Goal: Task Accomplishment & Management: Complete application form

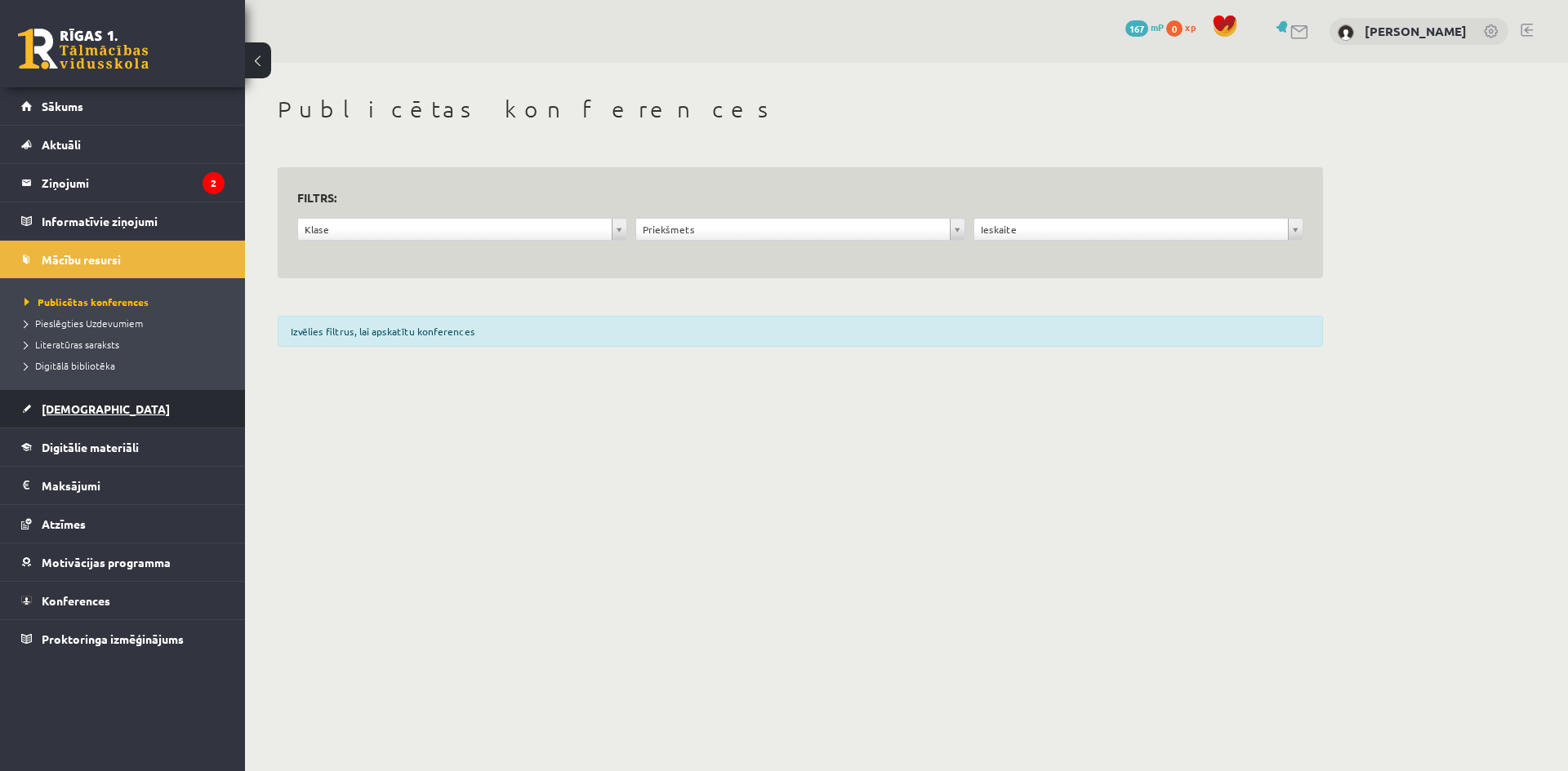
click at [80, 408] on span "[DEMOGRAPHIC_DATA]" at bounding box center [105, 409] width 129 height 15
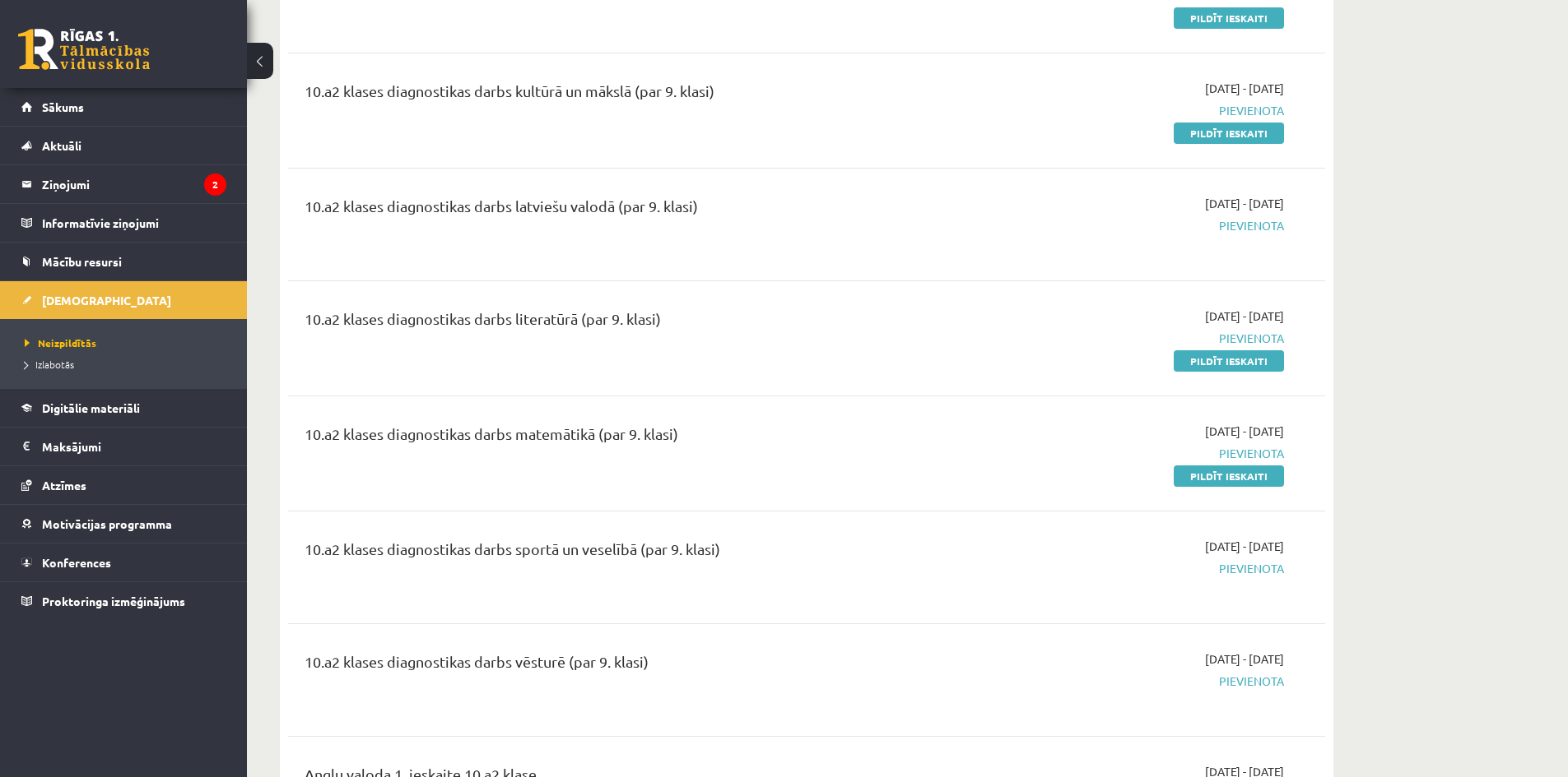
scroll to position [905, 0]
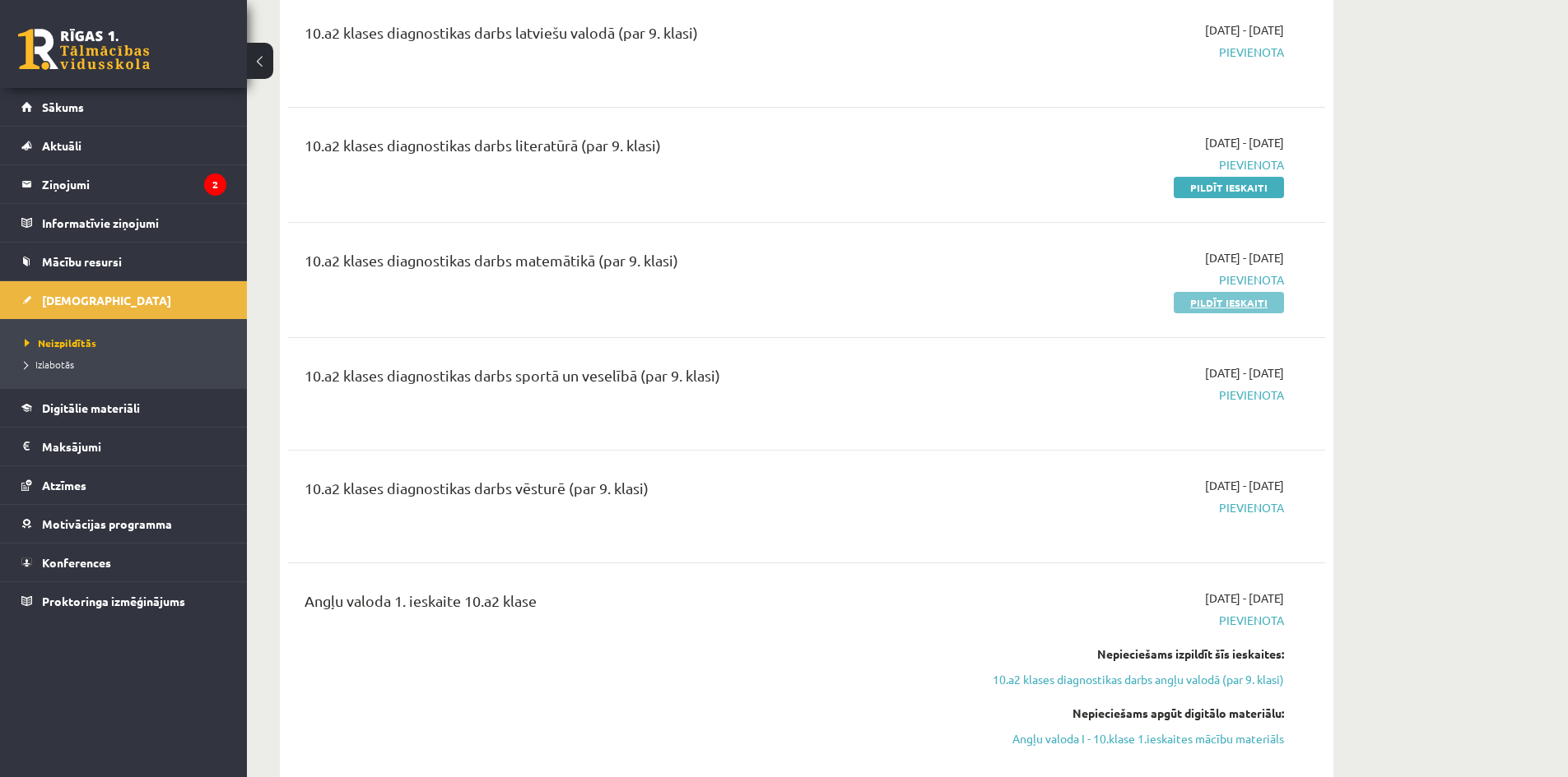
click at [1223, 299] on link "Pildīt ieskaiti" at bounding box center [1228, 303] width 110 height 21
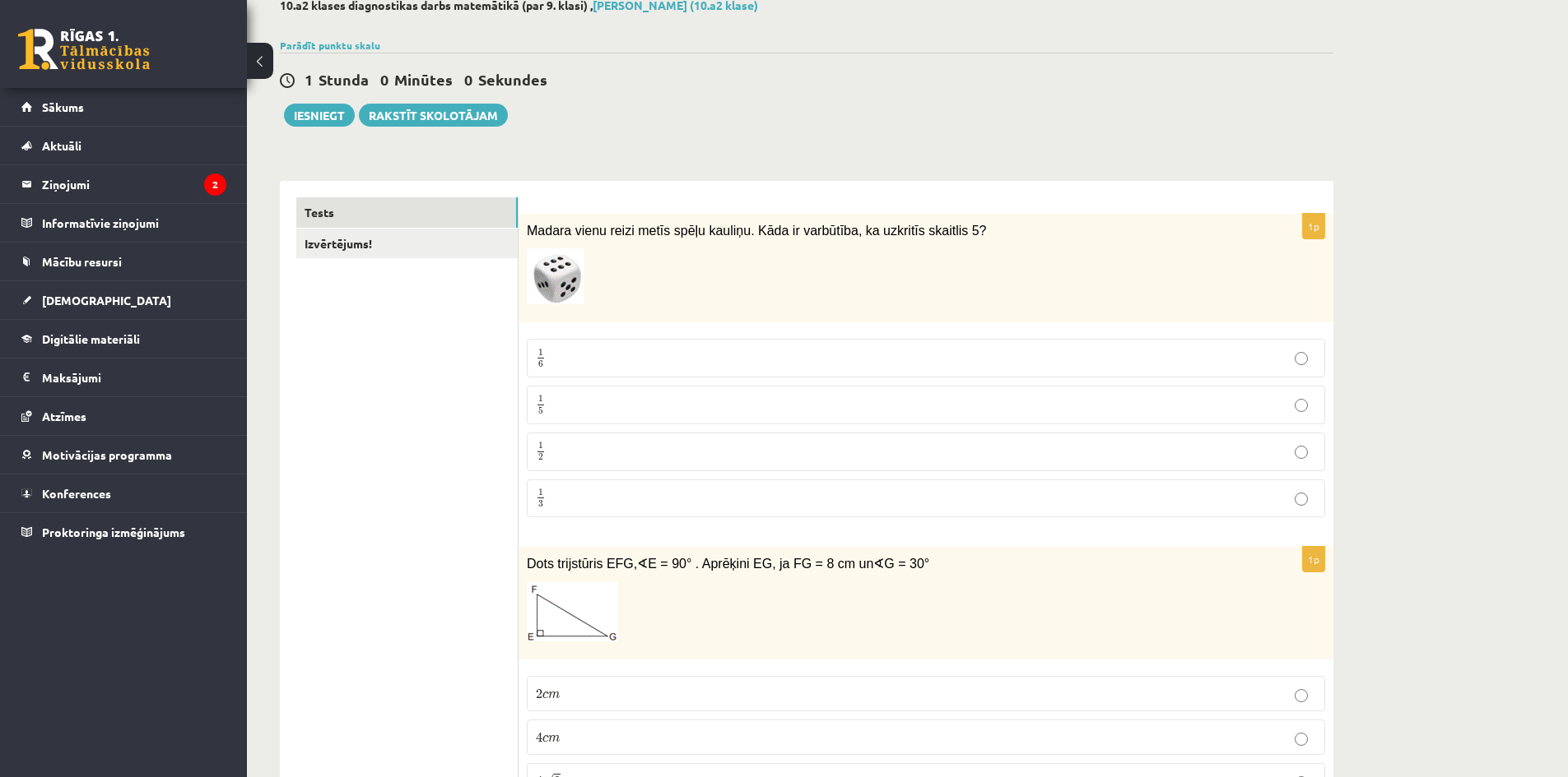
scroll to position [164, 0]
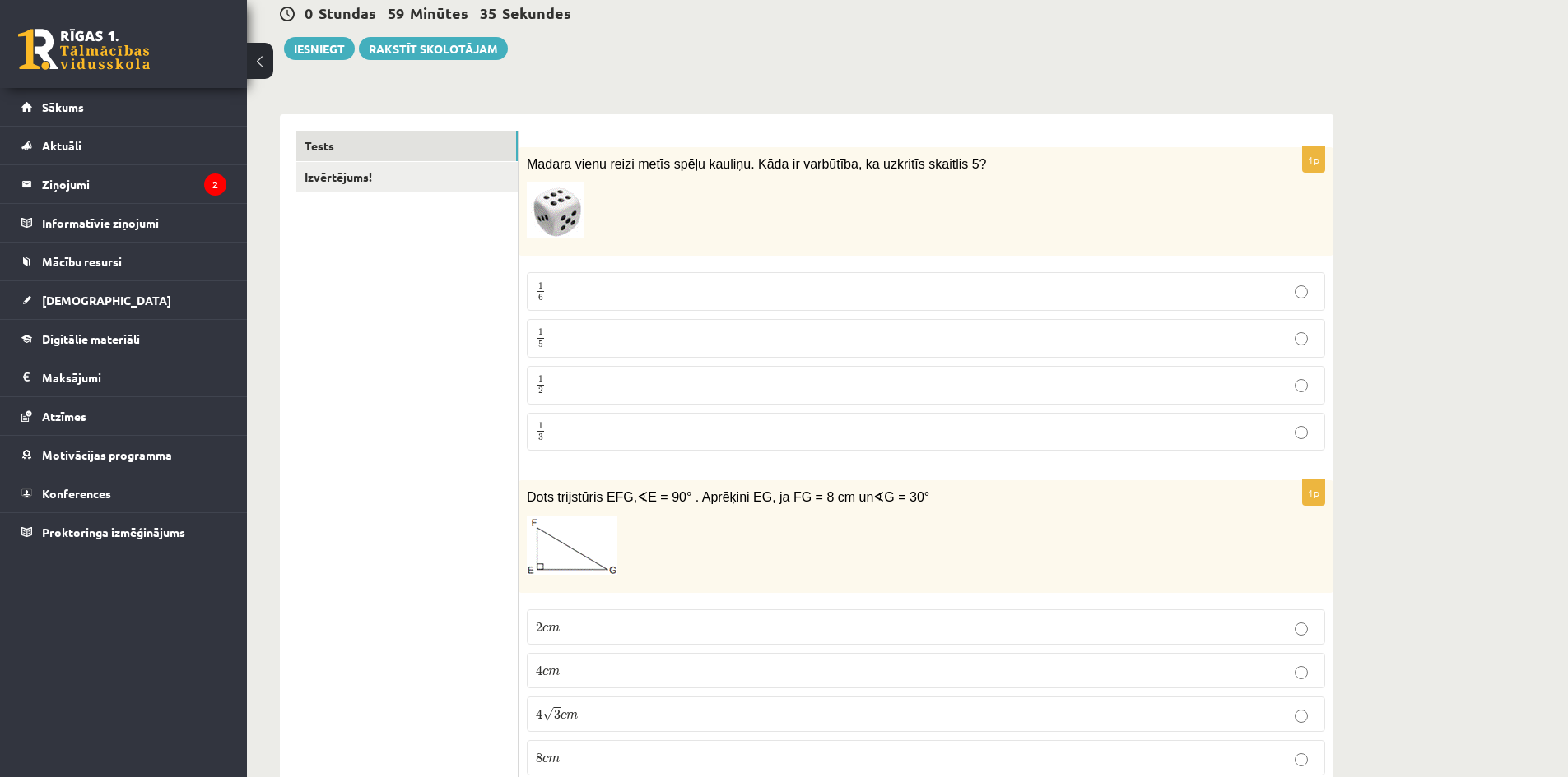
click at [577, 283] on p "1 6 1 6" at bounding box center [926, 291] width 780 height 21
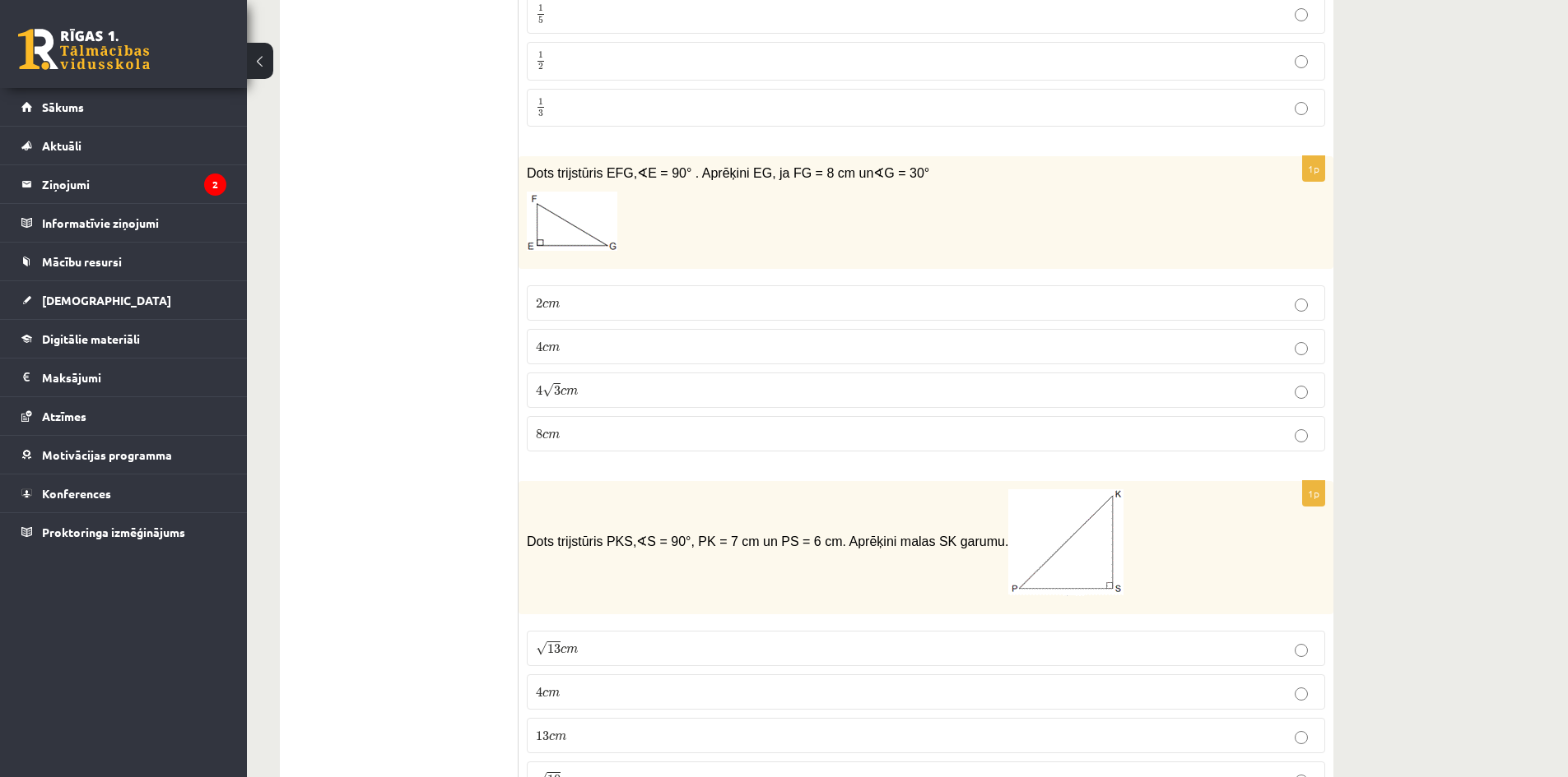
scroll to position [494, 0]
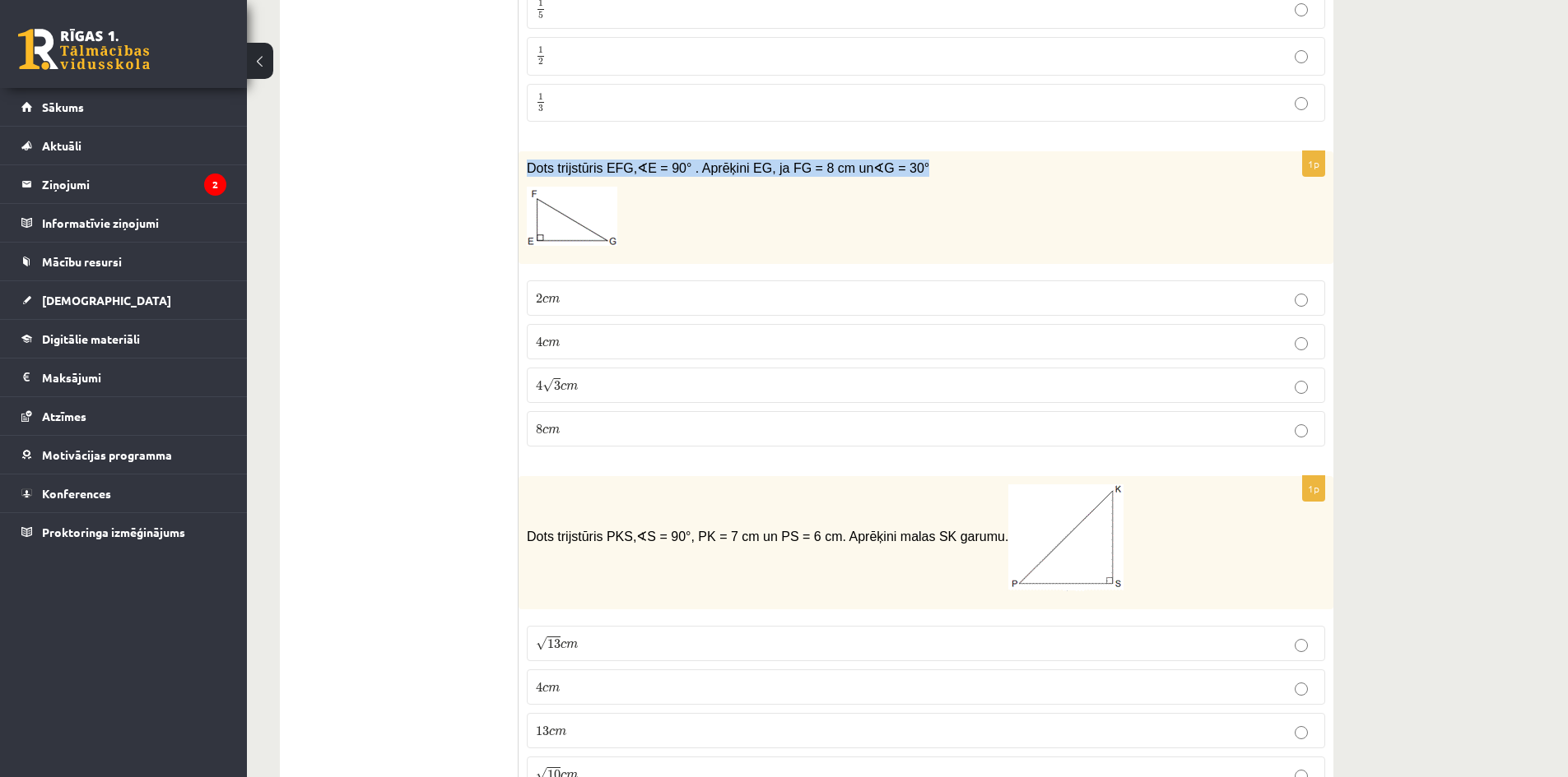
drag, startPoint x: 522, startPoint y: 166, endPoint x: 884, endPoint y: 174, distance: 362.1
click at [884, 174] on div "Dots trijstūris EFG, ∢ E = 90° . Aprēķini EG, ja FG = 8 cm un ∢ G = 30°" at bounding box center [926, 207] width 815 height 113
copy span "Dots trijstūris EFG, ∢ E = 90° . Aprēķini EG, ja FG = 8 cm un ∢ G = 30°"
click at [805, 172] on span "E = 90° . Aprēķini EG, ja FG = 8 cm un" at bounding box center [760, 169] width 225 height 14
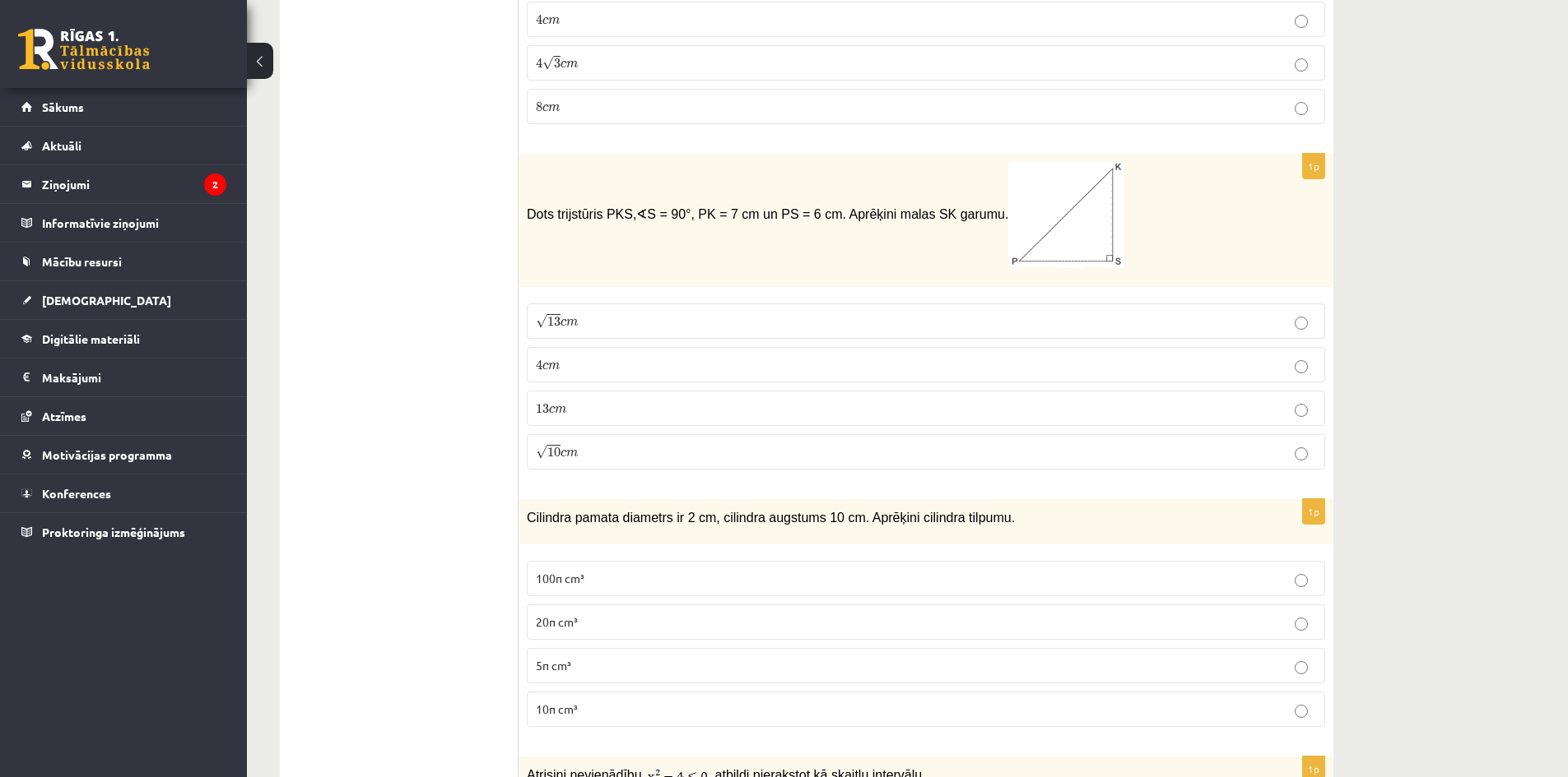
scroll to position [823, 0]
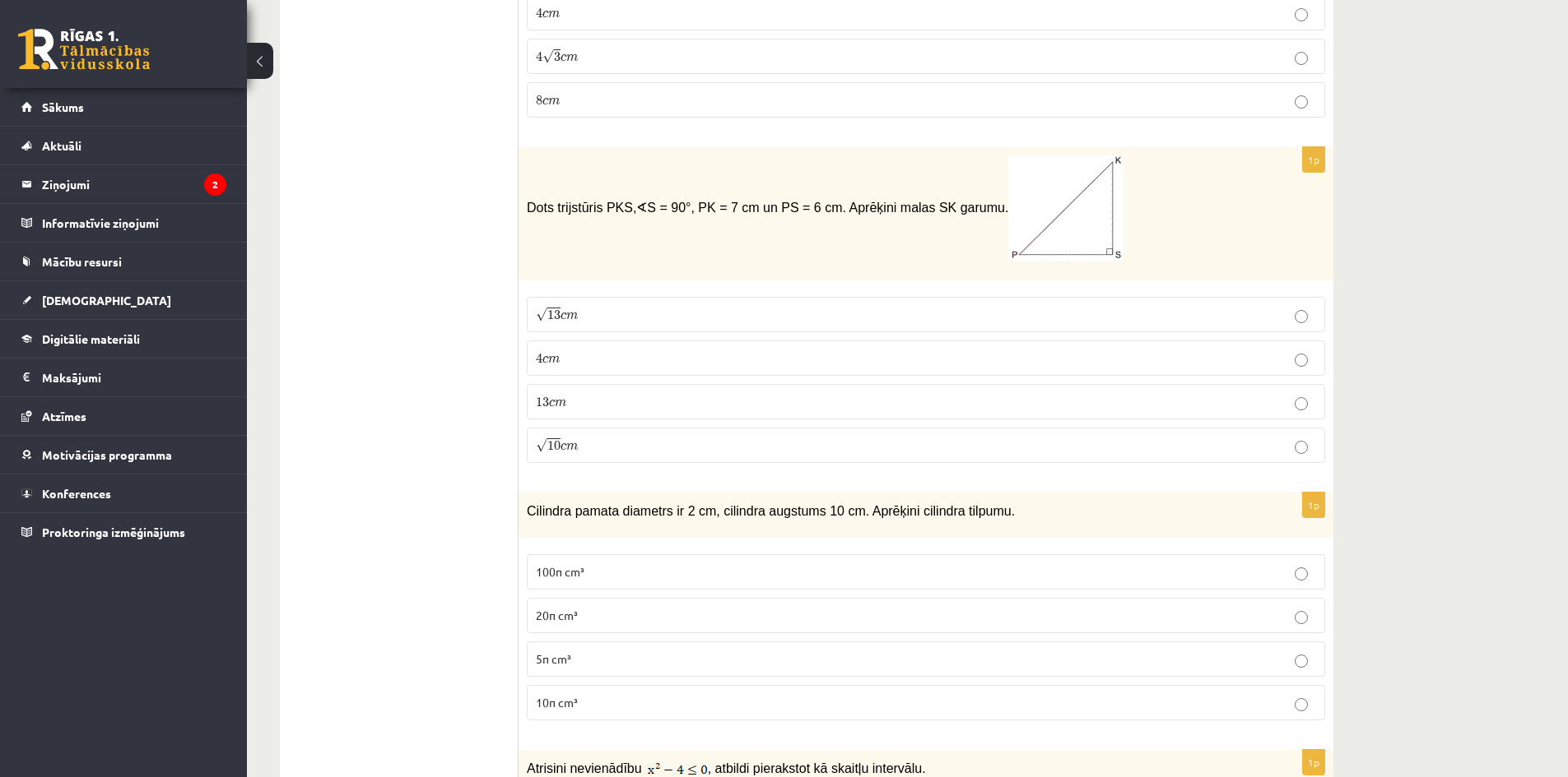
click at [1255, 406] on p "13 c m 13 c m" at bounding box center [926, 401] width 780 height 17
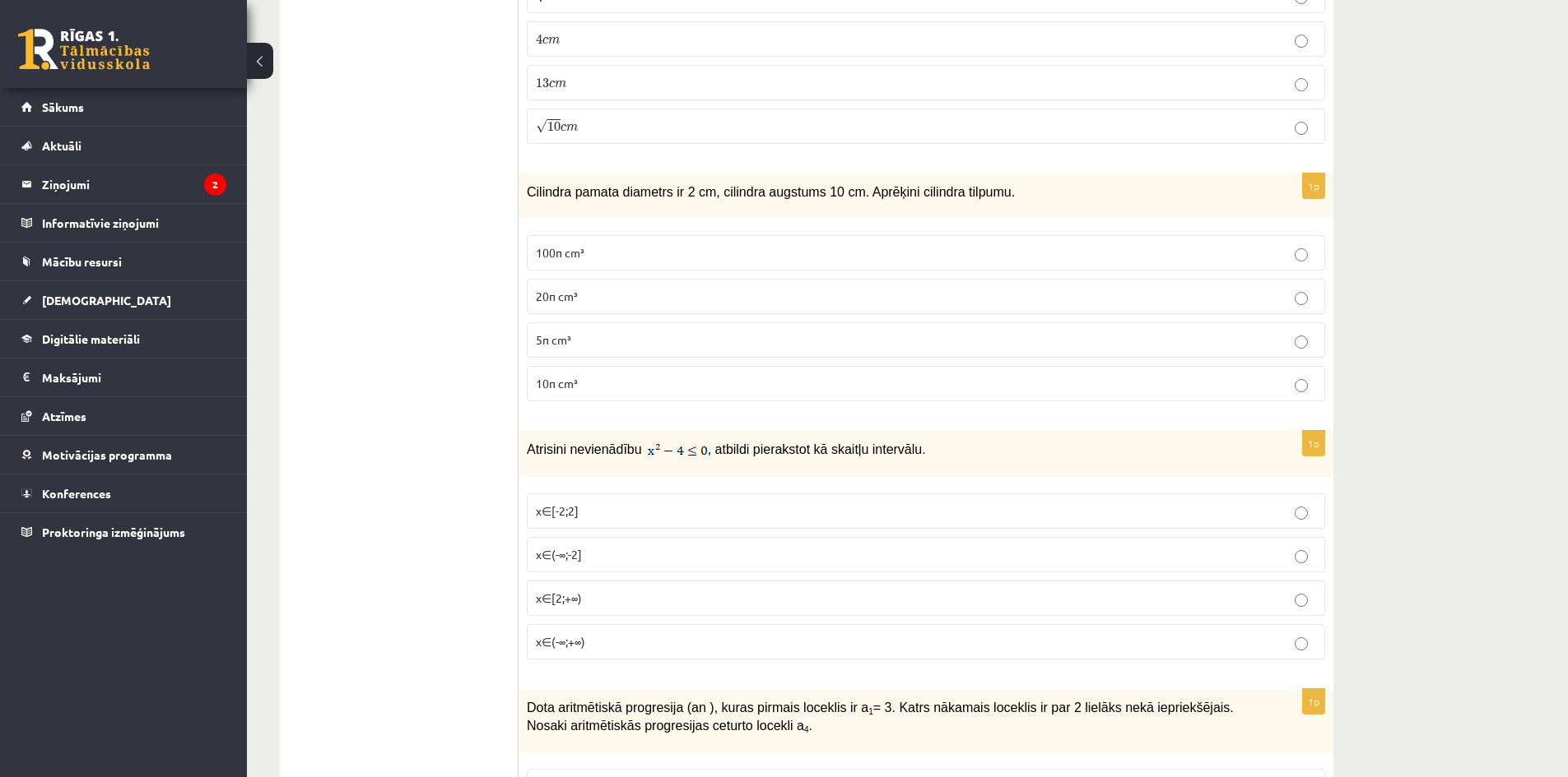
scroll to position [1152, 0]
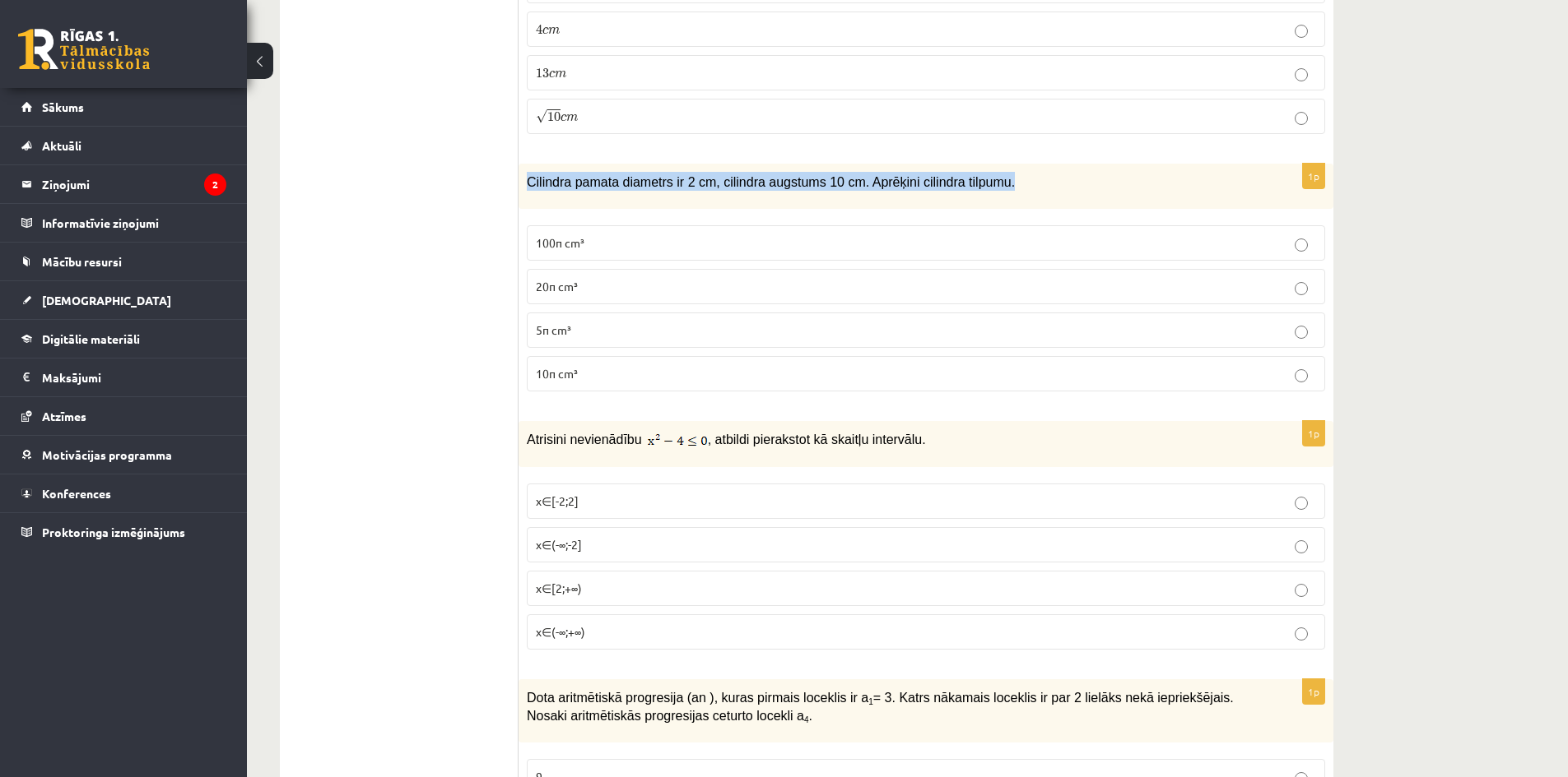
drag, startPoint x: 527, startPoint y: 182, endPoint x: 988, endPoint y: 197, distance: 461.2
click at [988, 197] on div "Cilindra pamata diametrs ir 2 cm, cilindra augstums 10 cm. Aprēķini cilindra ti…" at bounding box center [926, 186] width 815 height 46
copy span "Cilindra pamata diametrs ir 2 cm, cilindra augstums 10 cm. Aprēķini cilindra ti…"
click at [569, 217] on div "1p Cilindra pamata diametrs ir 2 cm, cilindra augstums 10 cm. Aprēķini cilindra…" at bounding box center [926, 284] width 815 height 241
click at [589, 373] on p "10π cm³" at bounding box center [926, 373] width 780 height 17
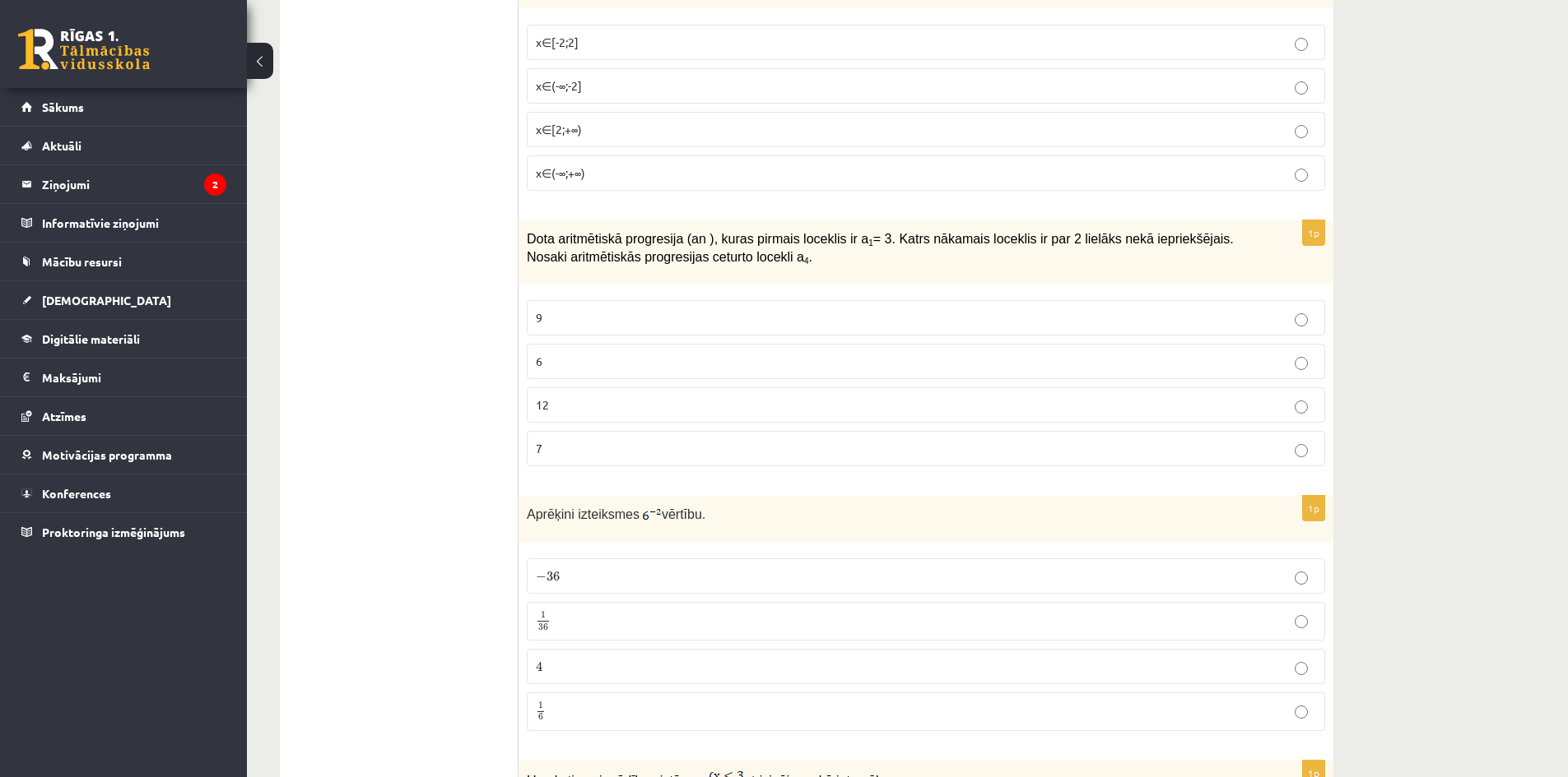
scroll to position [1645, 0]
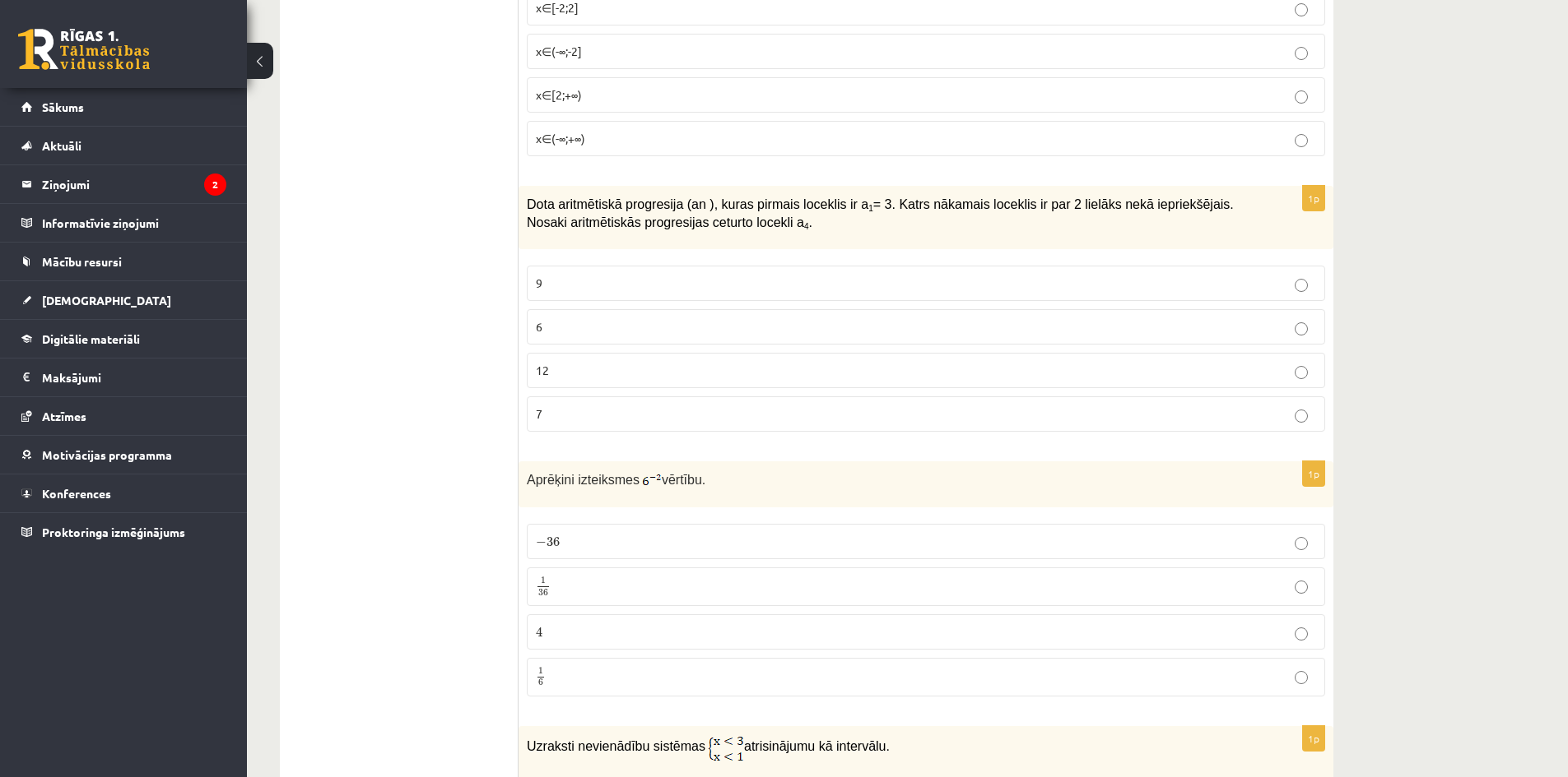
click at [592, 281] on p "9" at bounding box center [926, 283] width 780 height 17
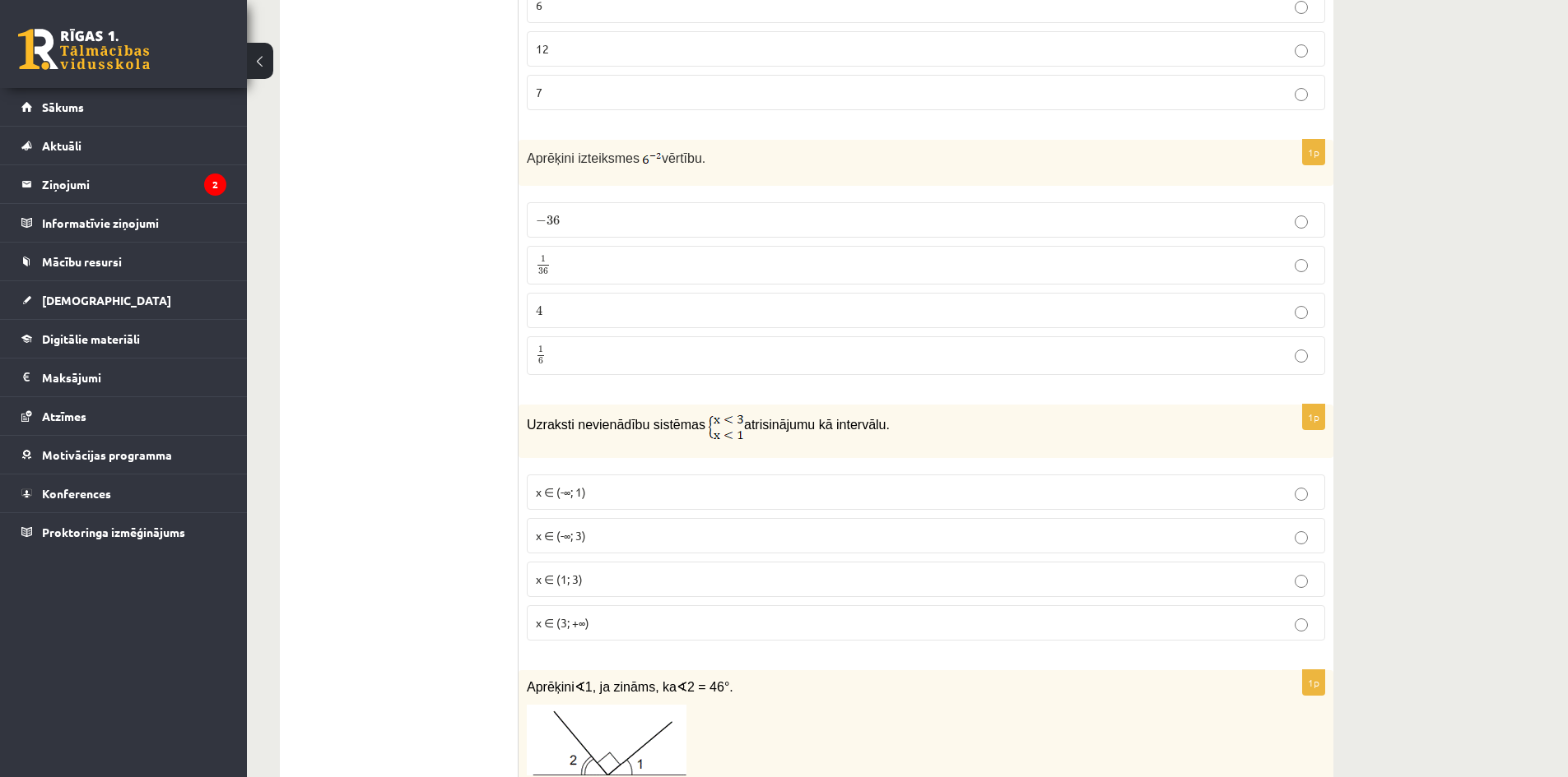
scroll to position [1975, 0]
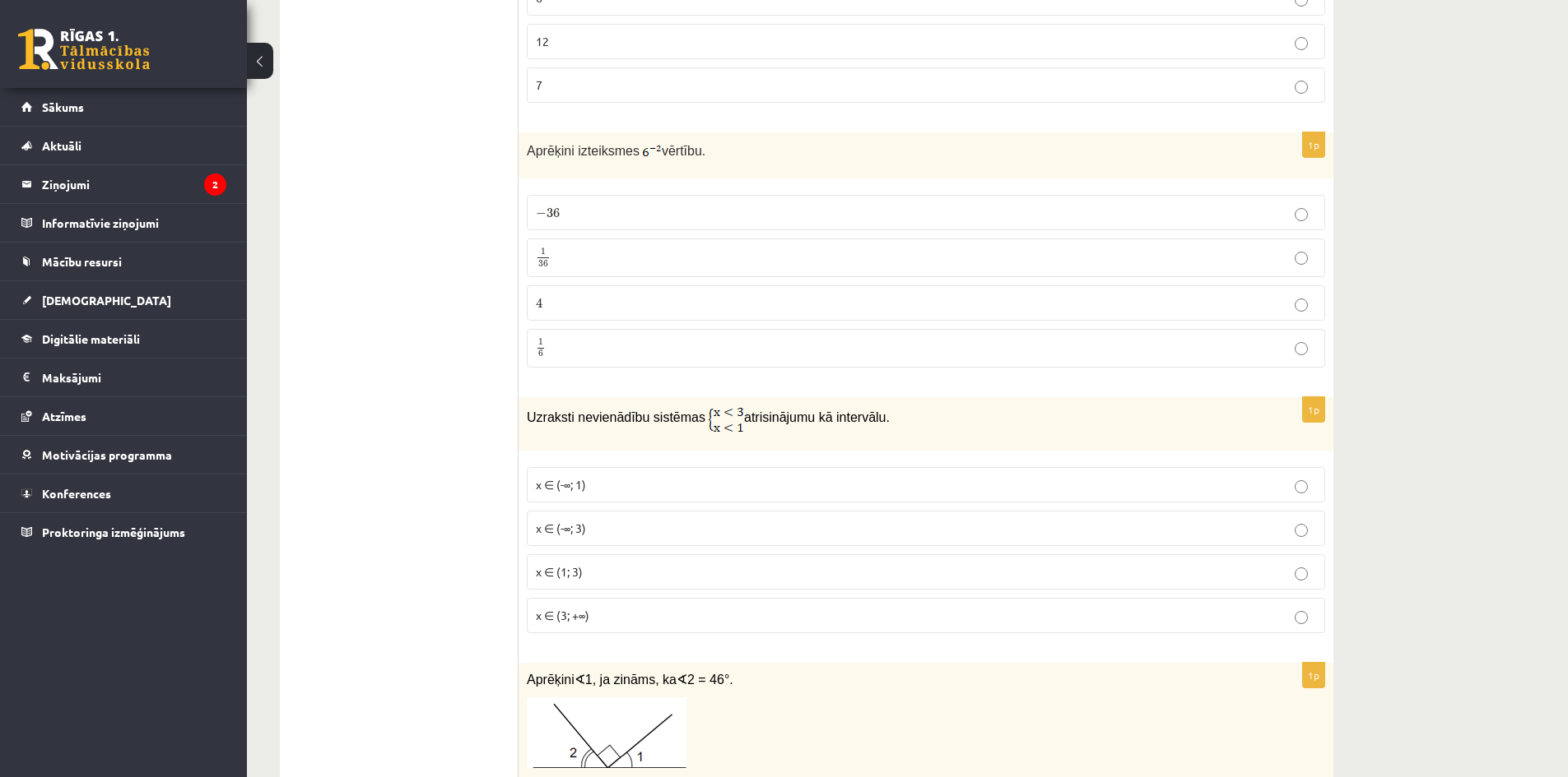
click at [580, 219] on p "− 36 − 36" at bounding box center [926, 212] width 780 height 17
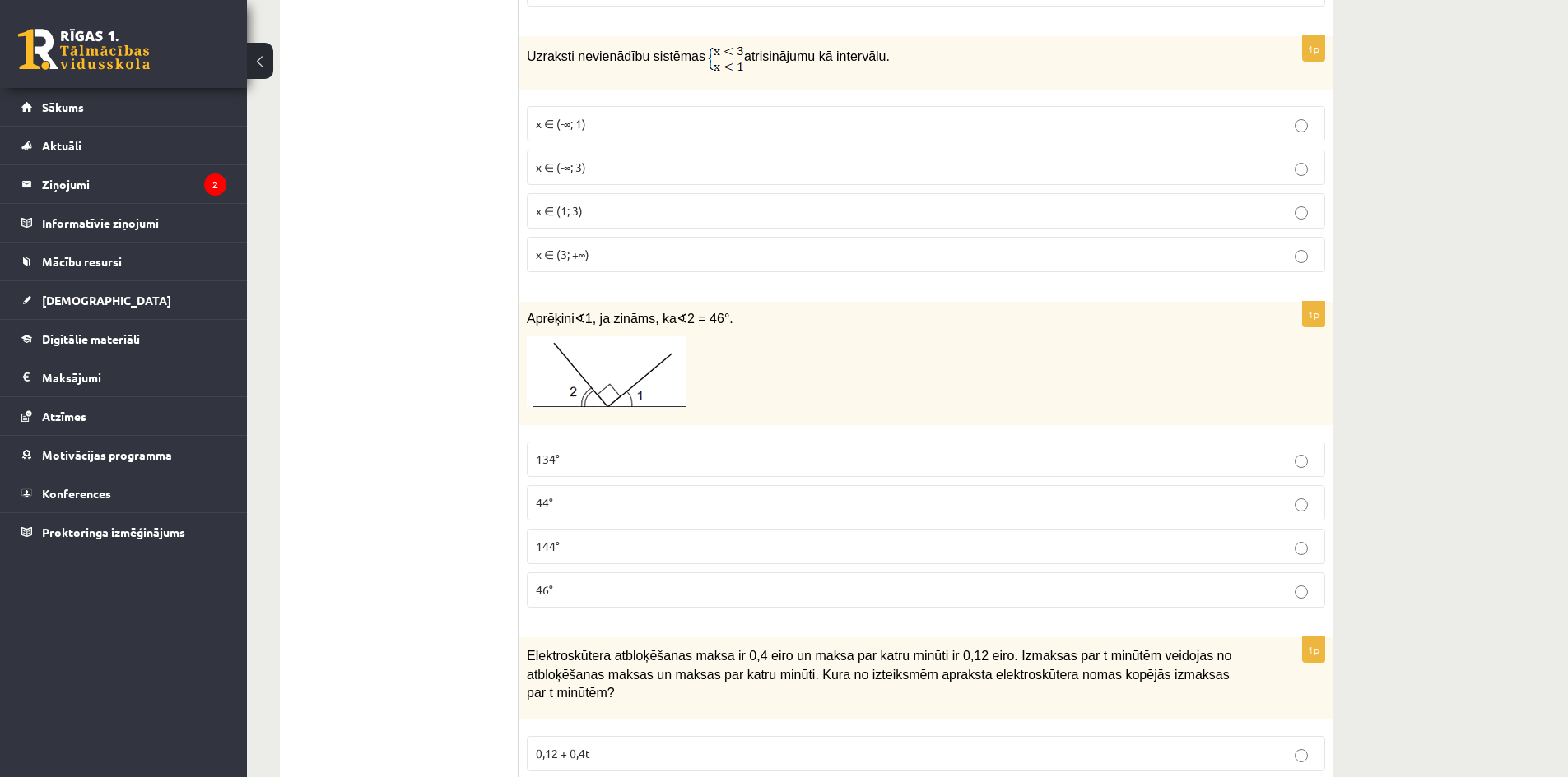
scroll to position [2385, 0]
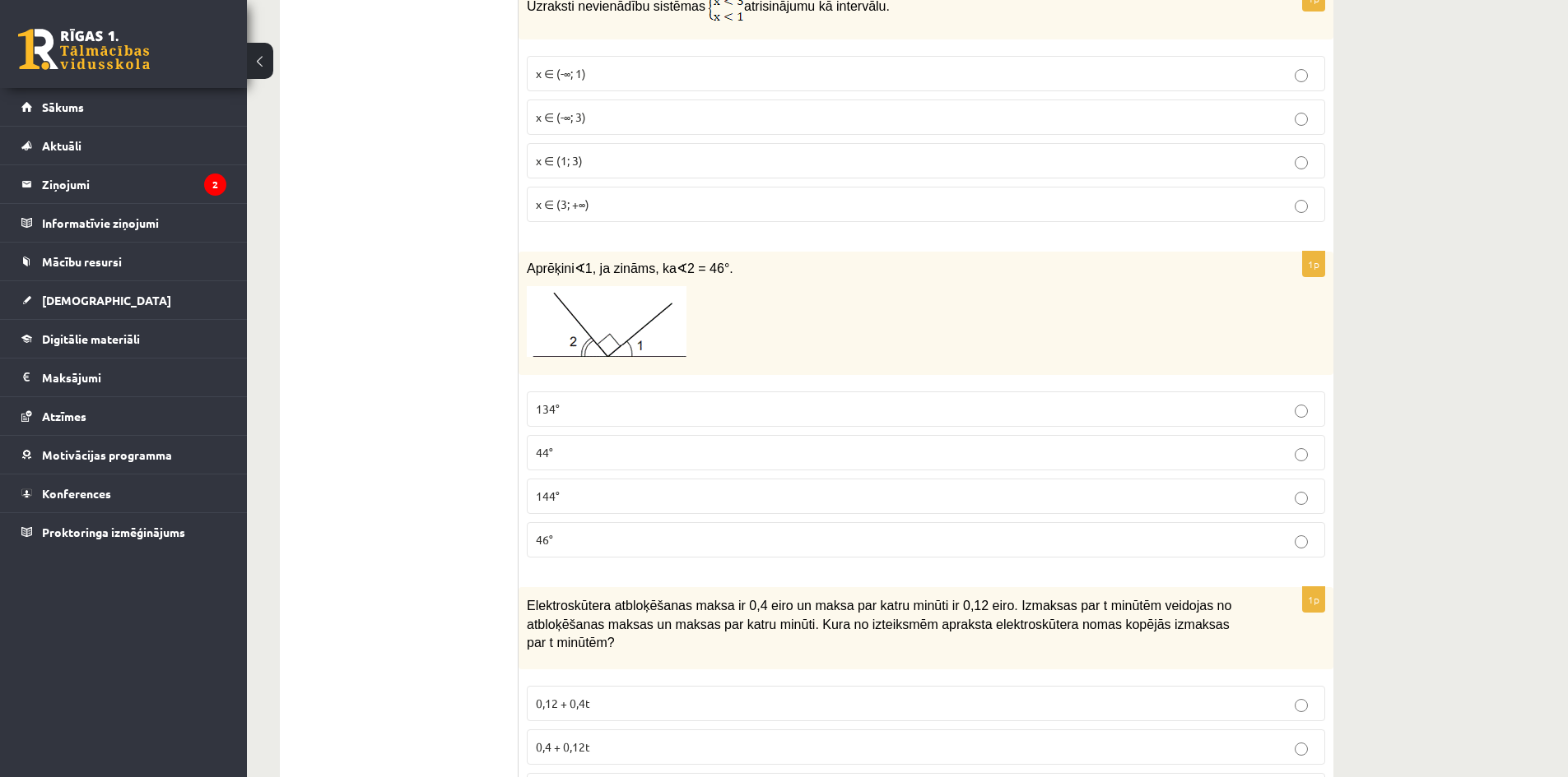
click at [566, 447] on p "44°" at bounding box center [926, 452] width 780 height 17
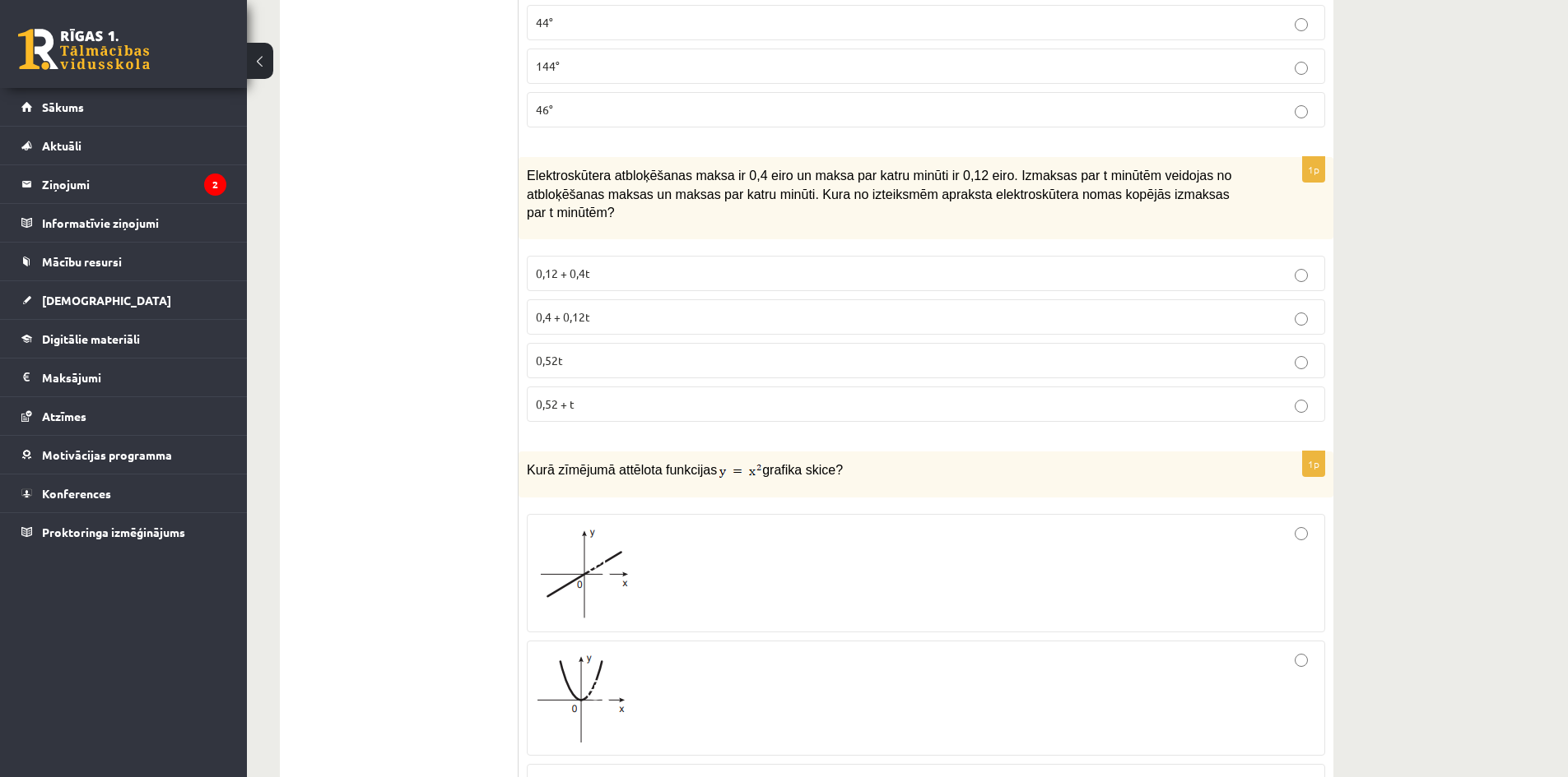
scroll to position [2797, 0]
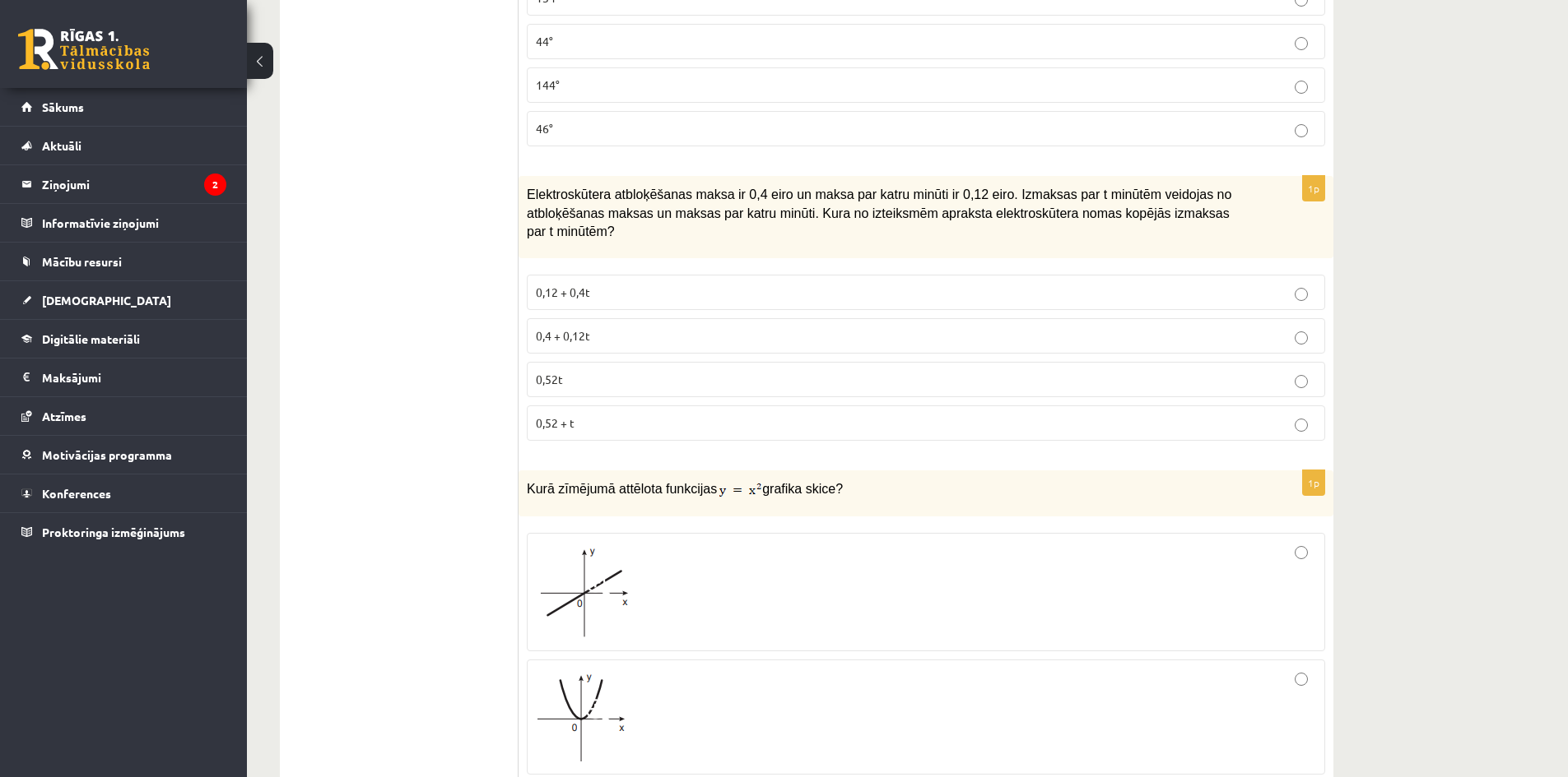
click at [577, 329] on span "0,4 + 0,12t" at bounding box center [563, 336] width 55 height 15
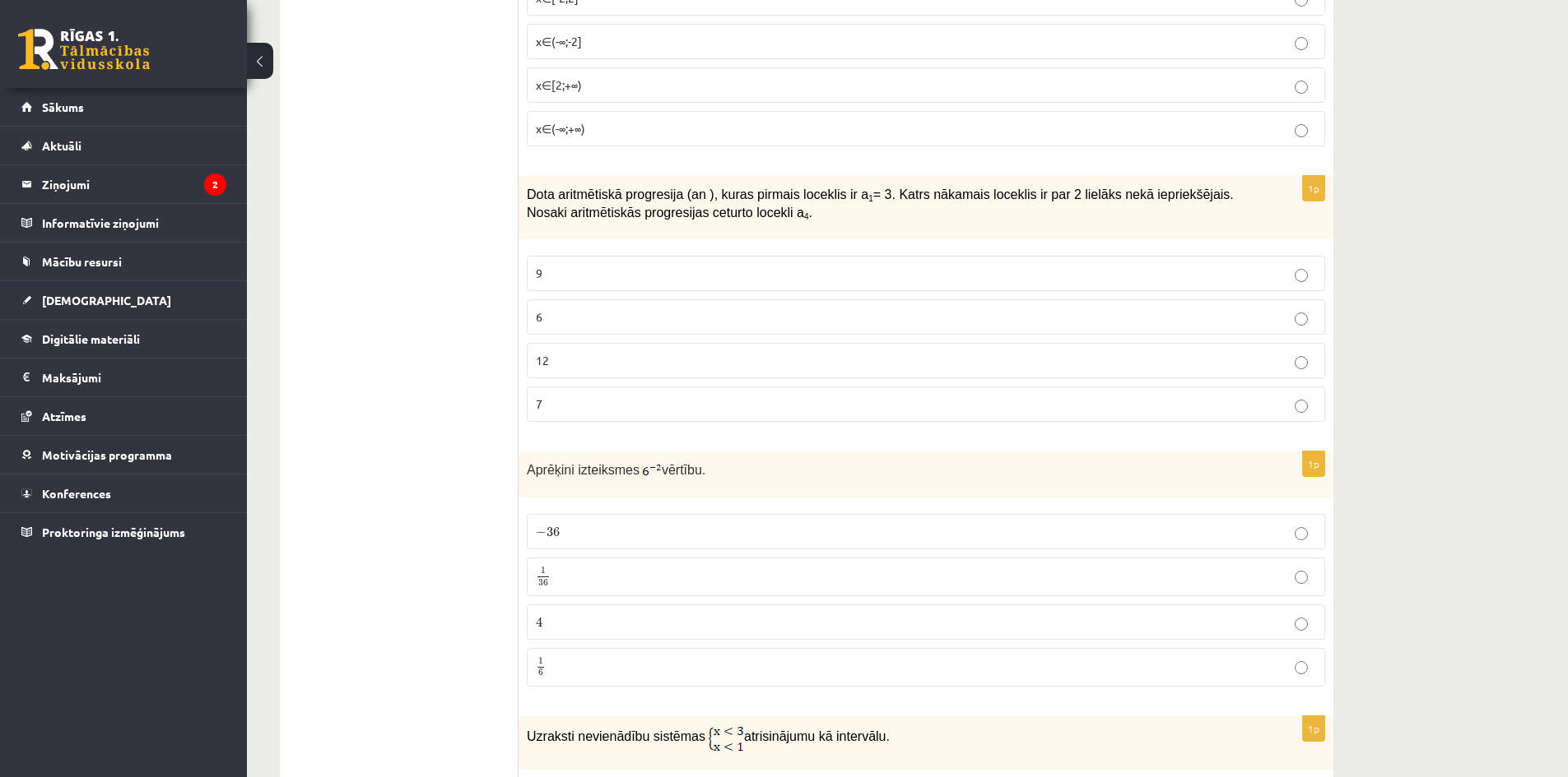
scroll to position [1645, 0]
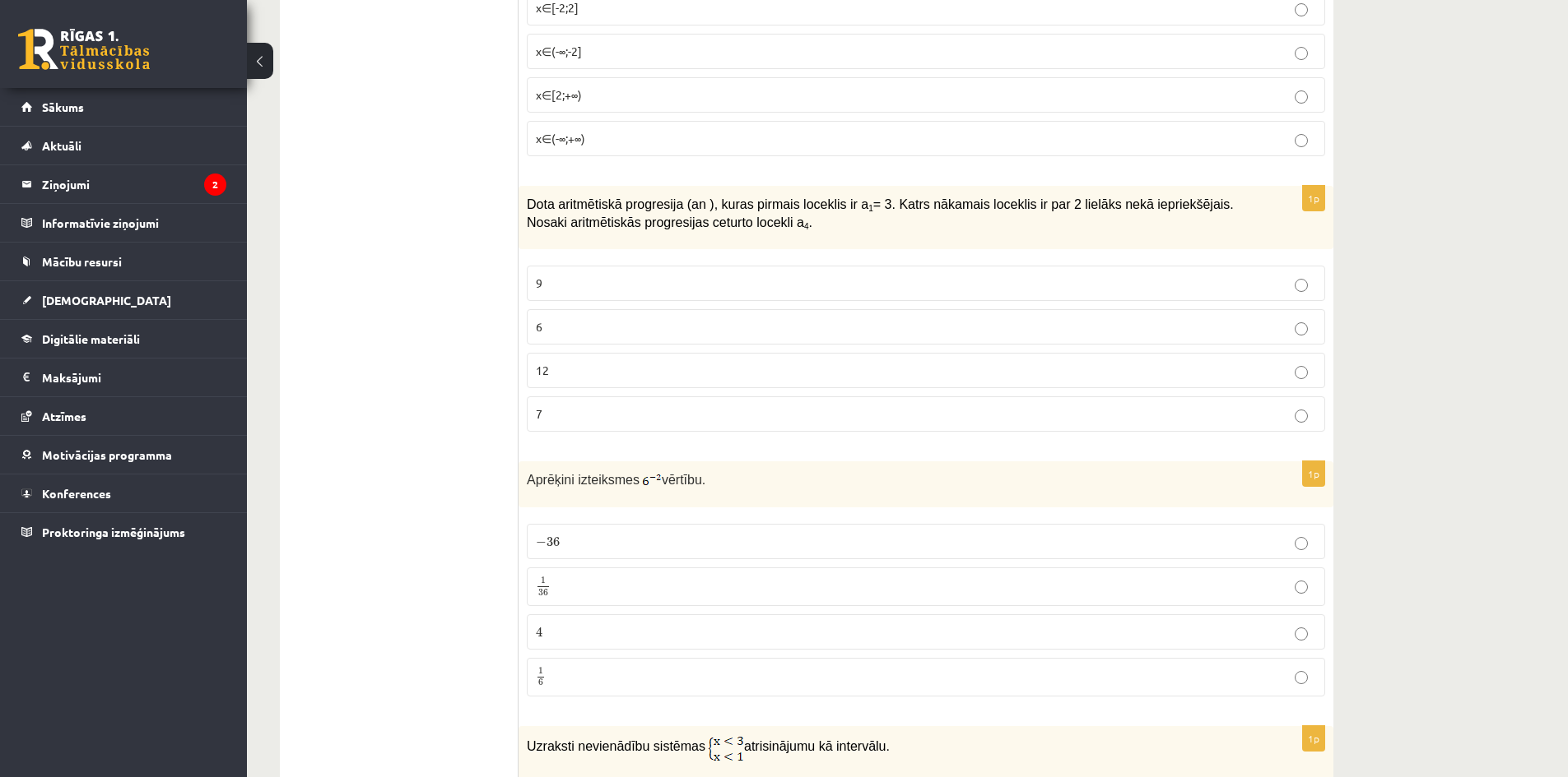
drag, startPoint x: 524, startPoint y: 486, endPoint x: 701, endPoint y: 488, distance: 177.0
click at [701, 488] on div "Aprēķini izteiksmes vērtību." at bounding box center [926, 485] width 815 height 46
copy p "Aprēķini izteiksmes vērtību."
click at [671, 493] on div "Aprēķini izteiksmes vērtību." at bounding box center [926, 485] width 815 height 46
click at [643, 489] on img at bounding box center [651, 481] width 20 height 16
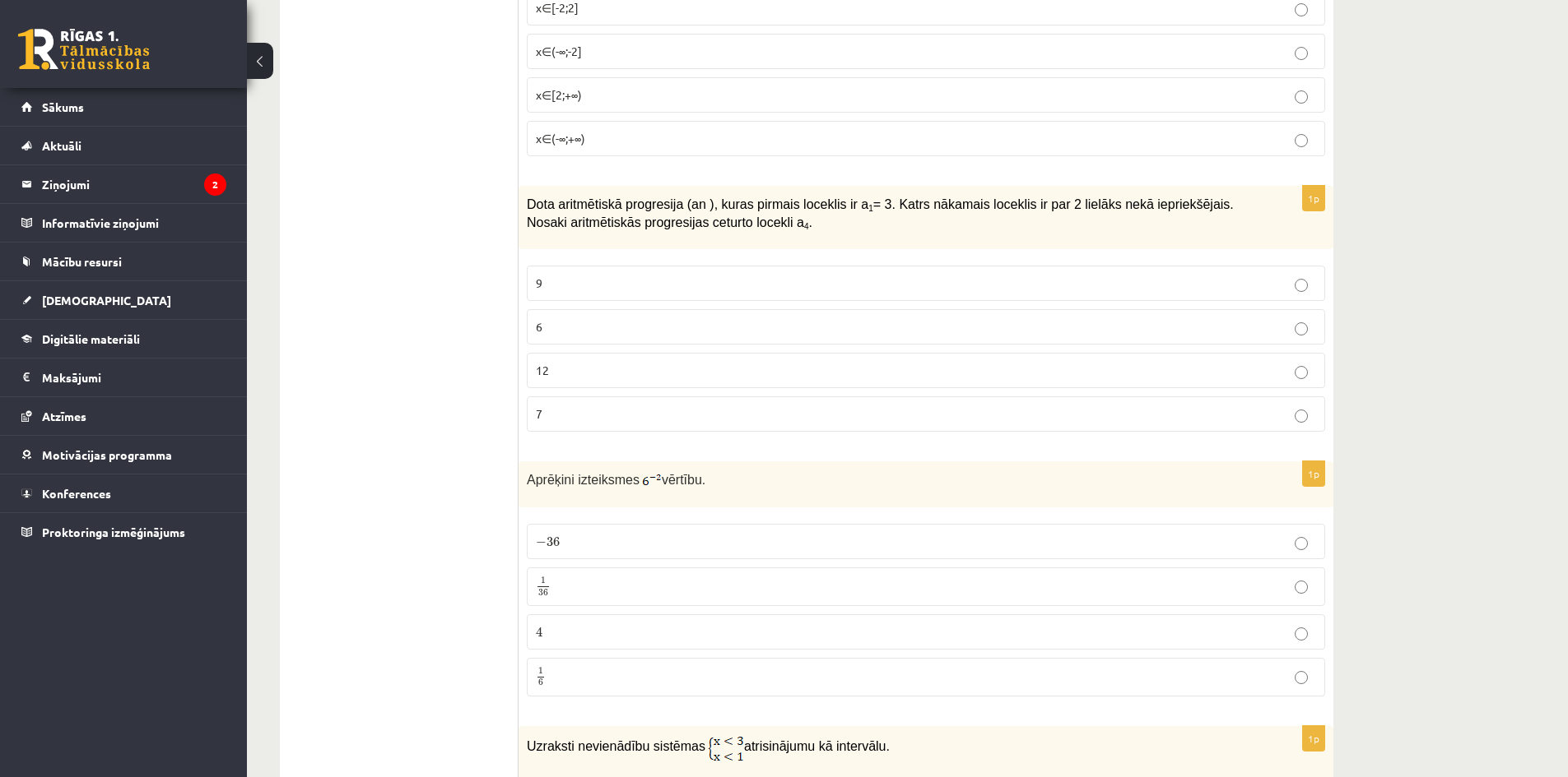
click at [638, 502] on div "Aprēķini izteiksmes vērtību." at bounding box center [926, 485] width 815 height 46
drag, startPoint x: 631, startPoint y: 481, endPoint x: 651, endPoint y: 485, distance: 20.4
click at [651, 485] on p "Aprēķini izteiksmes vērtību." at bounding box center [885, 480] width 716 height 20
copy p
click at [710, 503] on div "Aprēķini izteiksmes vērtību." at bounding box center [926, 485] width 815 height 46
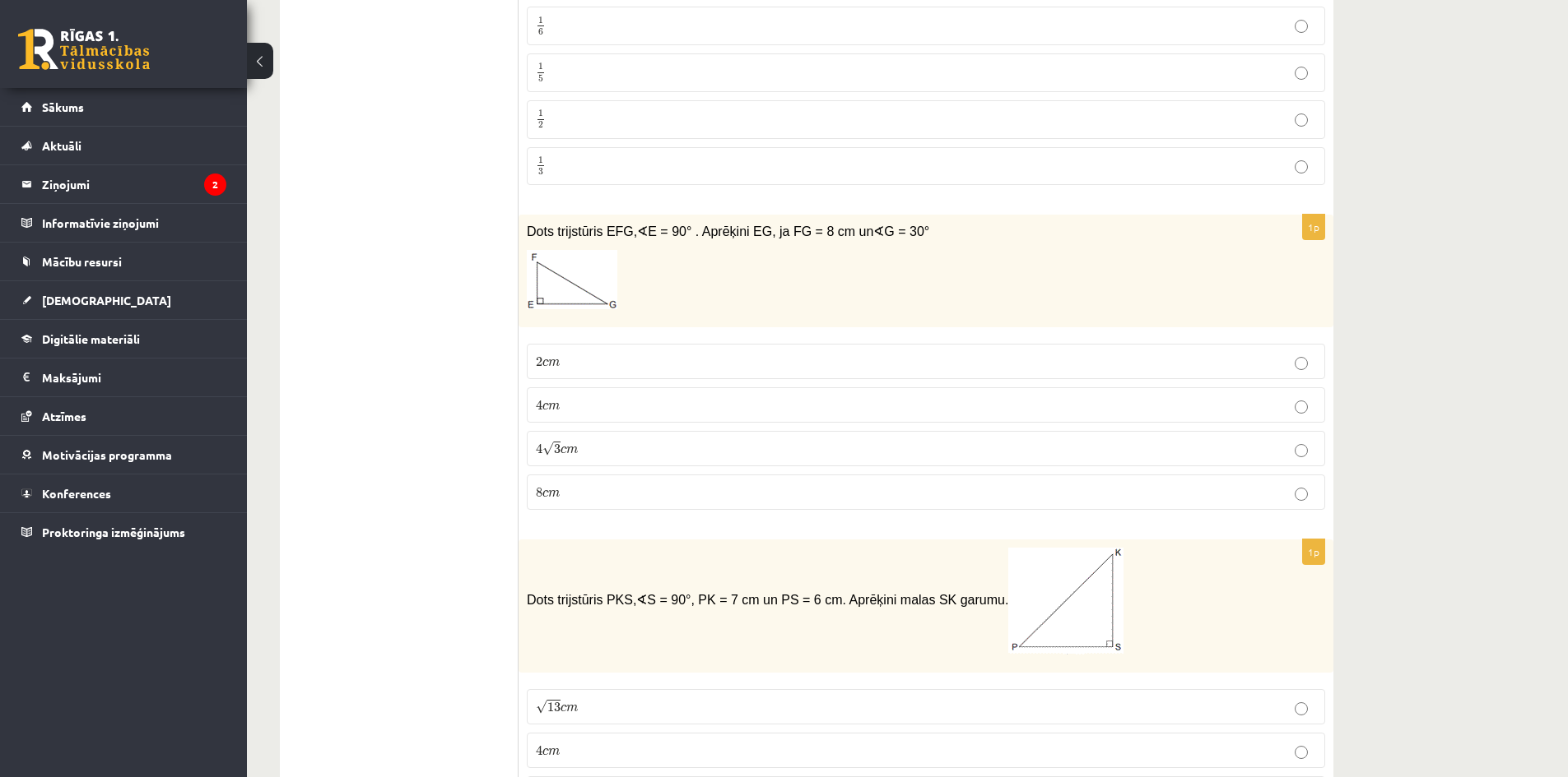
scroll to position [412, 0]
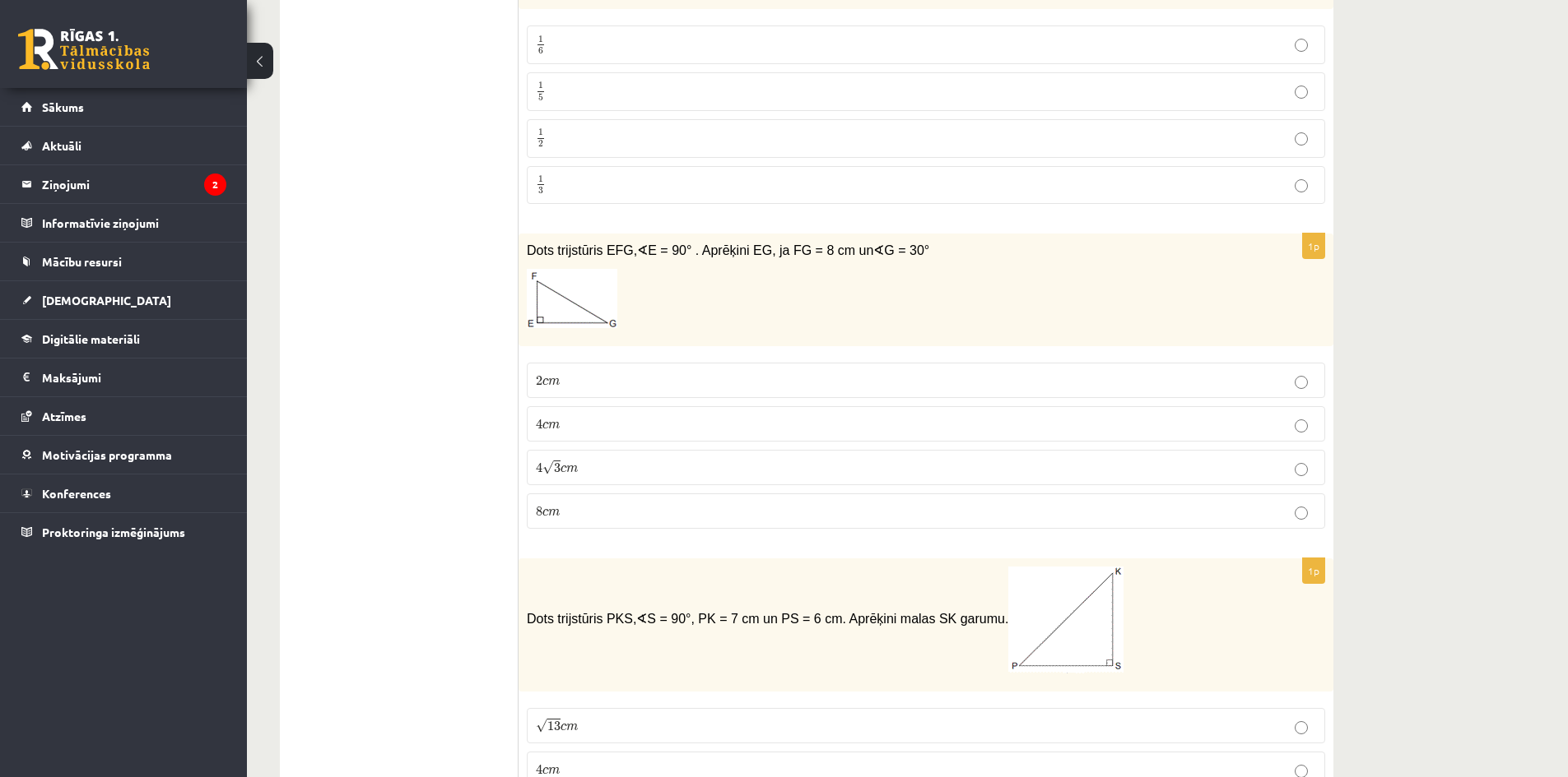
click at [577, 458] on label "4 √ 3 c m 4 3 c m" at bounding box center [926, 468] width 798 height 36
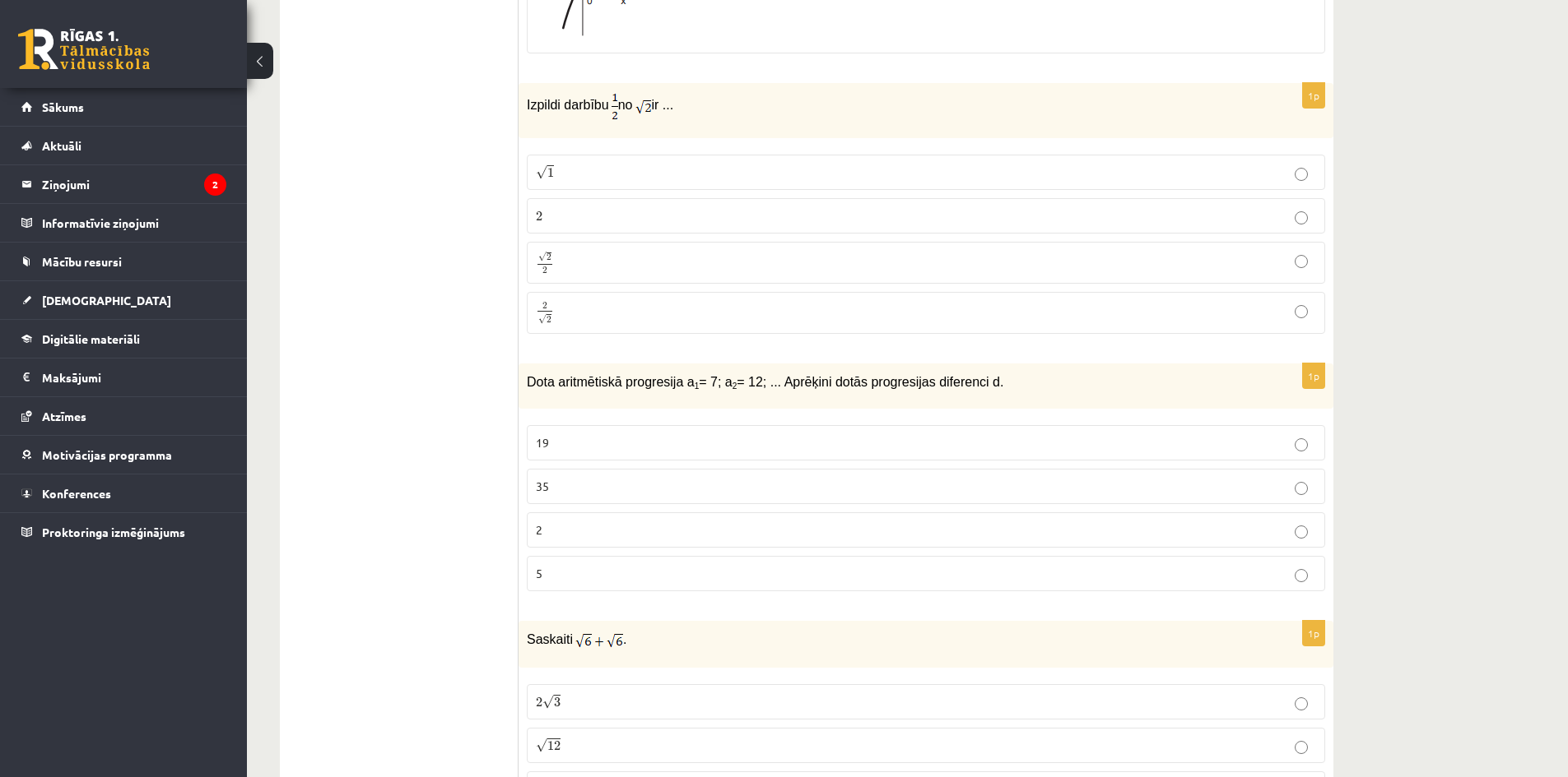
scroll to position [3784, 0]
click at [571, 551] on label "5" at bounding box center [926, 569] width 798 height 36
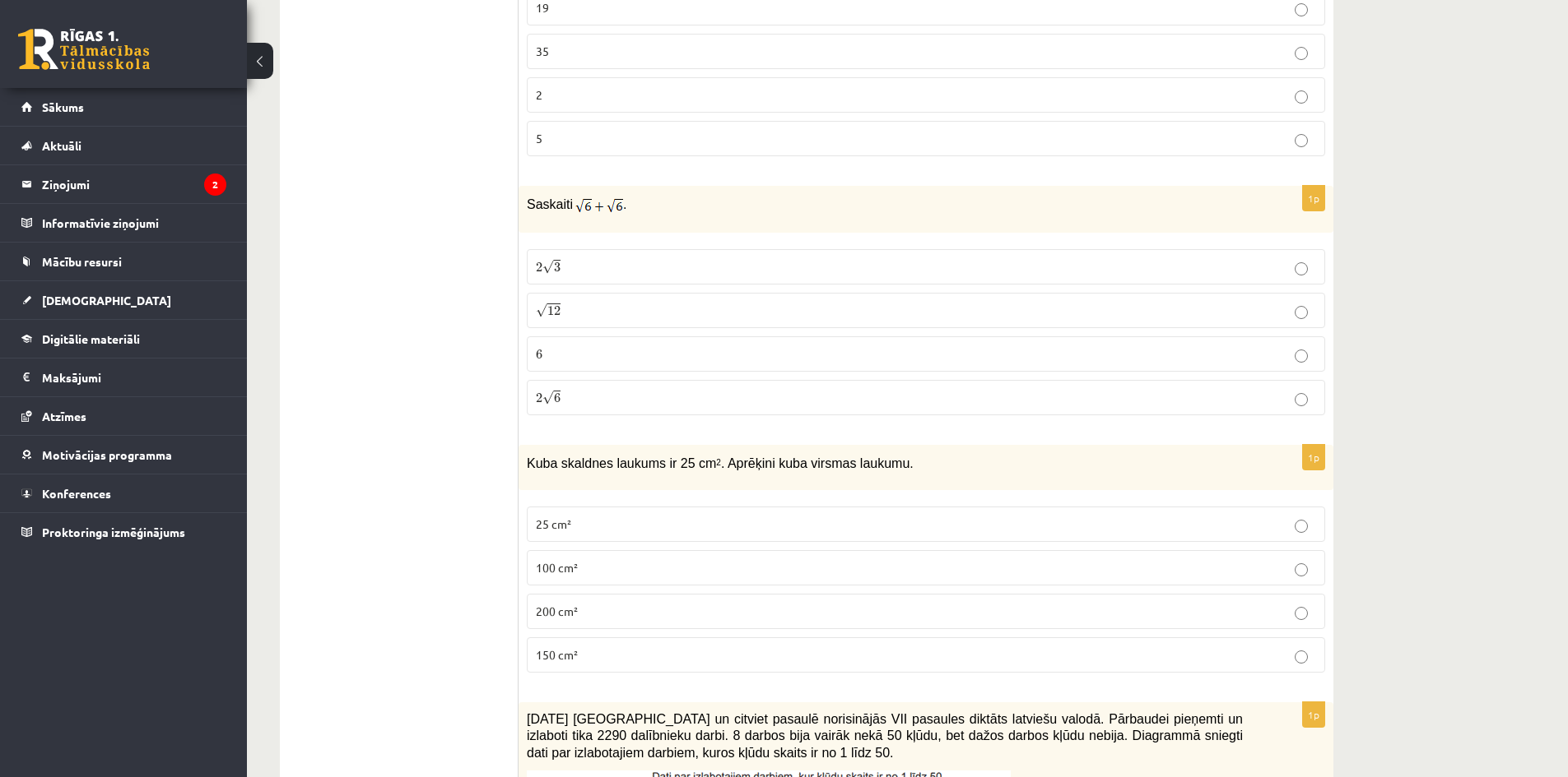
scroll to position [4278, 0]
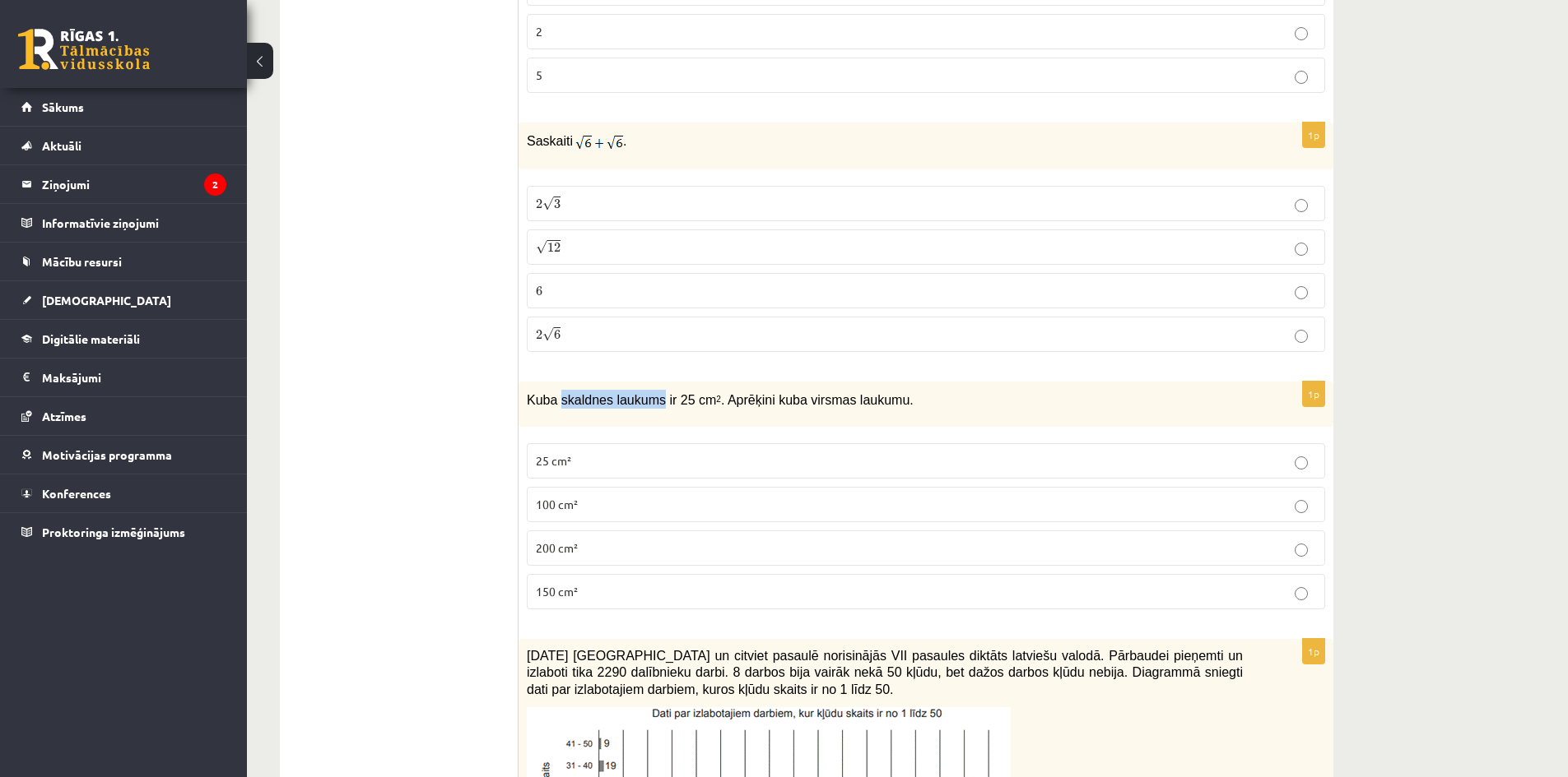
drag, startPoint x: 557, startPoint y: 383, endPoint x: 650, endPoint y: 392, distance: 93.4
click at [650, 393] on span "Kuba skaldnes laukums ir 25 cm 2 . Aprēķini kuba virsmas laukumu." at bounding box center [720, 400] width 387 height 14
drag, startPoint x: 631, startPoint y: 390, endPoint x: 525, endPoint y: 398, distance: 106.3
click at [525, 398] on div "Kuba skaldnes laukums ir 25 cm 2 . Aprēķini kuba virsmas laukumu." at bounding box center [926, 404] width 815 height 46
drag, startPoint x: 524, startPoint y: 384, endPoint x: 650, endPoint y: 386, distance: 126.0
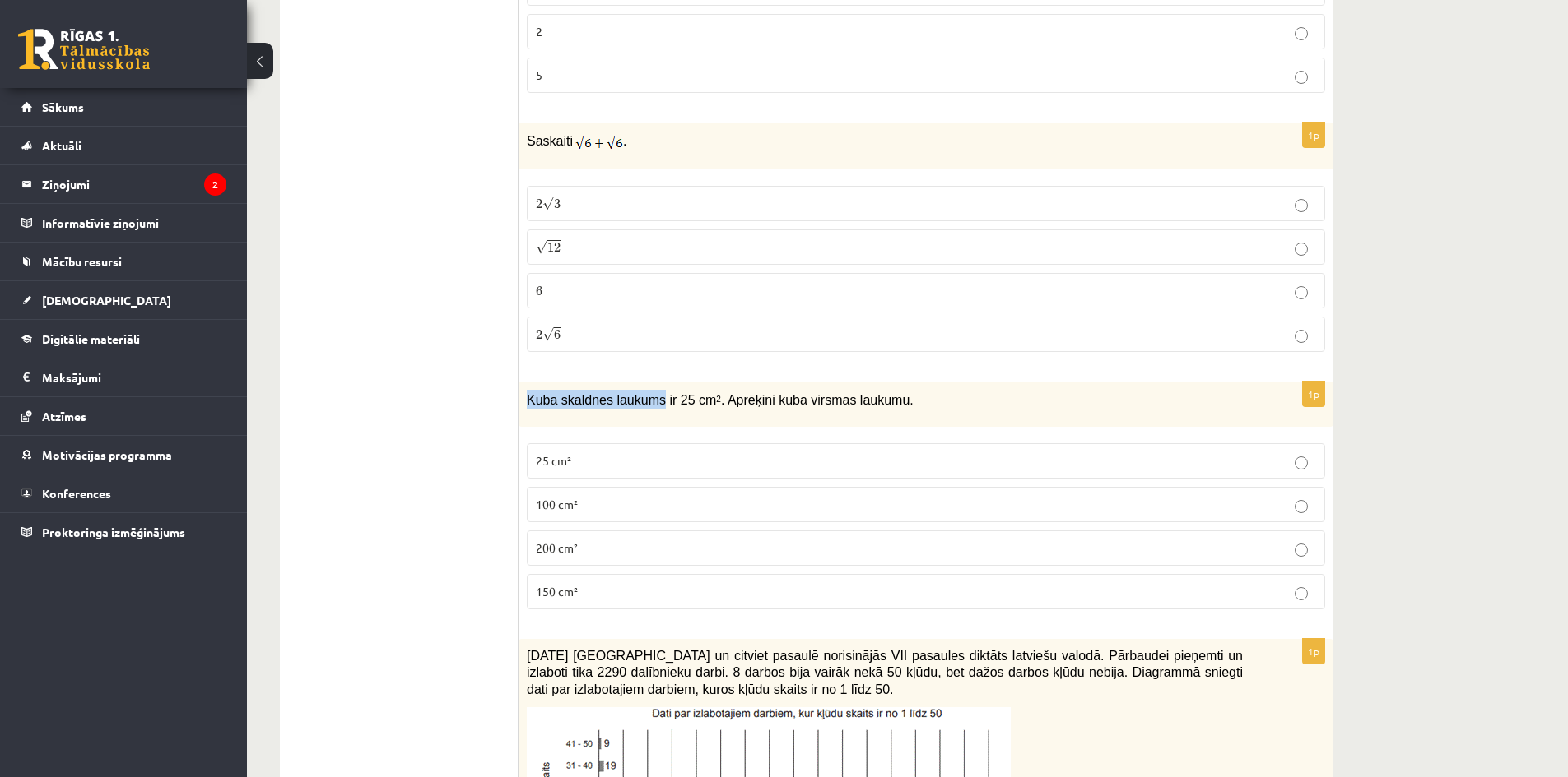
click at [650, 386] on div "Kuba skaldnes laukums ir 25 cm 2 . Aprēķini kuba virsmas laukumu." at bounding box center [926, 404] width 815 height 46
copy span "Kuba skaldnes laukums"
click at [639, 393] on span "Kuba skaldnes laukums ir 25 cm 2 . Aprēķini kuba virsmas laukumu." at bounding box center [720, 400] width 387 height 14
click at [706, 574] on label "150 cm²" at bounding box center [926, 592] width 798 height 36
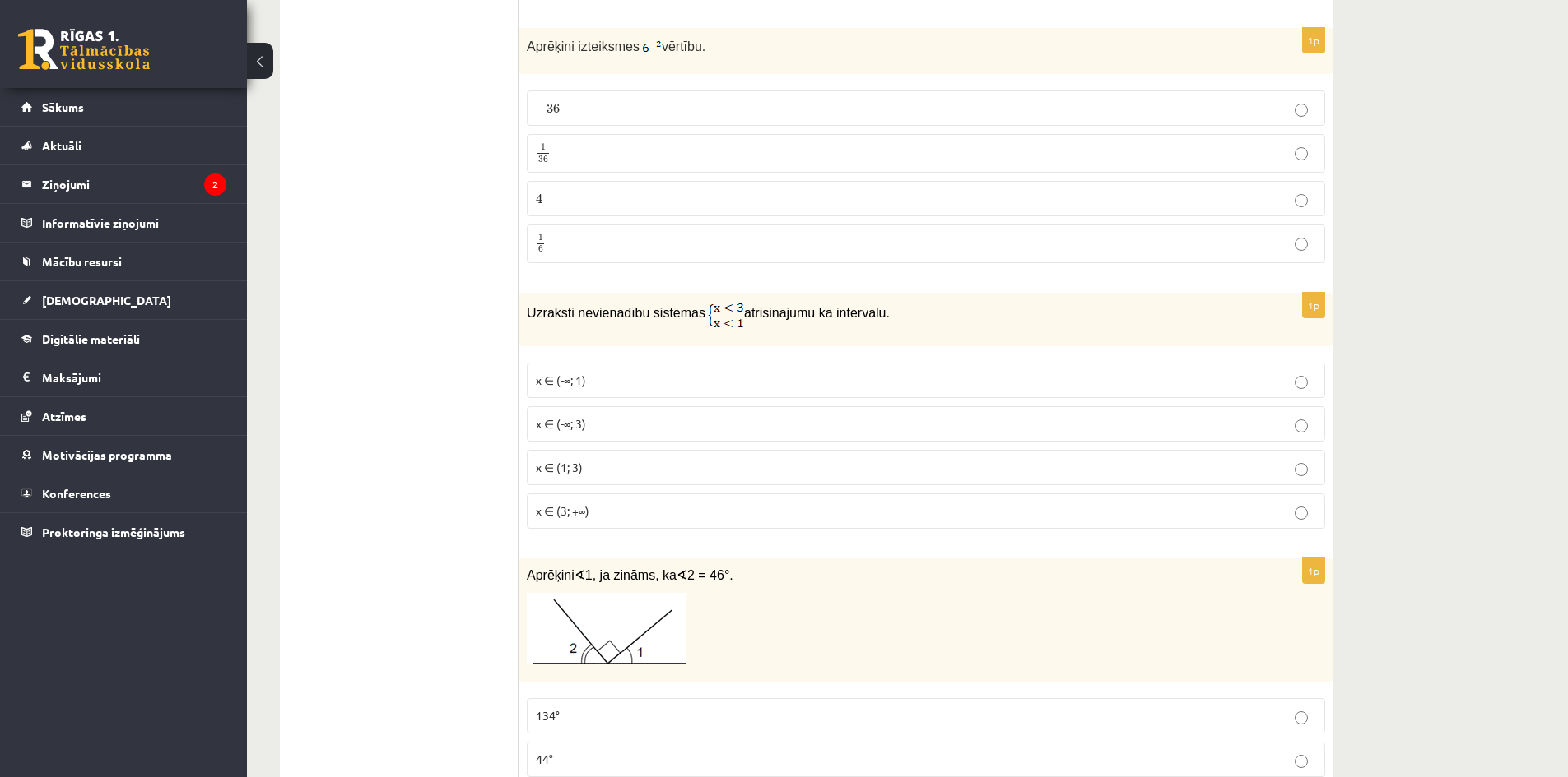
scroll to position [2057, 0]
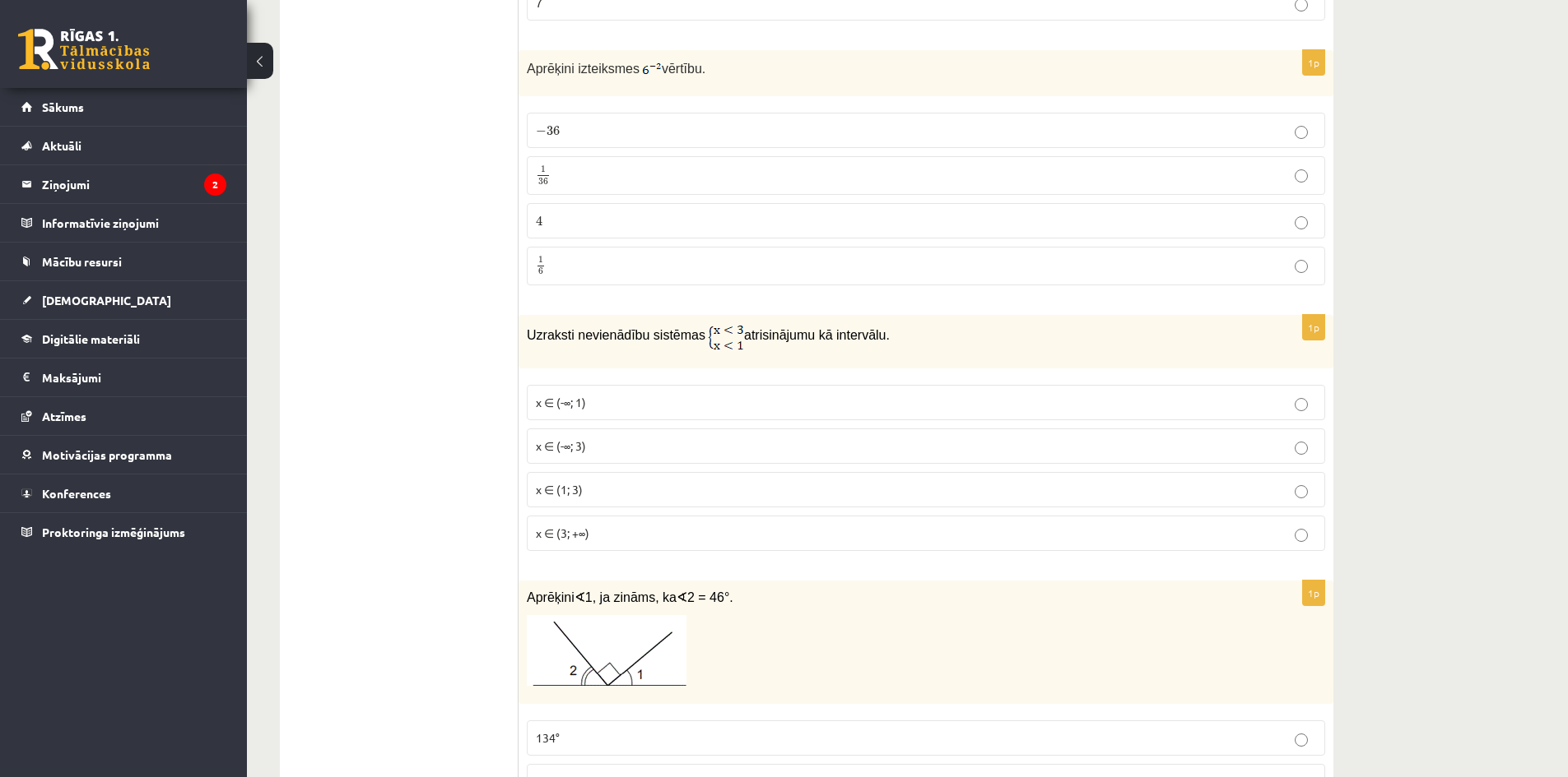
click at [563, 404] on span "x ∈ (-∞; 1)" at bounding box center [561, 402] width 50 height 15
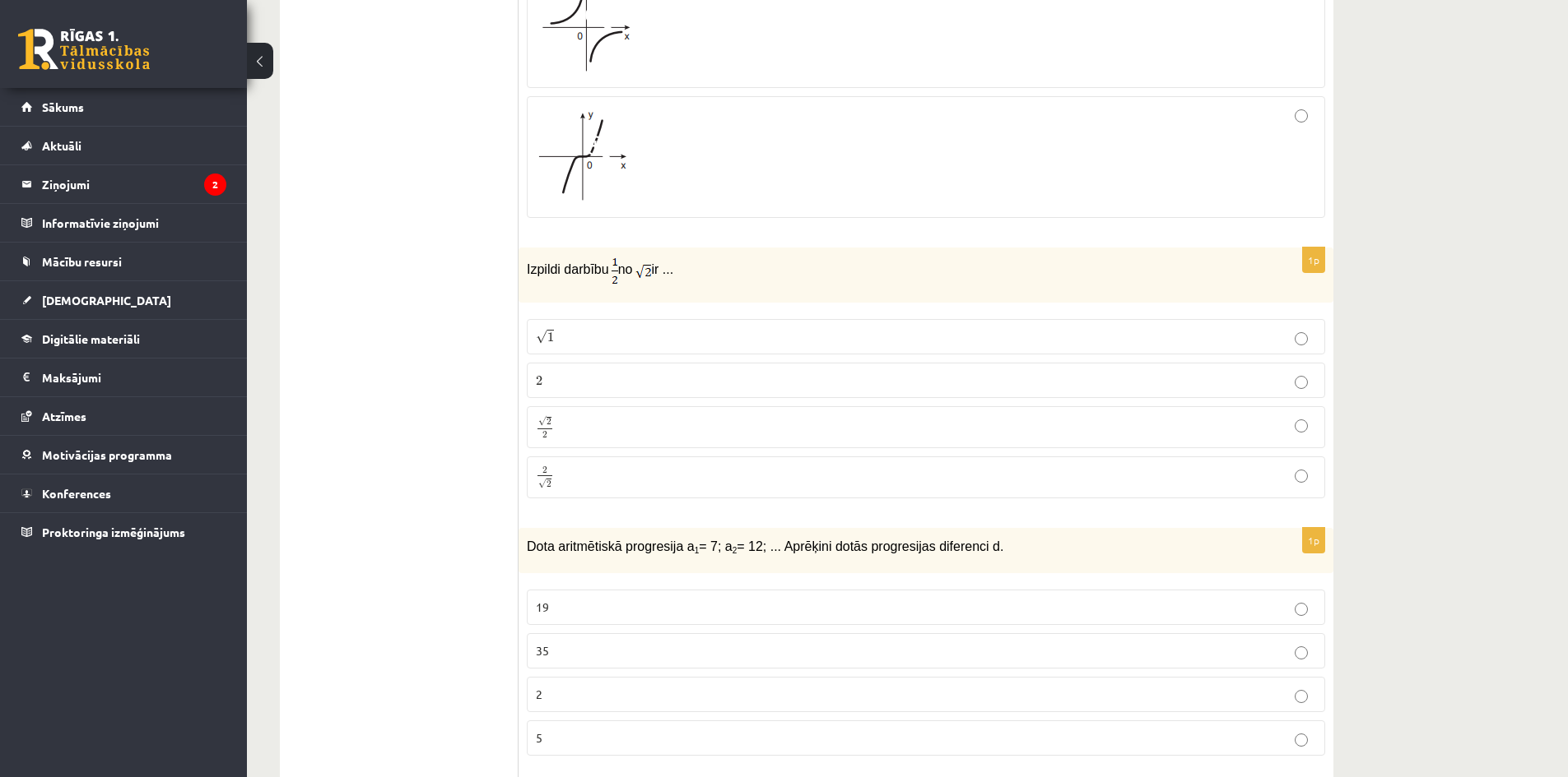
scroll to position [3620, 0]
click at [571, 323] on p "√ 1 1" at bounding box center [926, 331] width 780 height 17
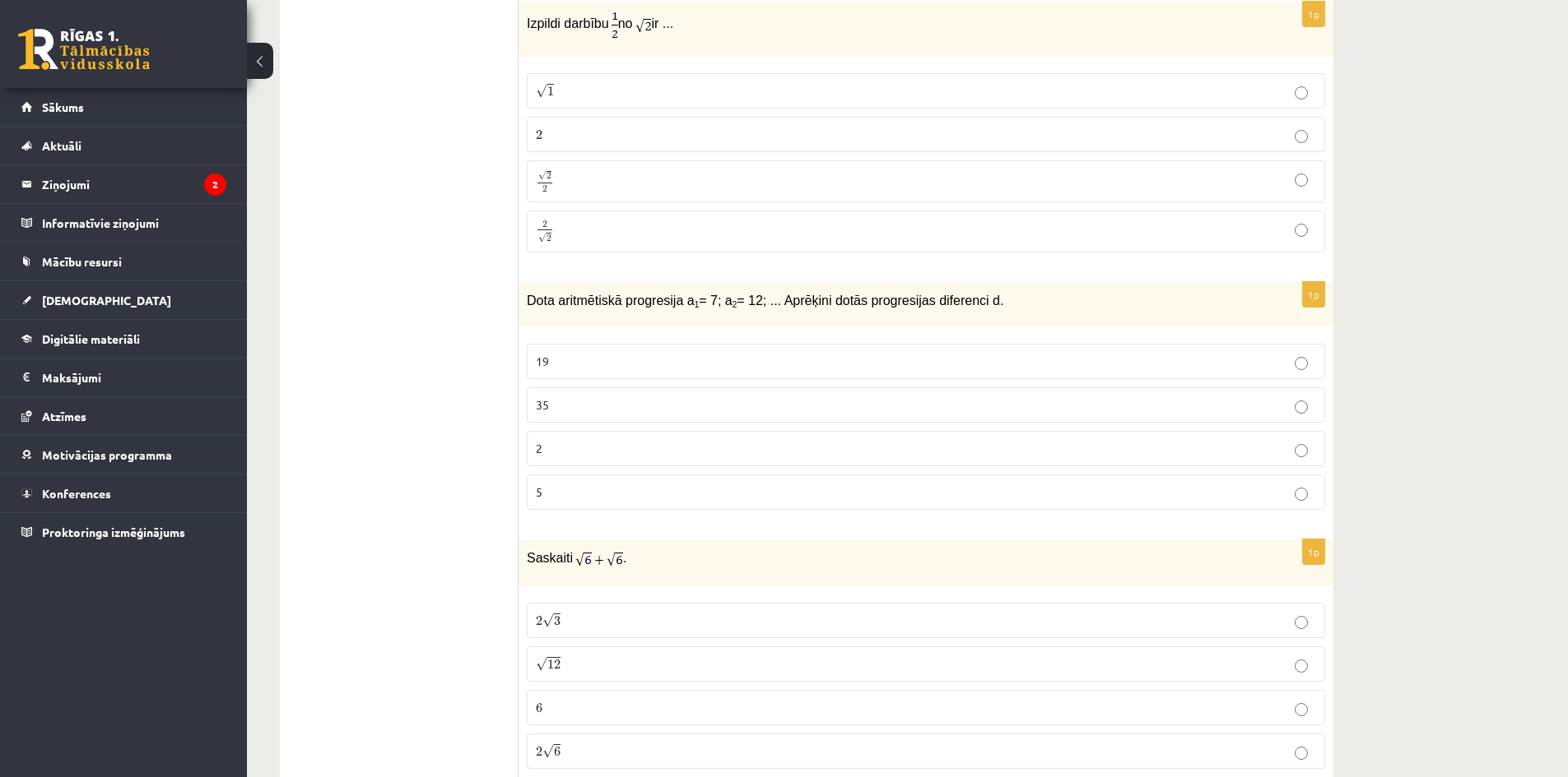
scroll to position [3866, 0]
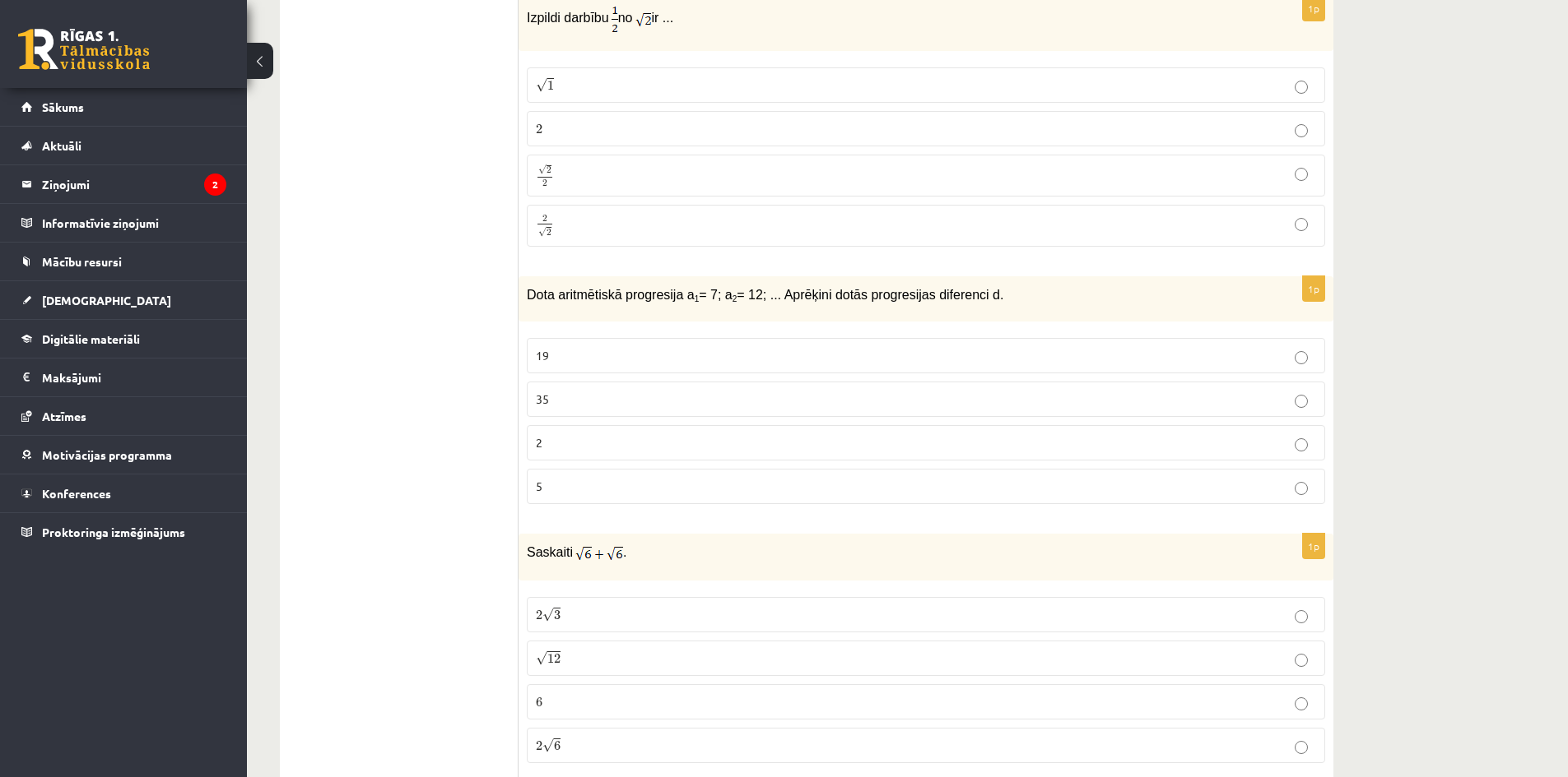
click at [634, 164] on p "√ 2 2 2 2" at bounding box center [926, 175] width 780 height 24
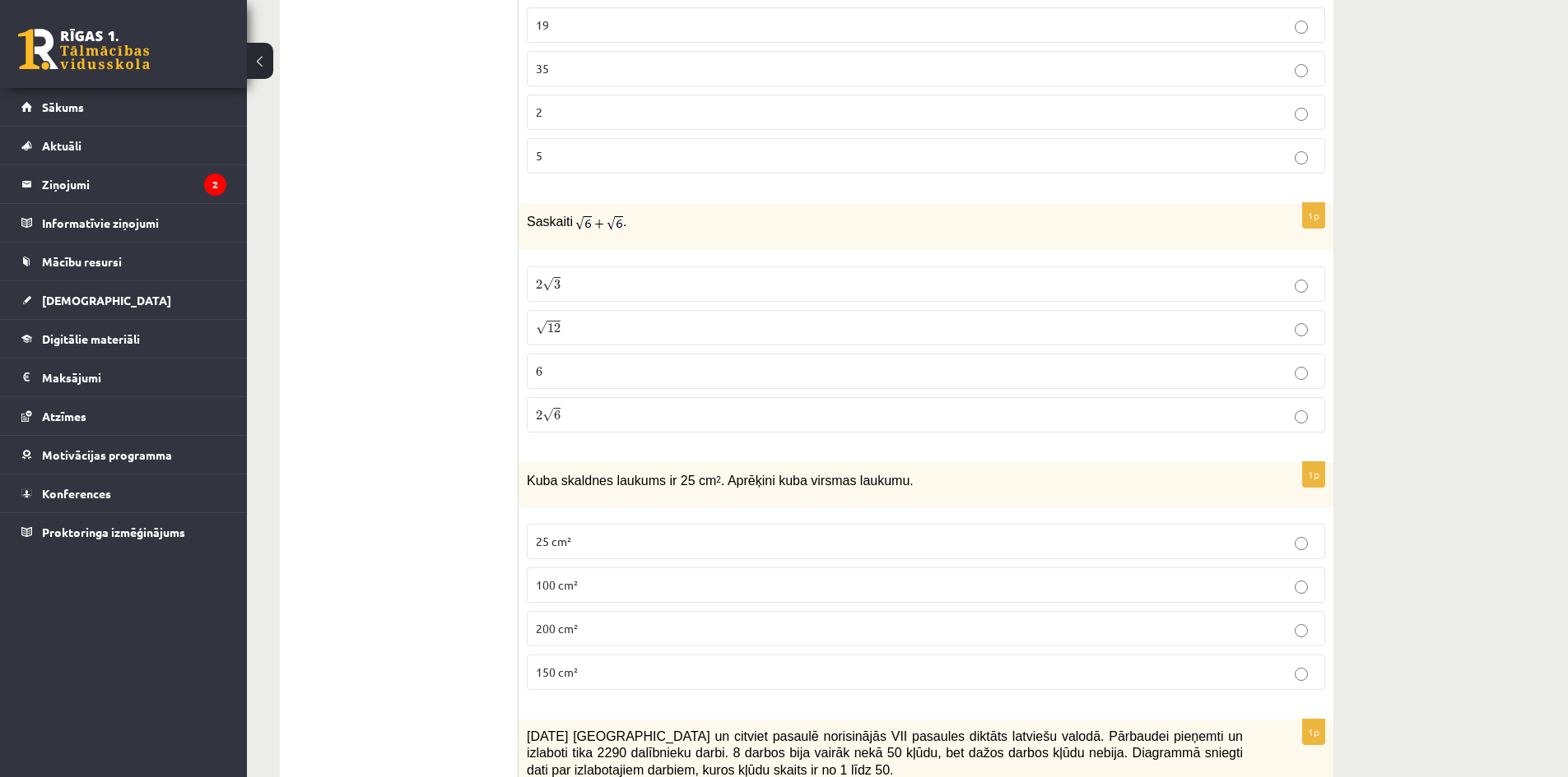
scroll to position [4196, 0]
click at [657, 408] on p "2 √ 6 2 6" at bounding box center [926, 416] width 780 height 17
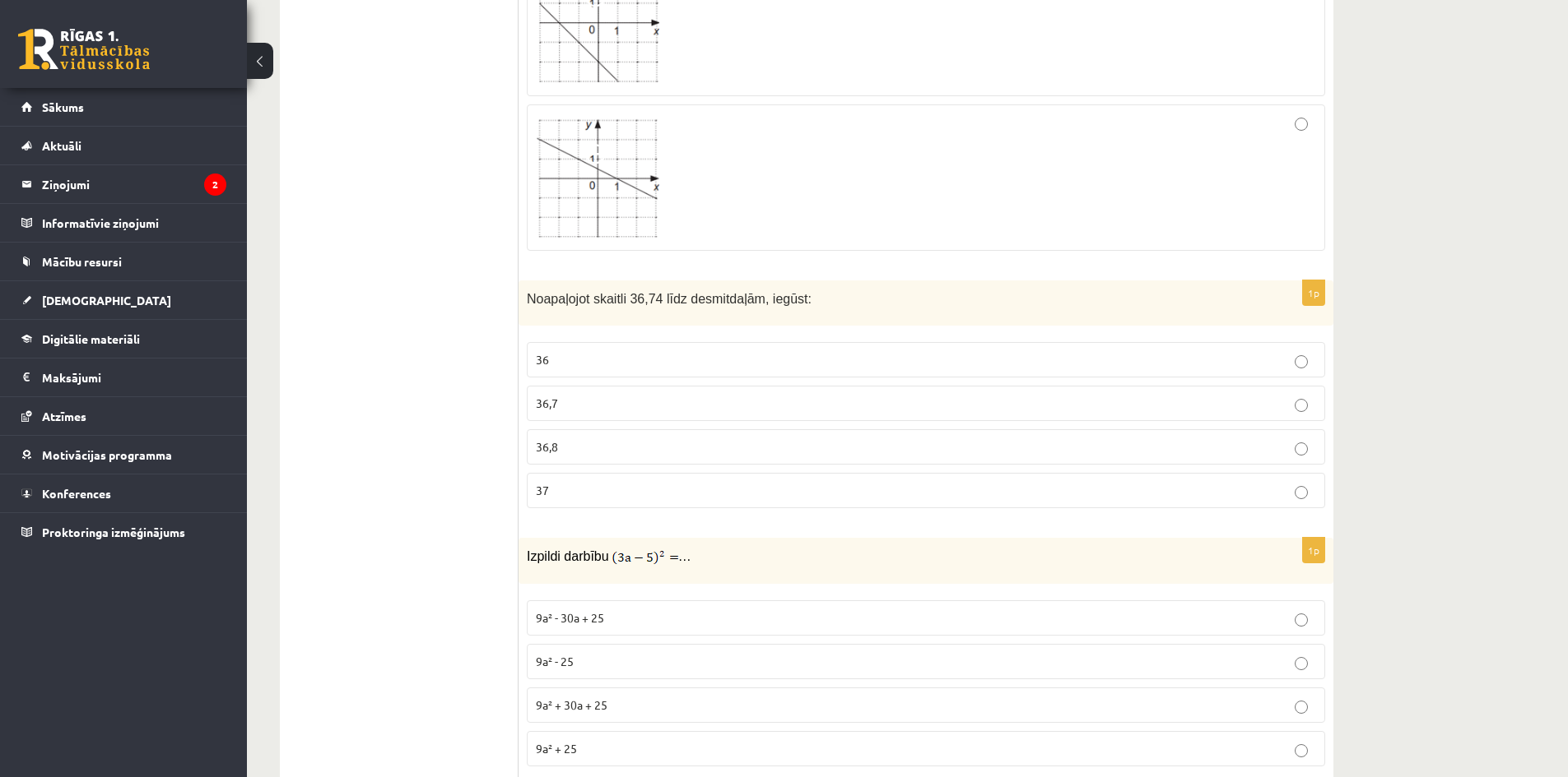
scroll to position [5759, 0]
click at [648, 291] on span "Noapaļojot skaitli 36,74 līdz desmitdaļām, iegūst:" at bounding box center [669, 298] width 285 height 14
click at [650, 294] on div "Noapaļojot skaitli 36,74 līdz desmitdaļām, iegūst:" at bounding box center [926, 302] width 815 height 46
drag, startPoint x: 645, startPoint y: 281, endPoint x: 654, endPoint y: 287, distance: 10.8
click at [654, 291] on span "Noapaļojot skaitli 36,74 līdz desmitdaļām, iegūst:" at bounding box center [669, 298] width 285 height 14
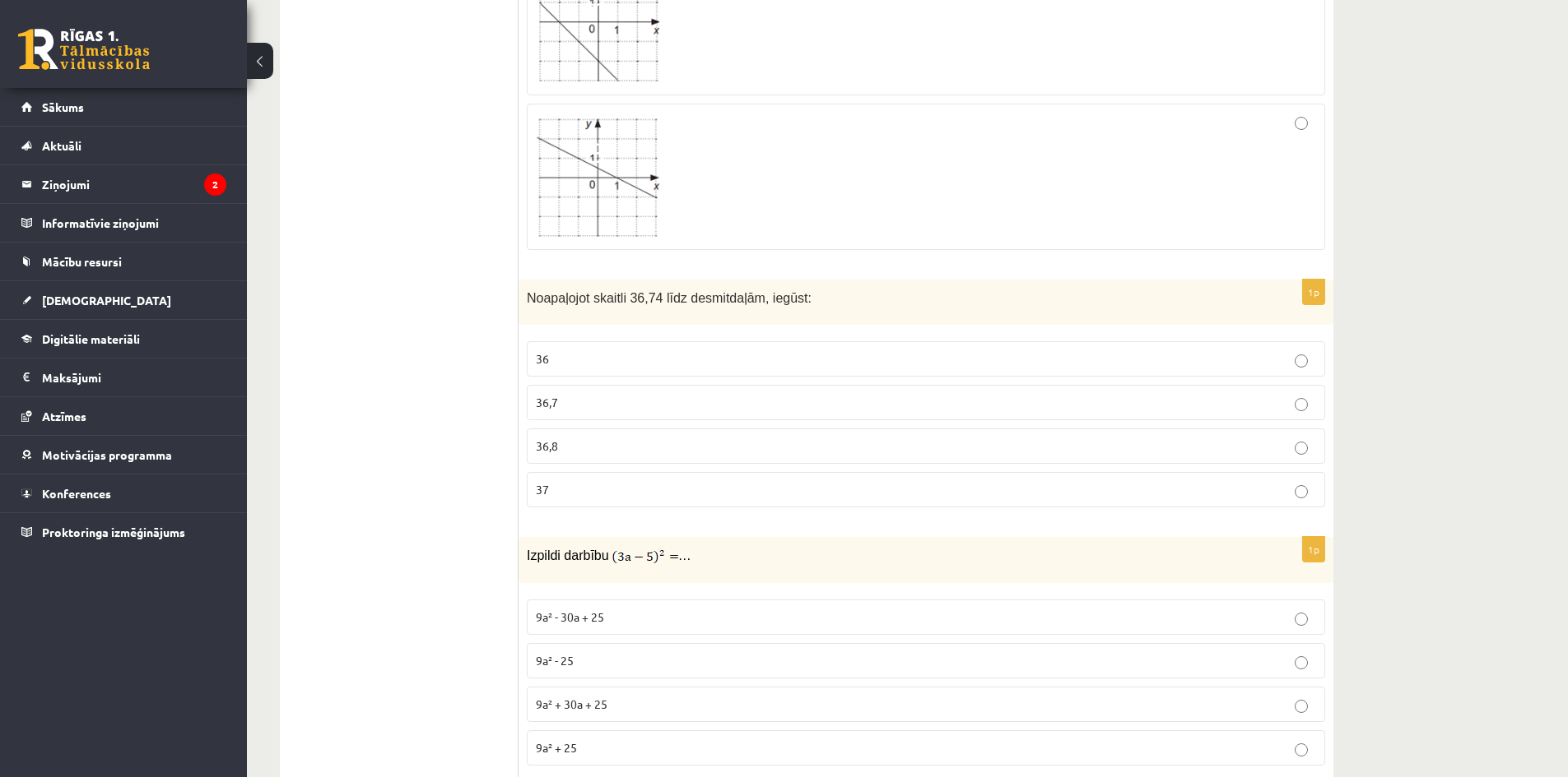
click at [655, 292] on div "Noapaļojot skaitli 36,74 līdz desmitdaļām, iegūst:" at bounding box center [926, 302] width 815 height 46
click at [589, 438] on p "36,8" at bounding box center [926, 446] width 780 height 17
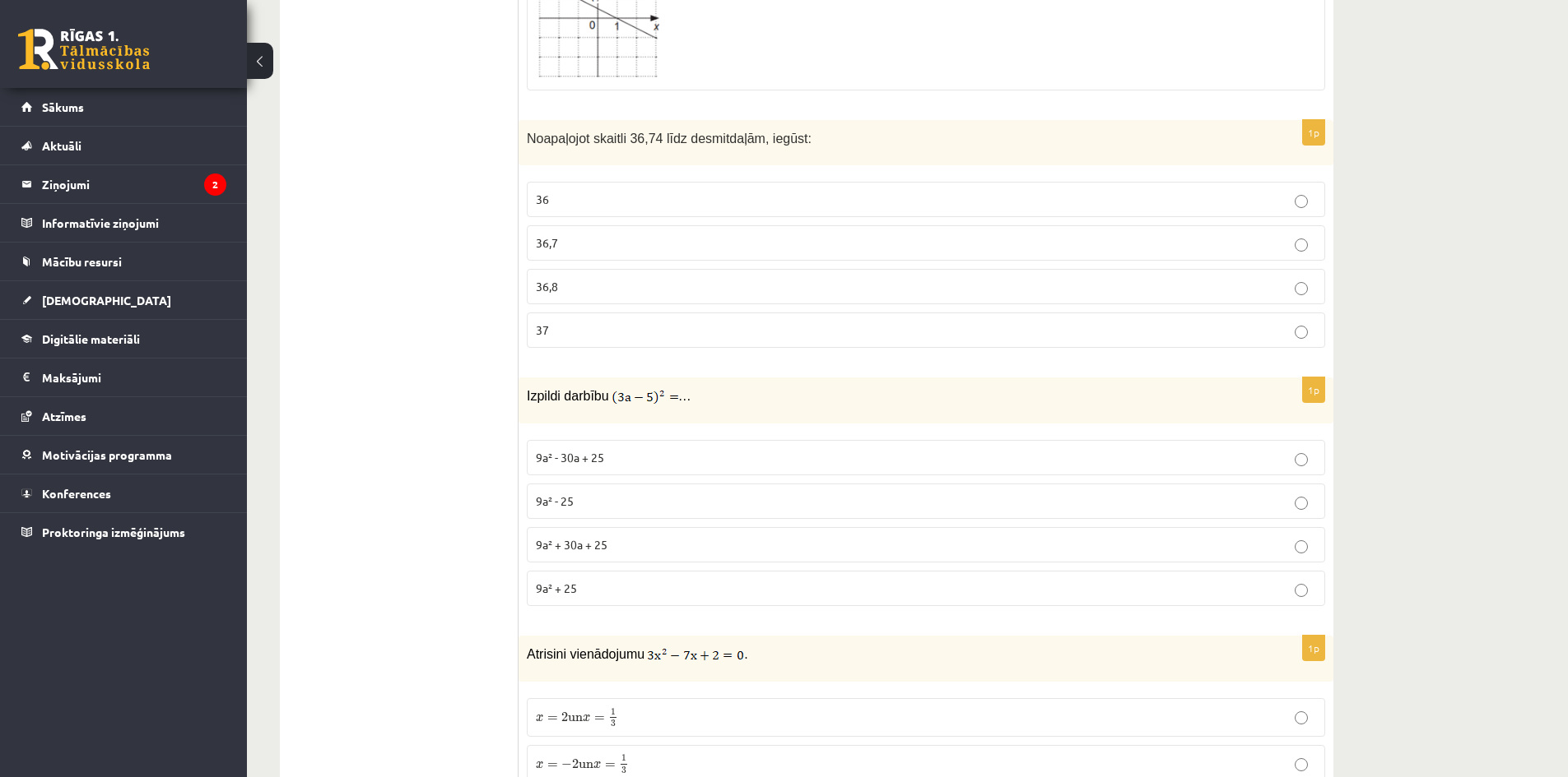
scroll to position [5923, 0]
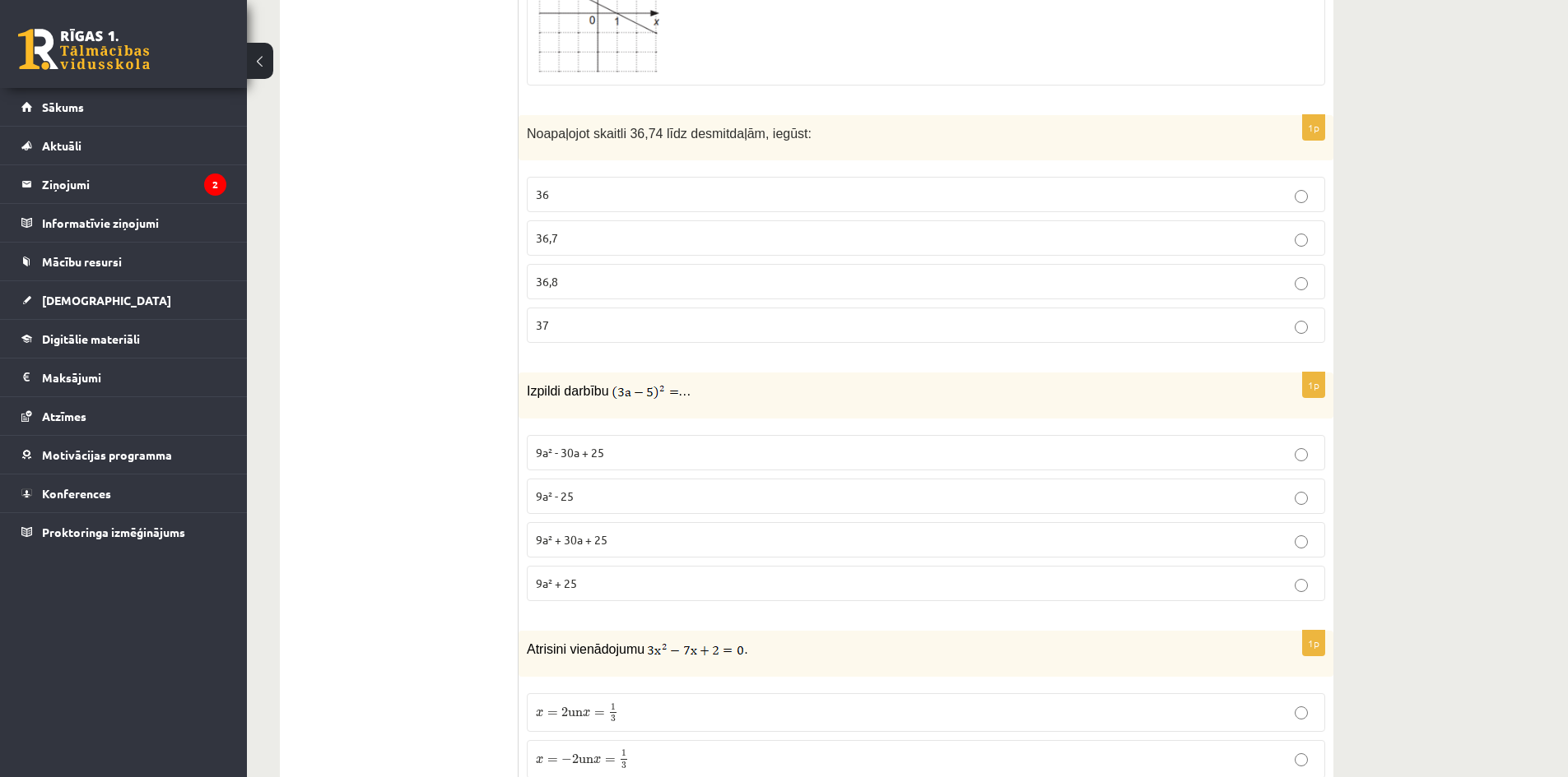
click at [592, 445] on span "9a² - 30a + 25" at bounding box center [570, 452] width 68 height 15
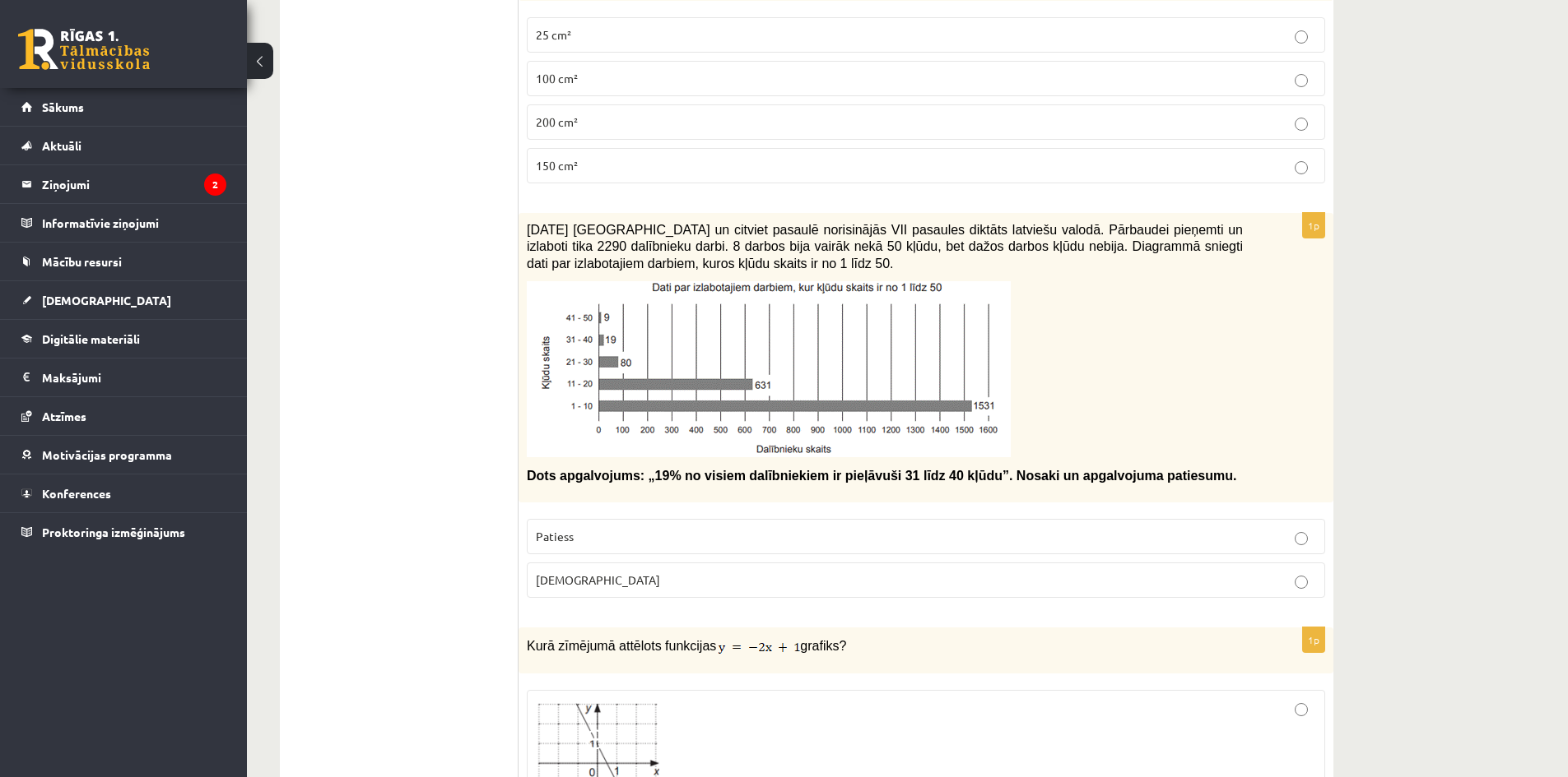
scroll to position [4689, 0]
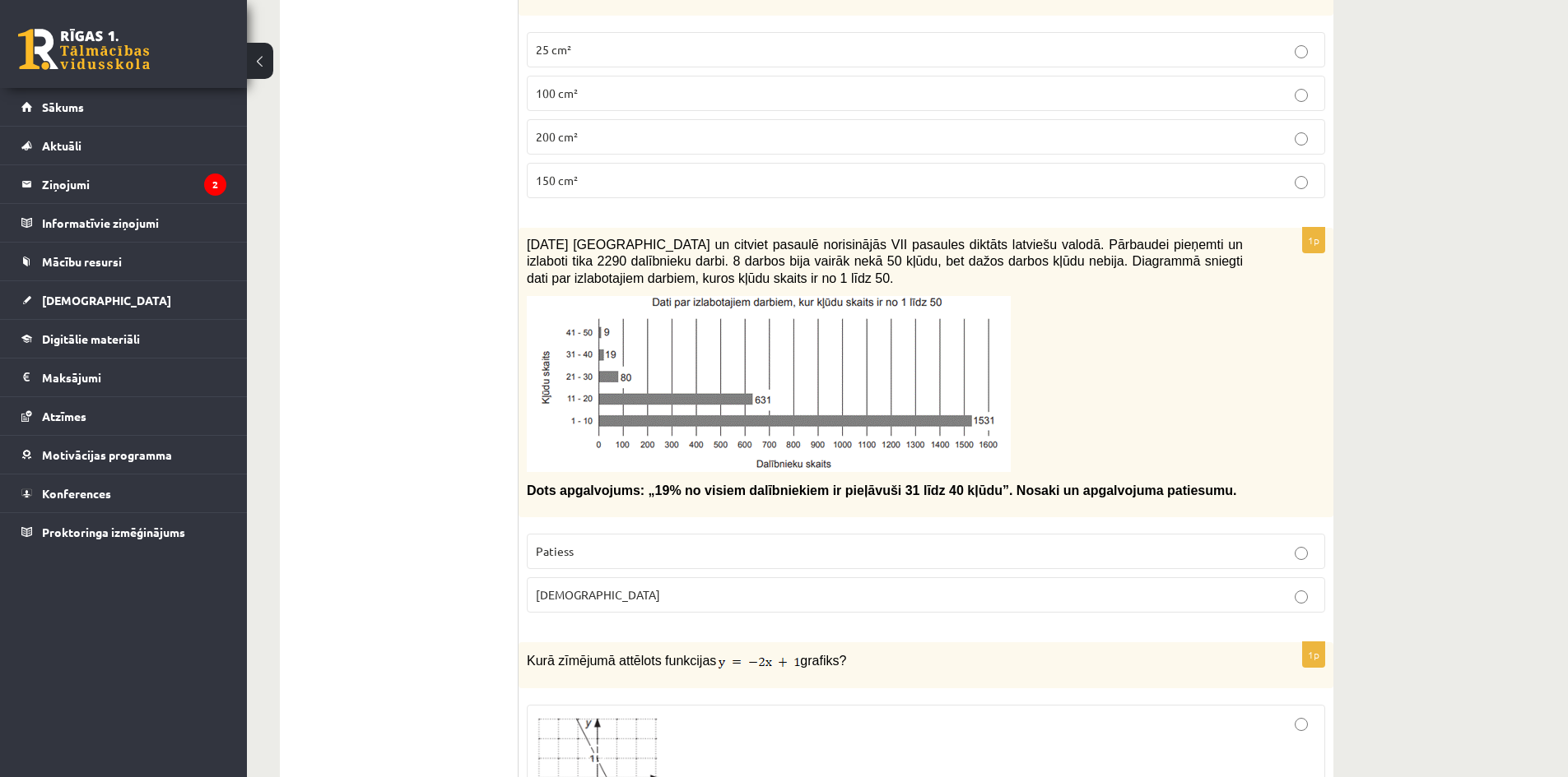
click at [643, 587] on p "Aplams" at bounding box center [926, 595] width 780 height 17
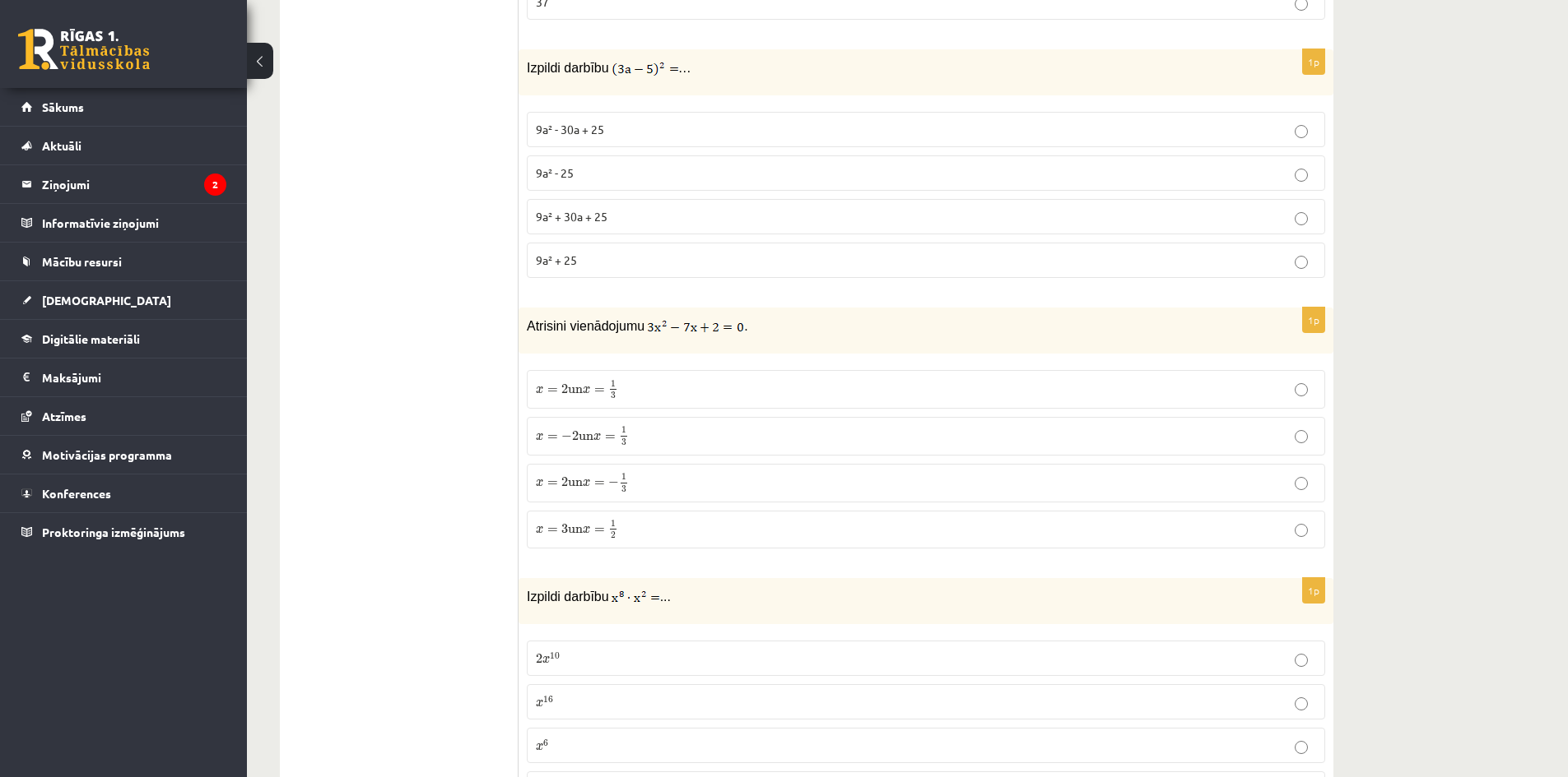
scroll to position [6252, 0]
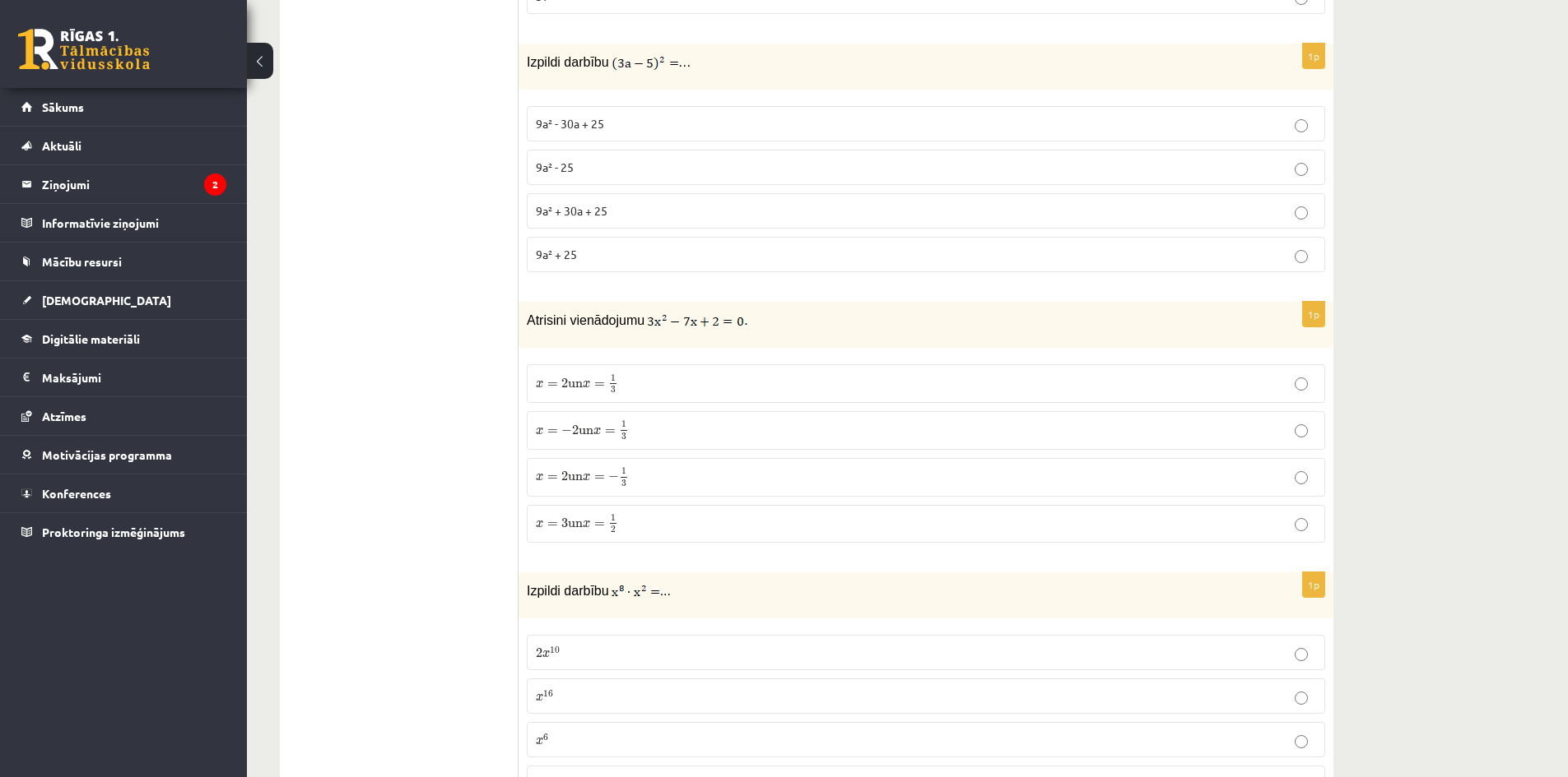
click at [560, 376] on span "x = 2 un x = 1 3" at bounding box center [577, 383] width 82 height 19
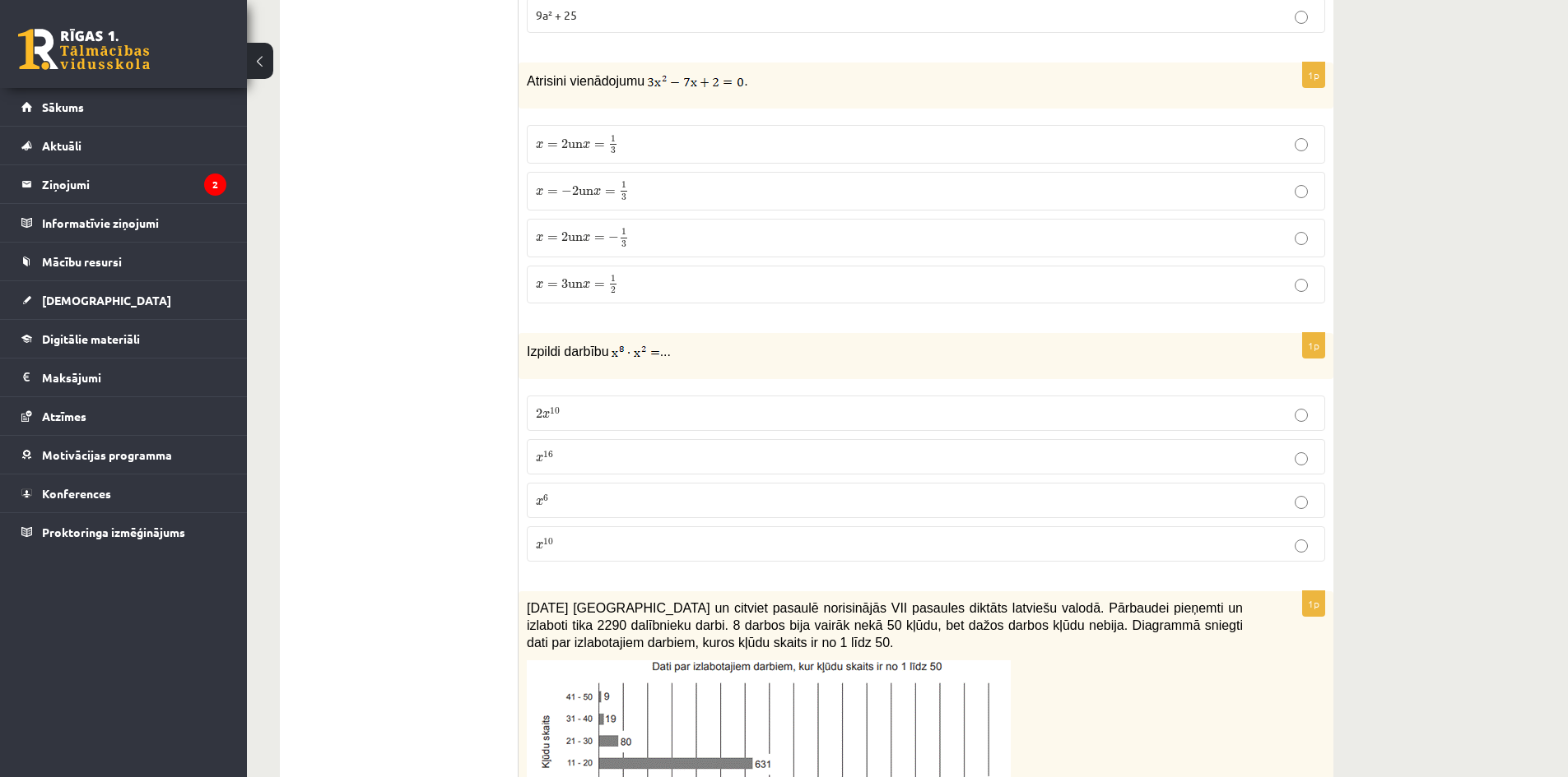
scroll to position [6499, 0]
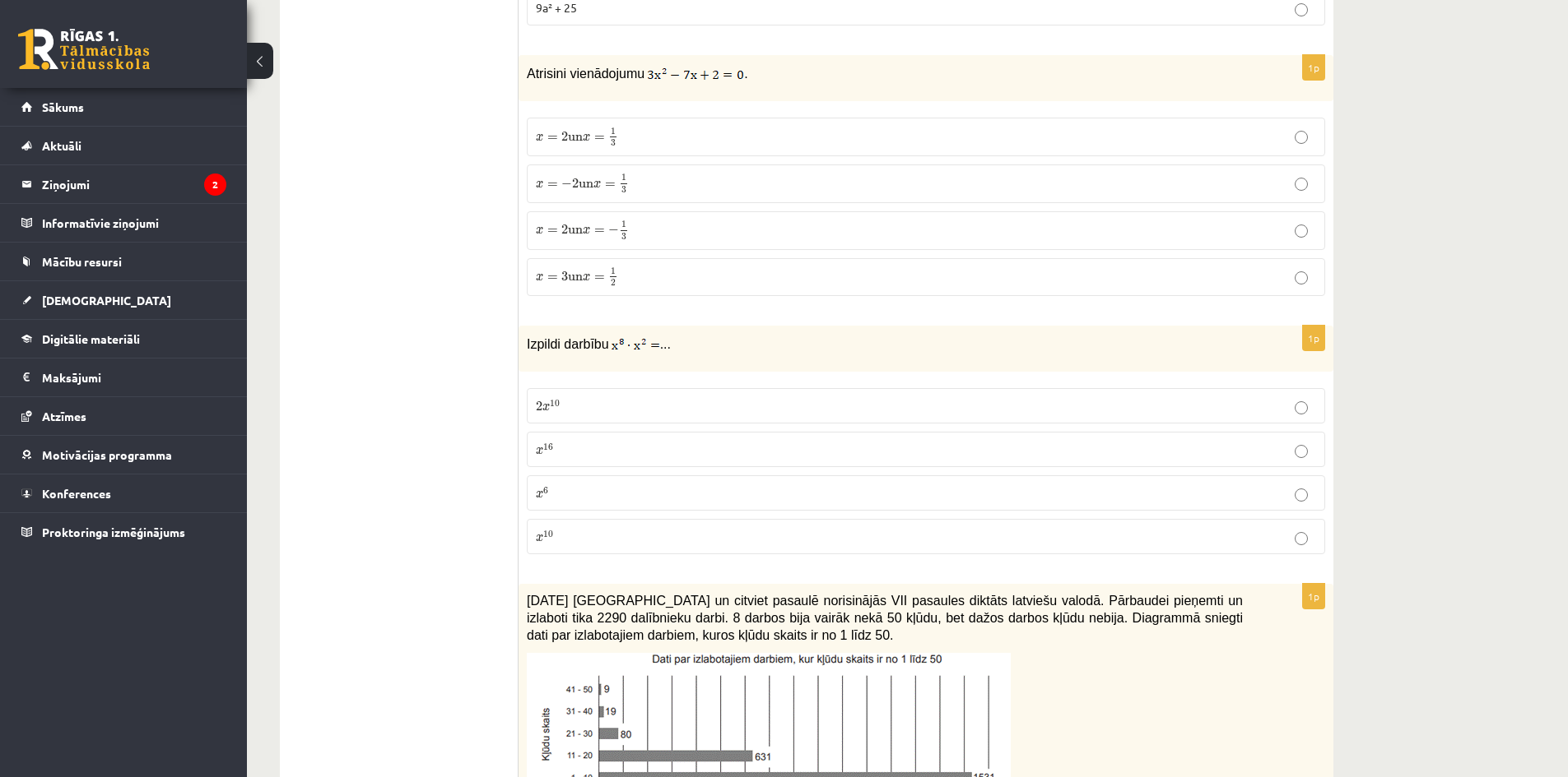
click at [566, 519] on label "x 10 x 10" at bounding box center [926, 537] width 798 height 36
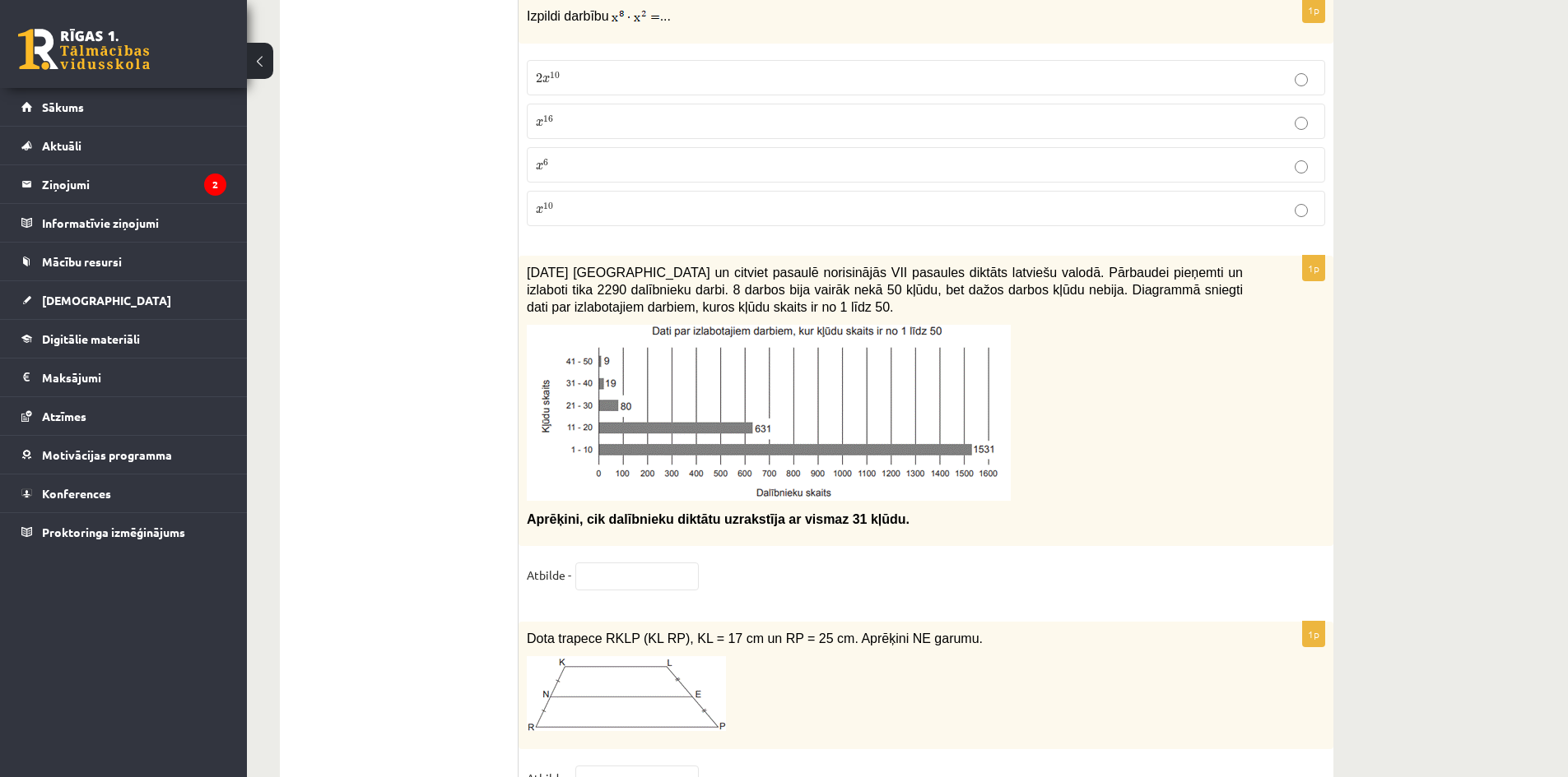
scroll to position [6828, 0]
drag, startPoint x: 588, startPoint y: 554, endPoint x: 598, endPoint y: 555, distance: 10.0
click at [589, 562] on input "text" at bounding box center [637, 575] width 123 height 28
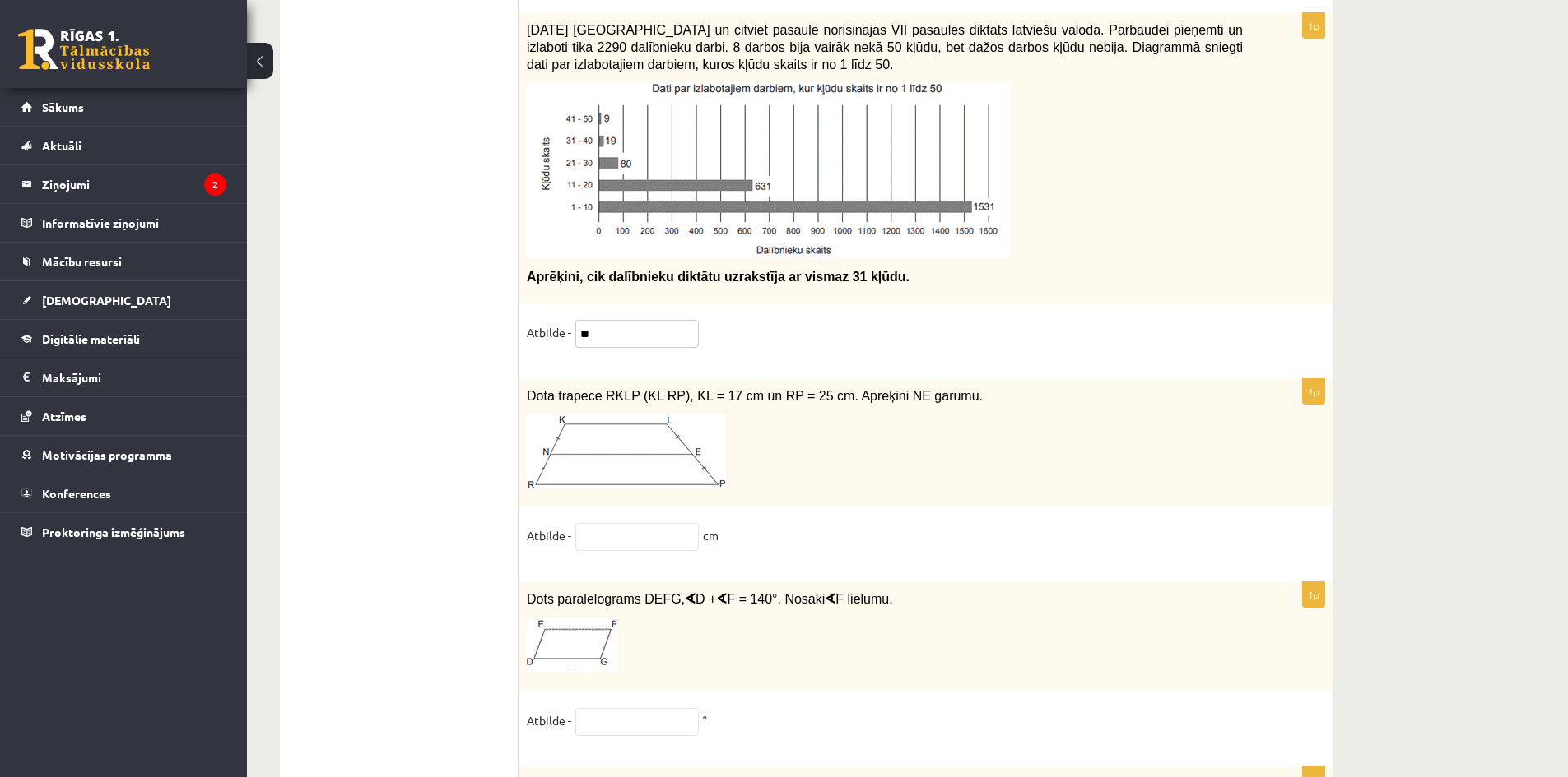
scroll to position [7074, 0]
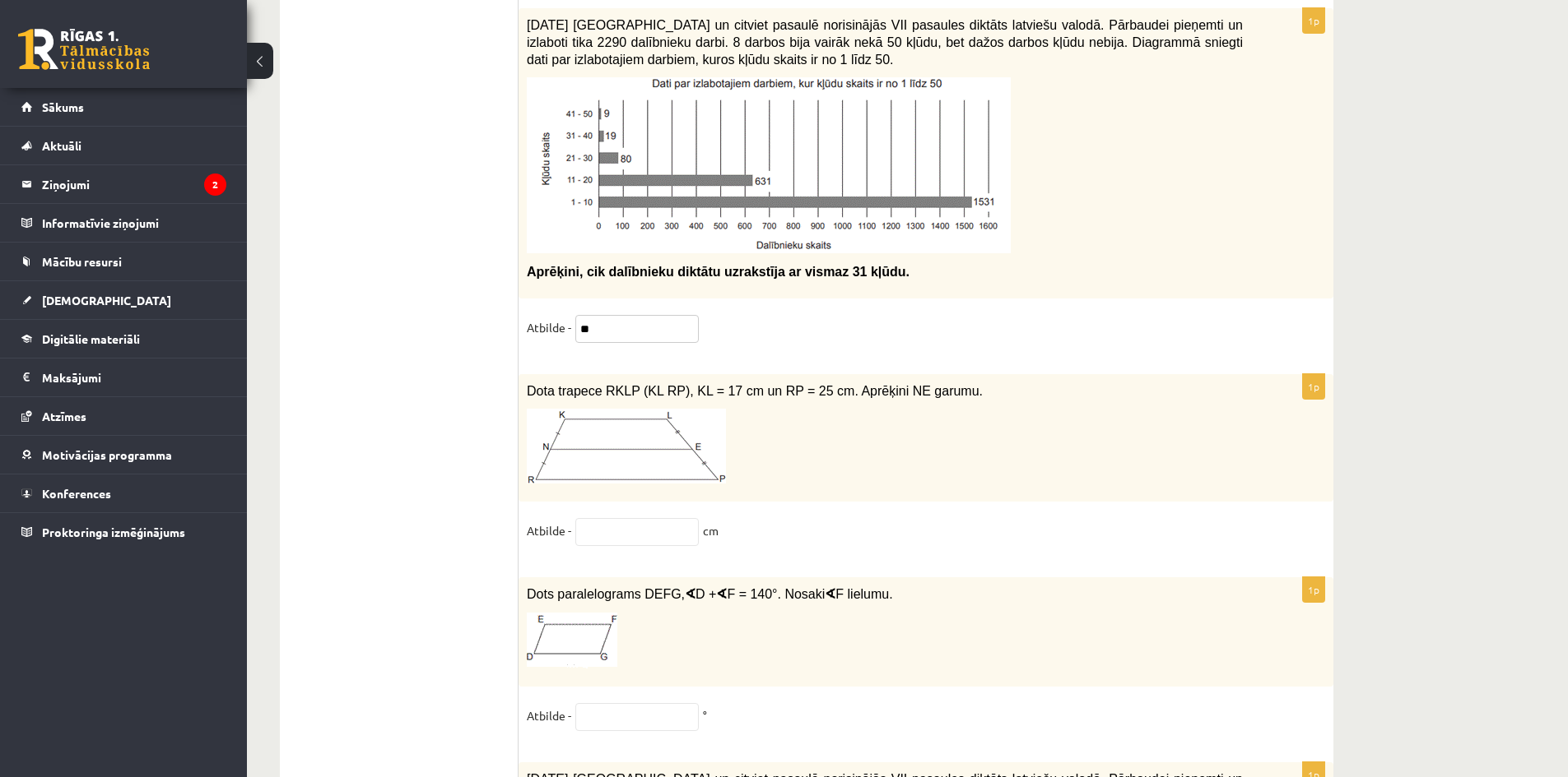
type input "**"
click at [604, 522] on input "text" at bounding box center [637, 531] width 123 height 28
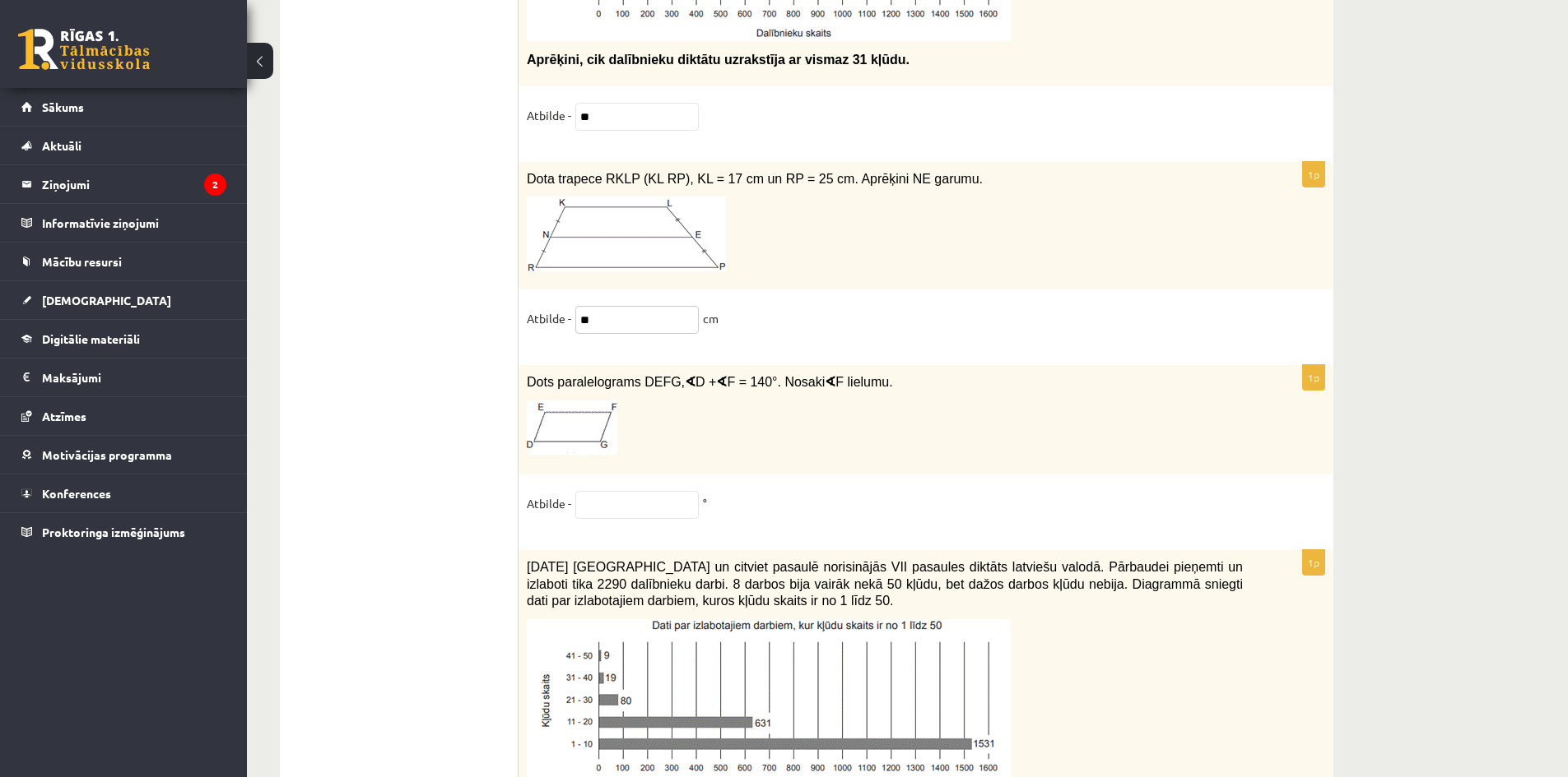
scroll to position [7322, 0]
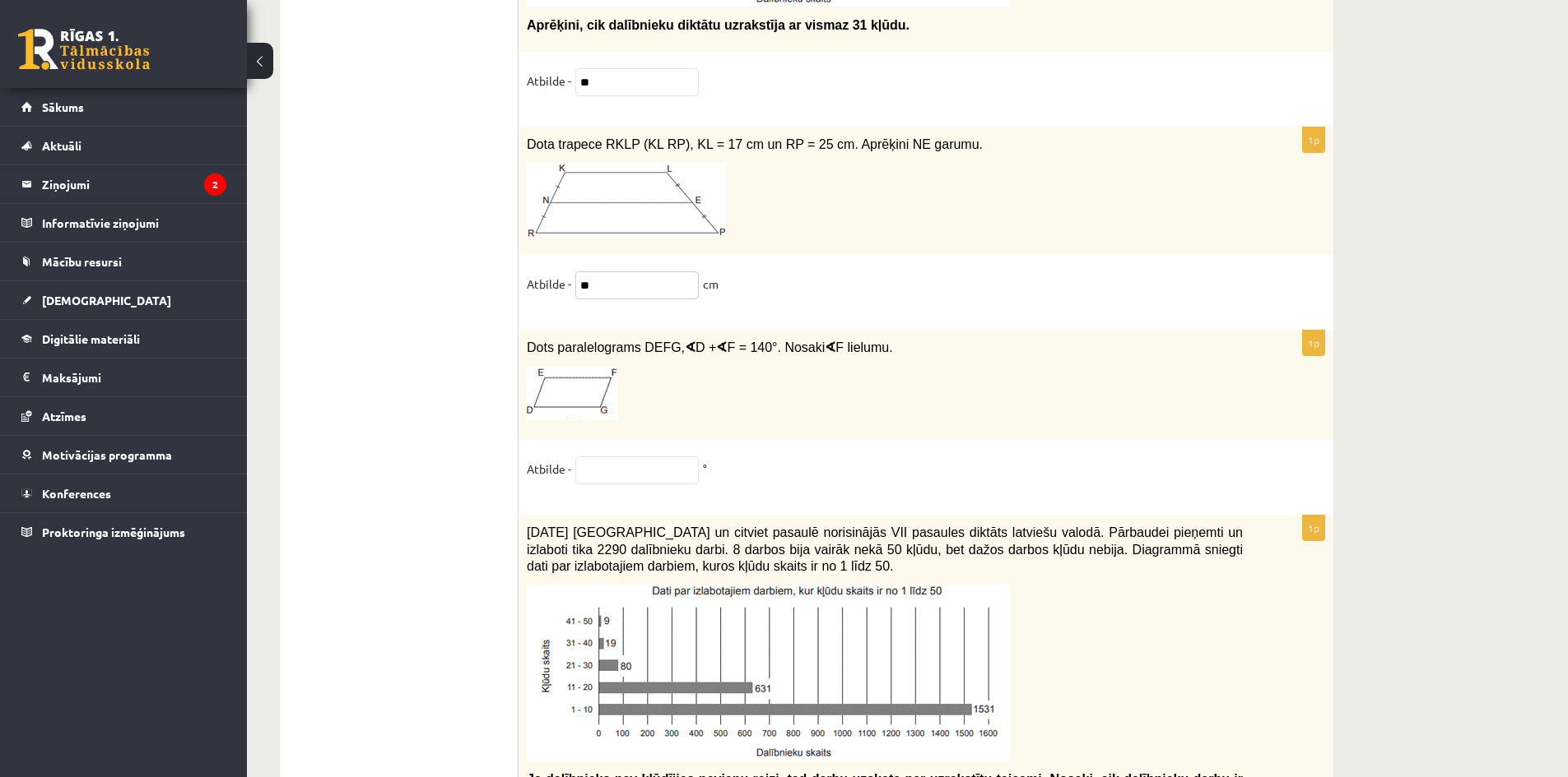
type input "**"
drag, startPoint x: 528, startPoint y: 332, endPoint x: 851, endPoint y: 333, distance: 323.0
click at [851, 341] on span "Dots paralelograms DEFG, ∢ D + ∢ F = 140°. Nosaki ∢ F lielumu." at bounding box center [710, 347] width 366 height 13
drag, startPoint x: 864, startPoint y: 332, endPoint x: 548, endPoint y: 336, distance: 316.0
click at [524, 332] on div "Dots paralelograms DEFG, ∢ D + ∢ F = 140°. Nosaki ∢ F lielumu." at bounding box center [926, 385] width 815 height 110
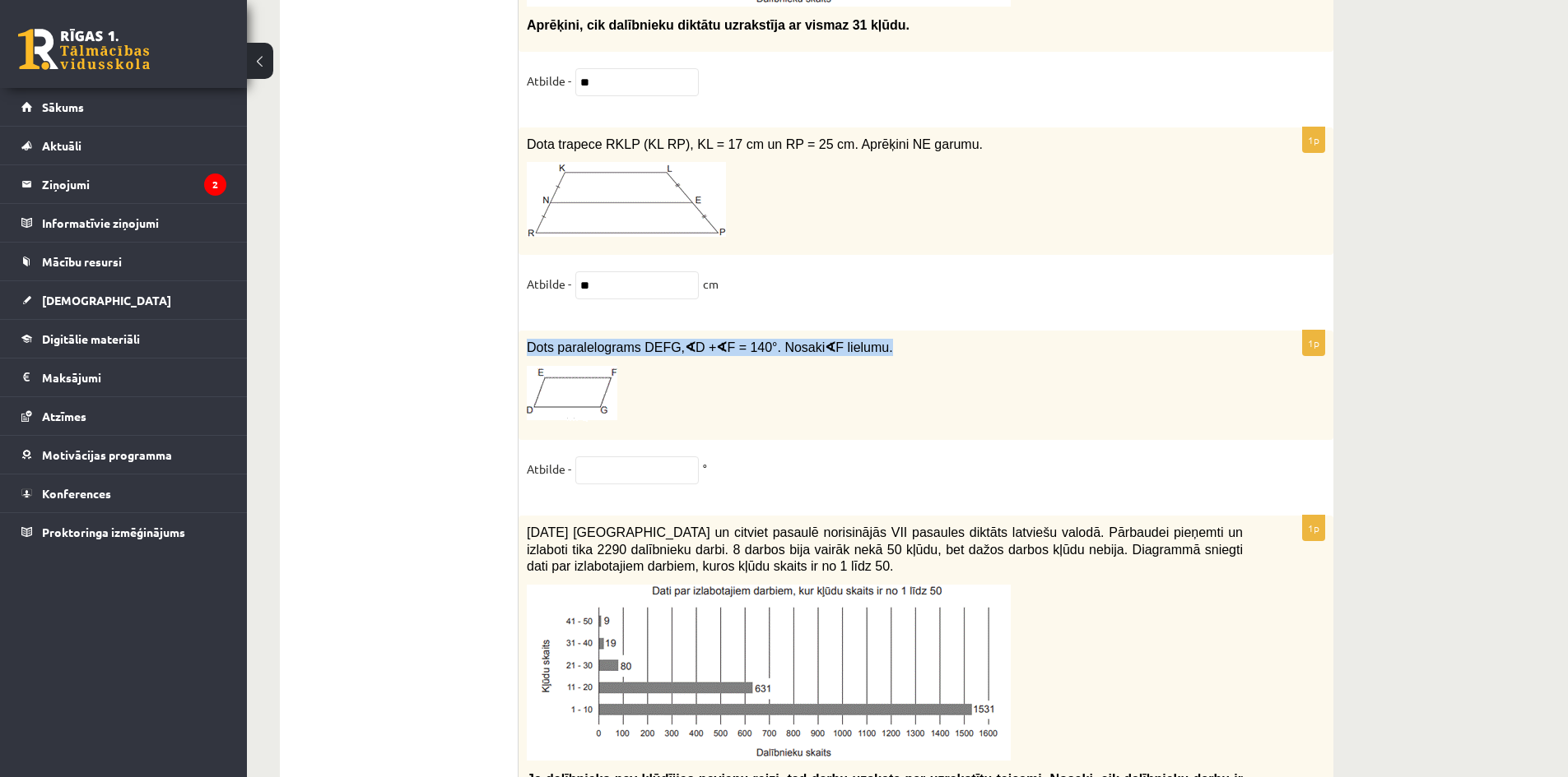
copy span "Dots paralelograms DEFG, ∢ D + ∢ F = 140°. Nosaki ∢ F lielumu."
click at [619, 460] on input "text" at bounding box center [637, 470] width 123 height 28
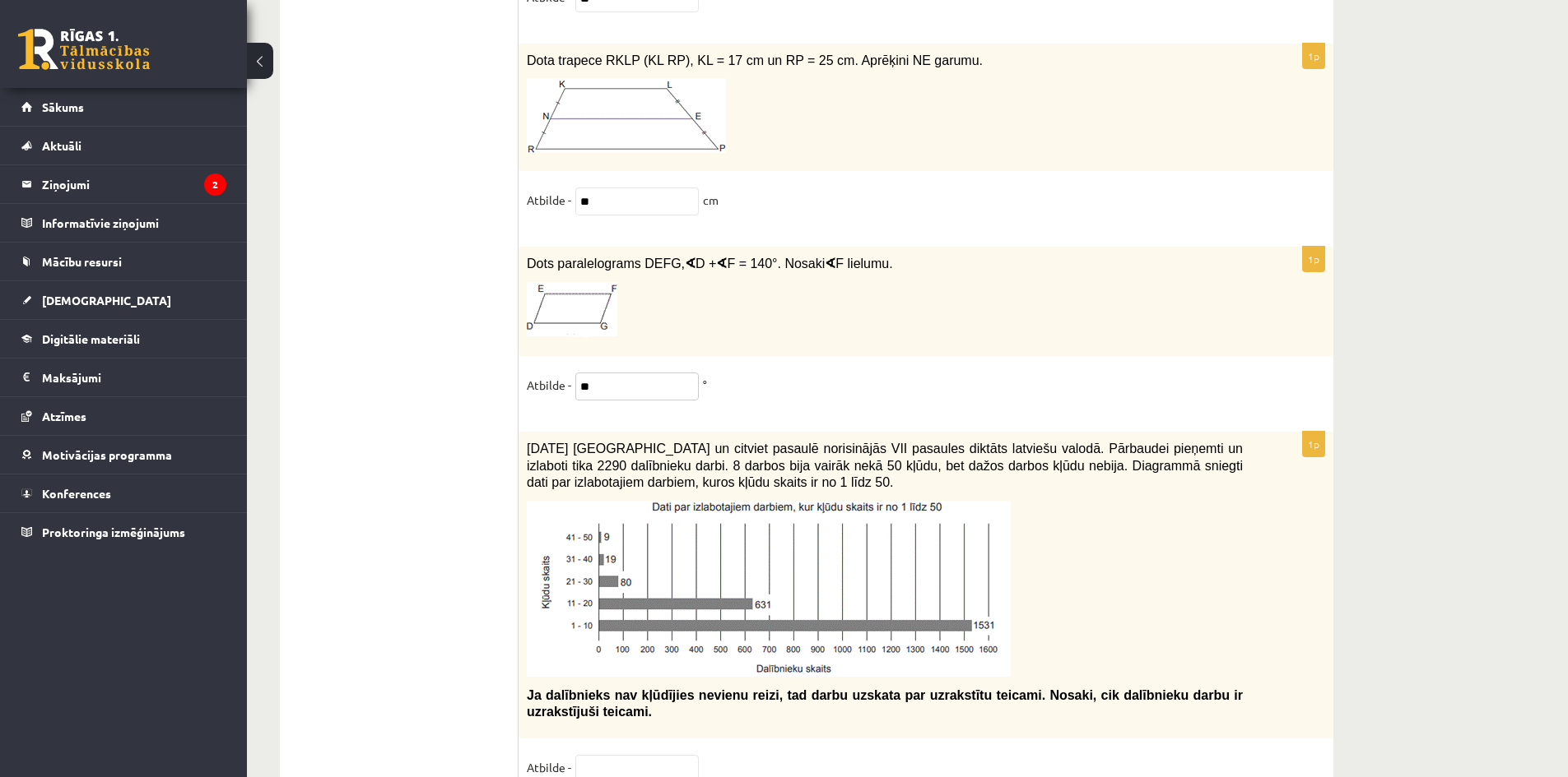
scroll to position [7650, 0]
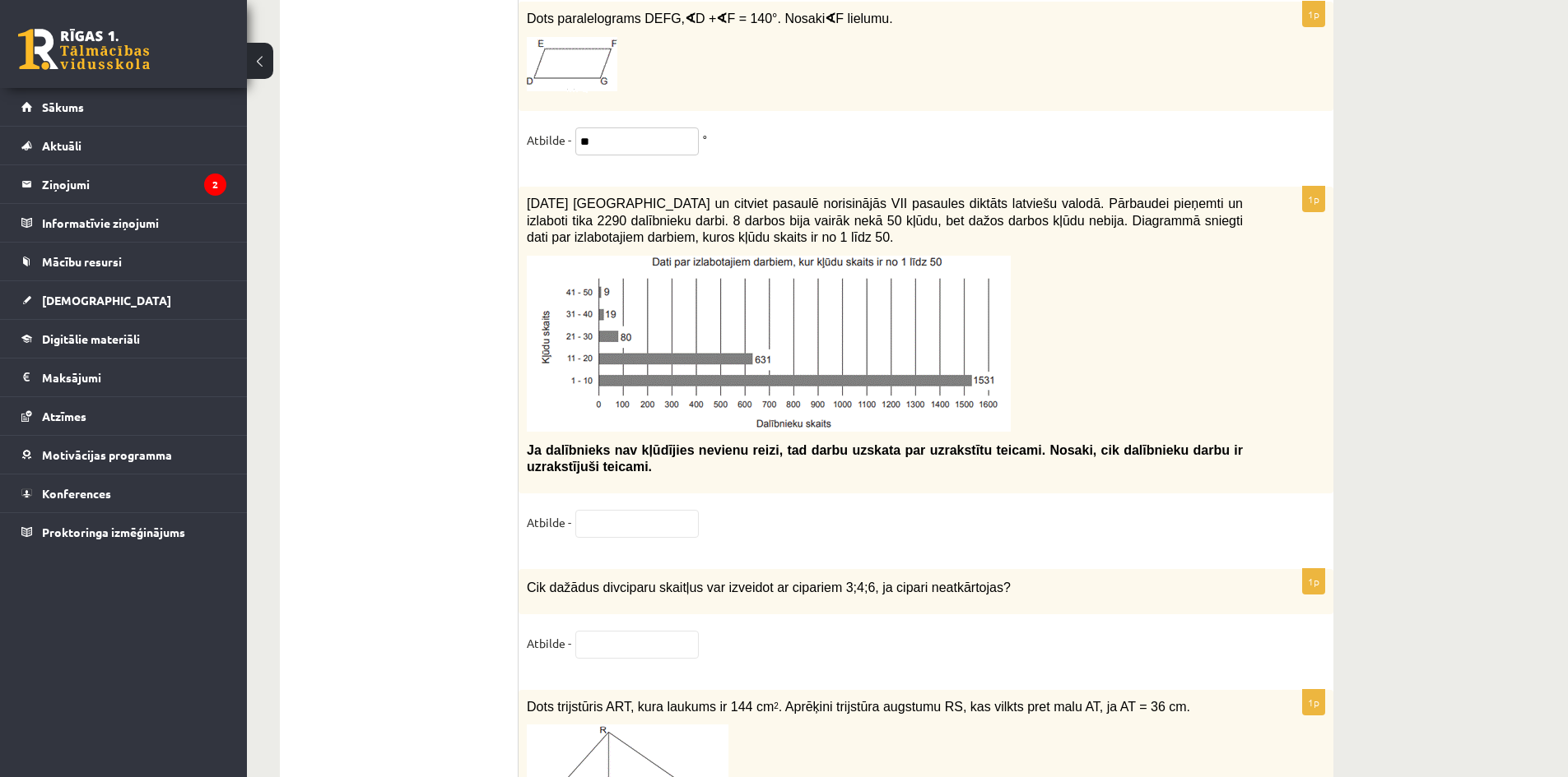
type input "**"
click at [658, 504] on div "1p 2021. gada 27. novembrī Latvijā un citviet pasaulē norisinājās VII pasaules …" at bounding box center [926, 370] width 815 height 366
click at [653, 522] on input "text" at bounding box center [637, 523] width 123 height 28
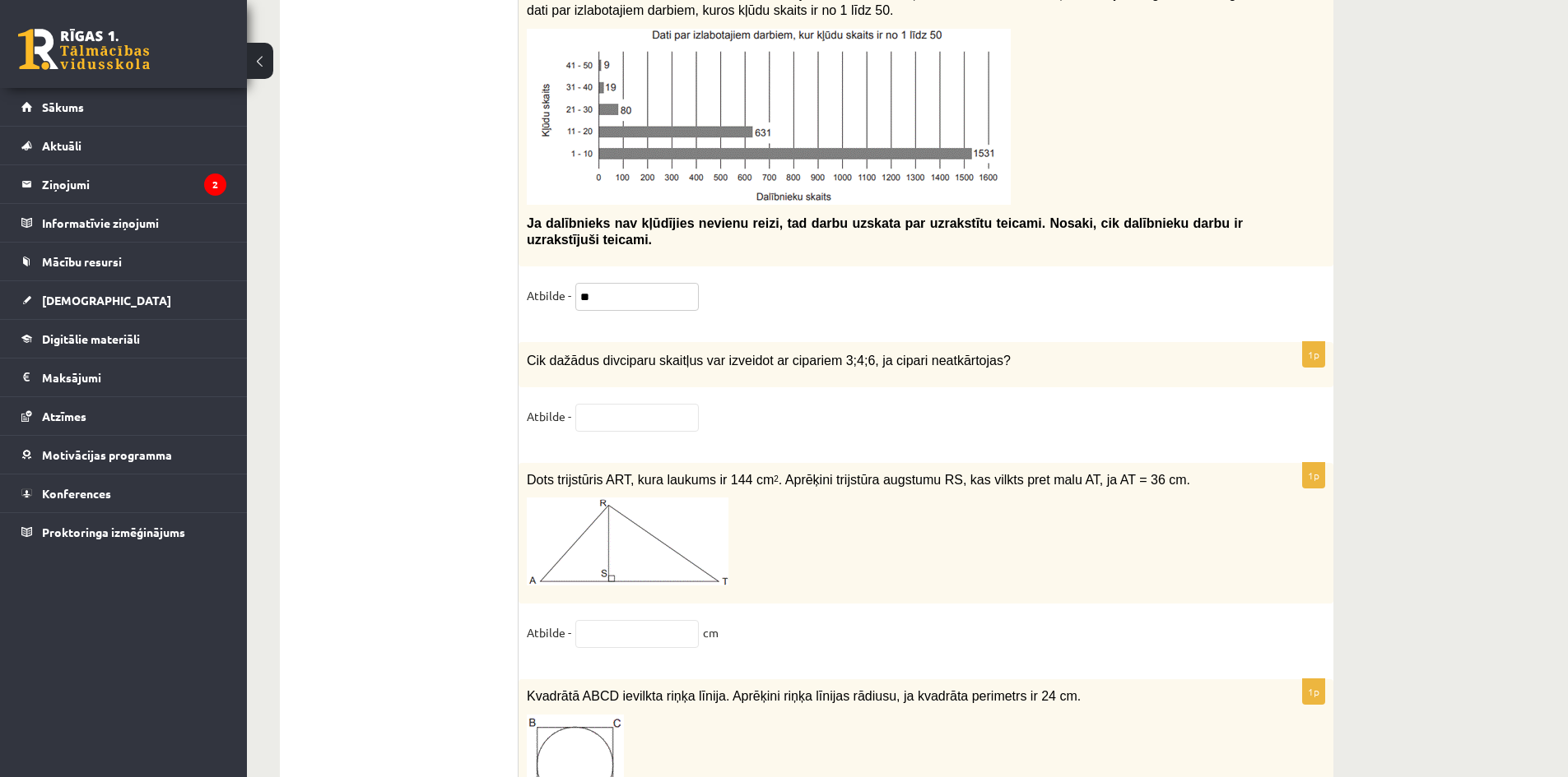
scroll to position [7898, 0]
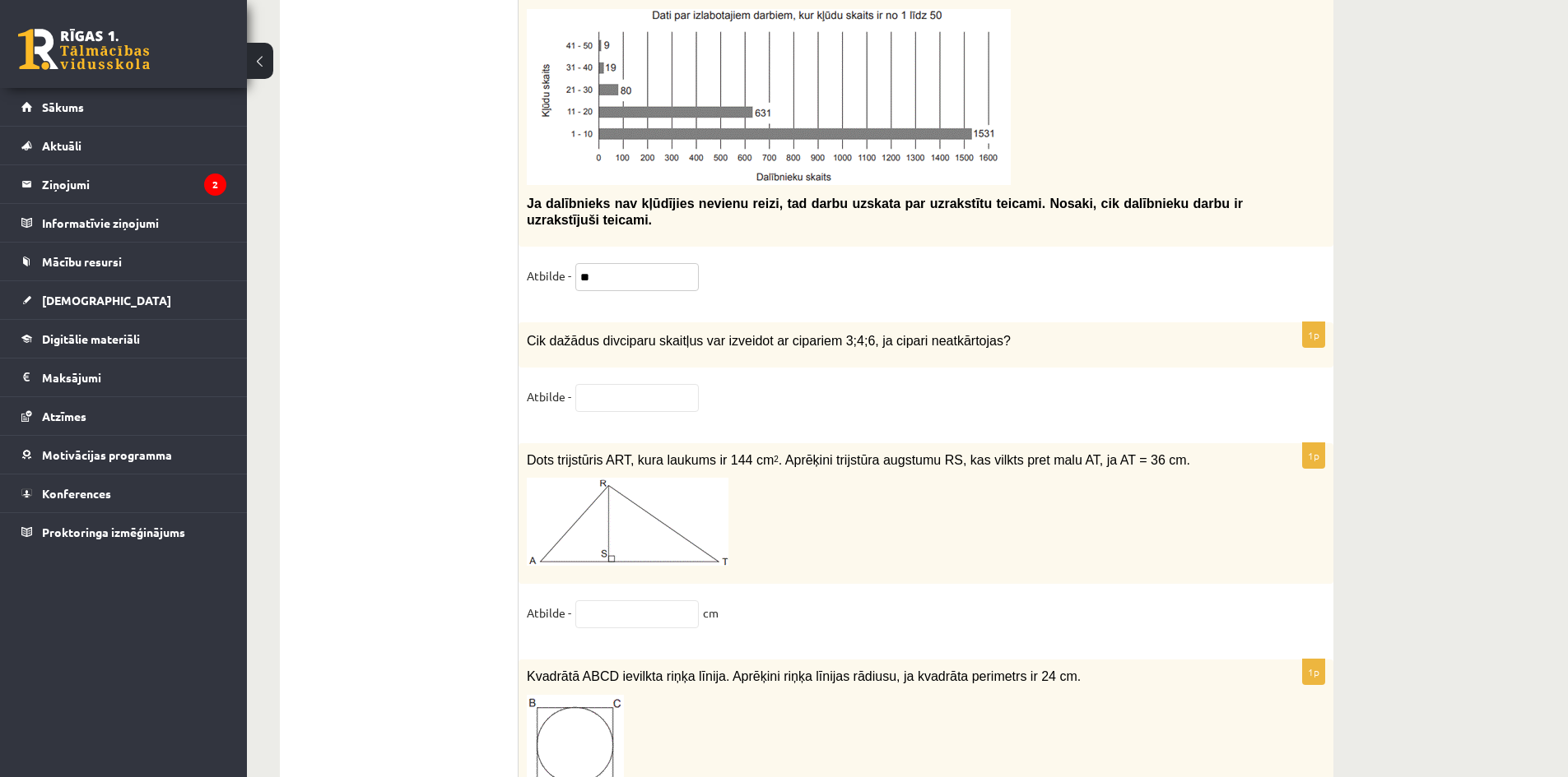
type input "**"
click at [609, 384] on input "text" at bounding box center [637, 397] width 123 height 28
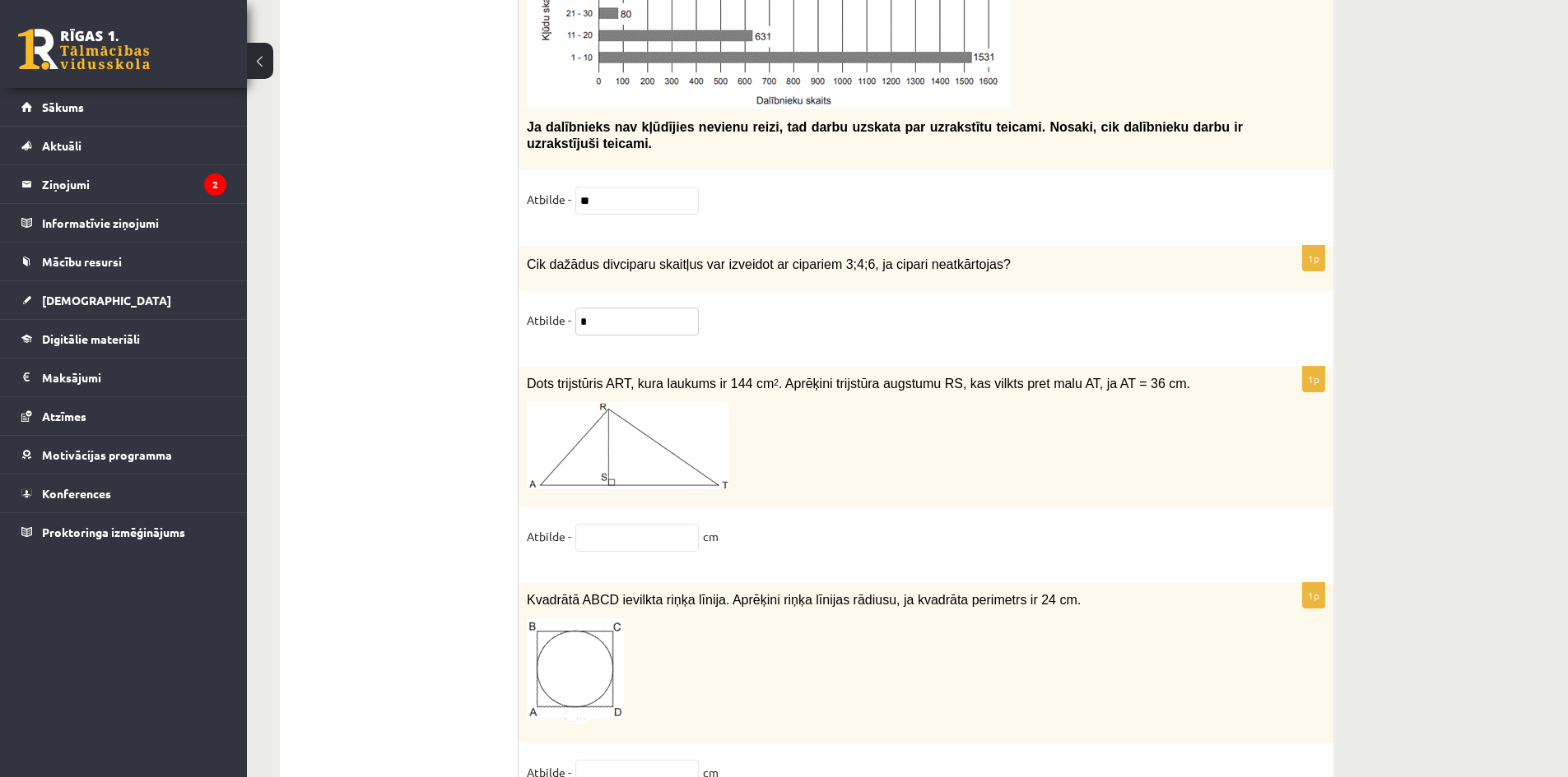
scroll to position [7980, 0]
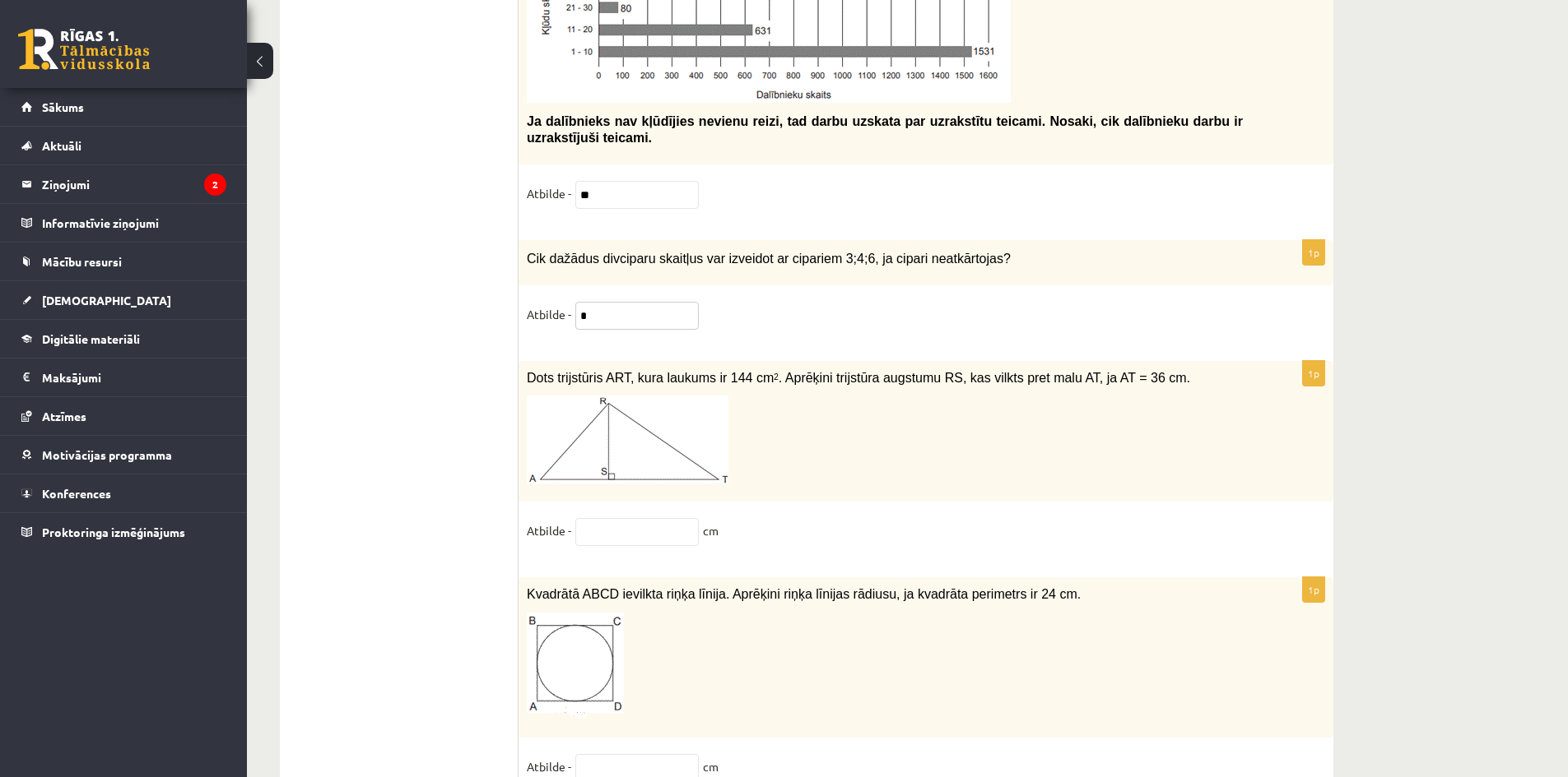
type input "*"
drag, startPoint x: 553, startPoint y: 370, endPoint x: 599, endPoint y: 369, distance: 46.0
click at [599, 371] on span "Dots trijstūris ART, kura laukums ir 144 cm 2 . Aprēķini trijstūra augstumu RS,…" at bounding box center [859, 378] width 663 height 14
copy span "trijstūris"
click at [522, 396] on div "Dots trijstūris ART, kura laukums ir 144 cm 2 . Aprēķini trijstūra augstumu RS,…" at bounding box center [926, 431] width 815 height 141
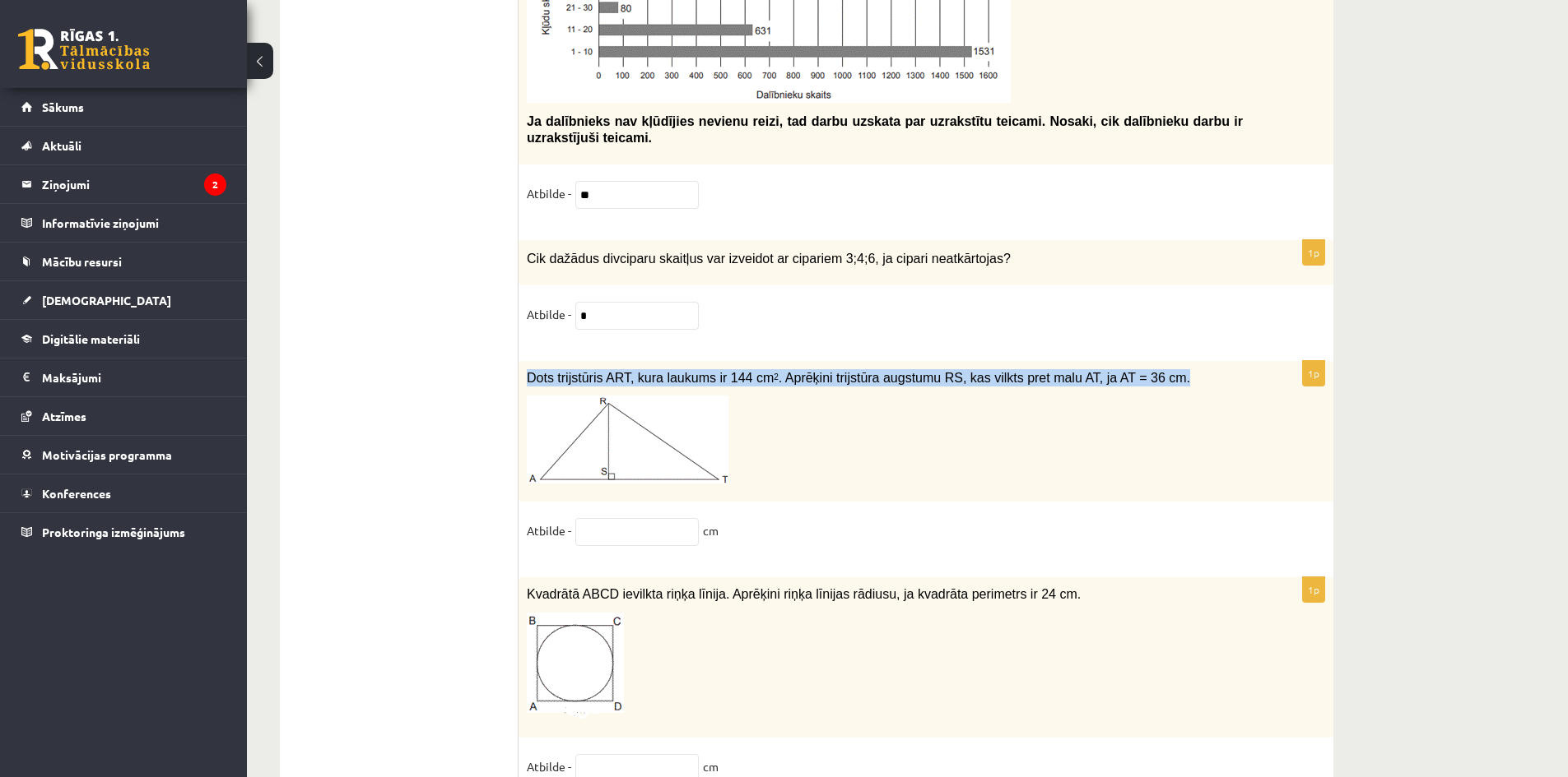
drag, startPoint x: 527, startPoint y: 367, endPoint x: 1128, endPoint y: 355, distance: 601.1
click at [1128, 361] on div "Dots trijstūris ART, kura laukums ir 144 cm 2 . Aprēķini trijstūra augstumu RS,…" at bounding box center [926, 431] width 815 height 141
copy span "Dots trijstūris ART, kura laukums ir 144 cm 2 . Aprēķini trijstūra augstumu RS,…"
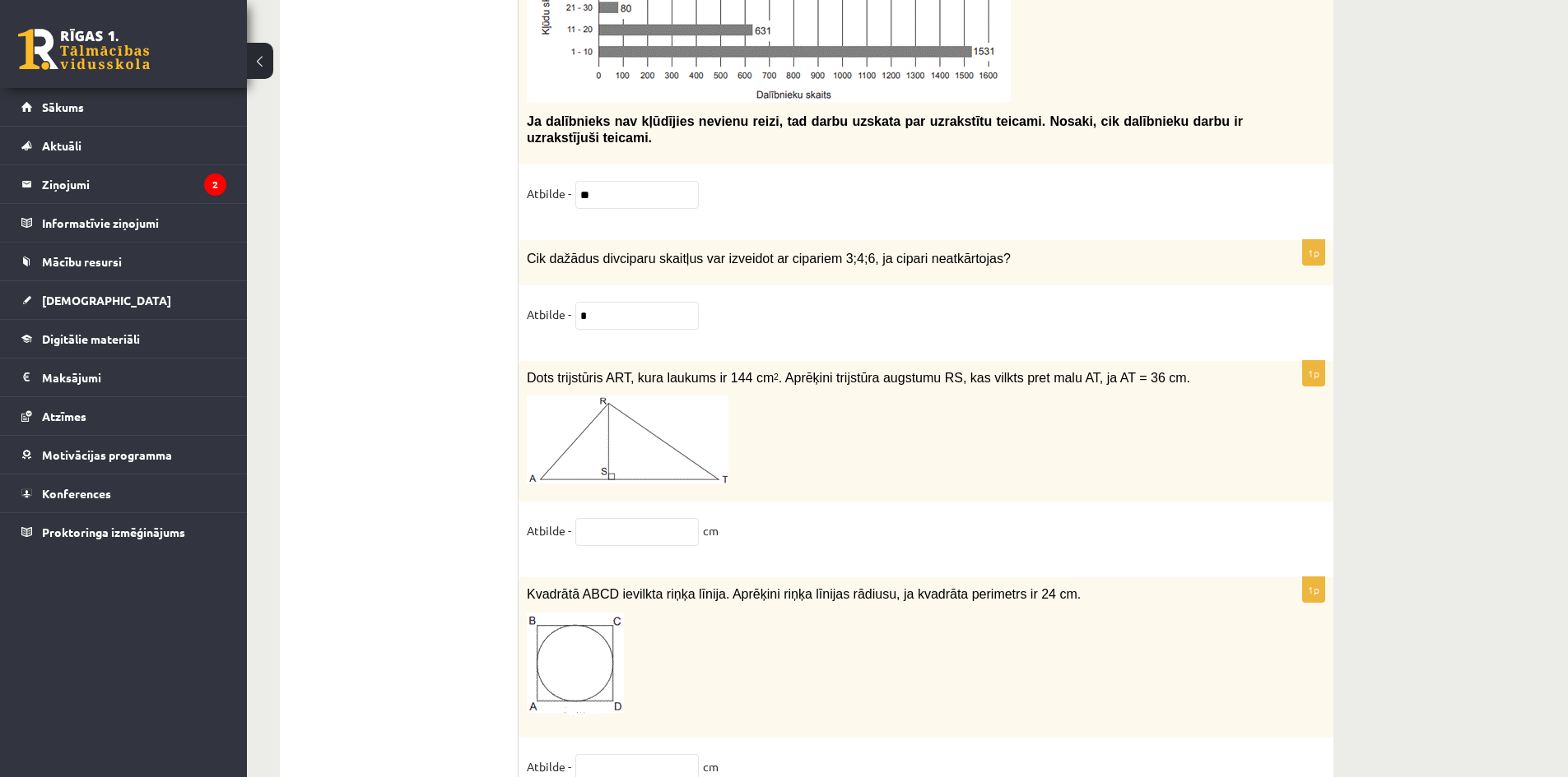
click at [708, 637] on p at bounding box center [885, 666] width 716 height 107
click at [639, 525] on input "text" at bounding box center [637, 531] width 123 height 28
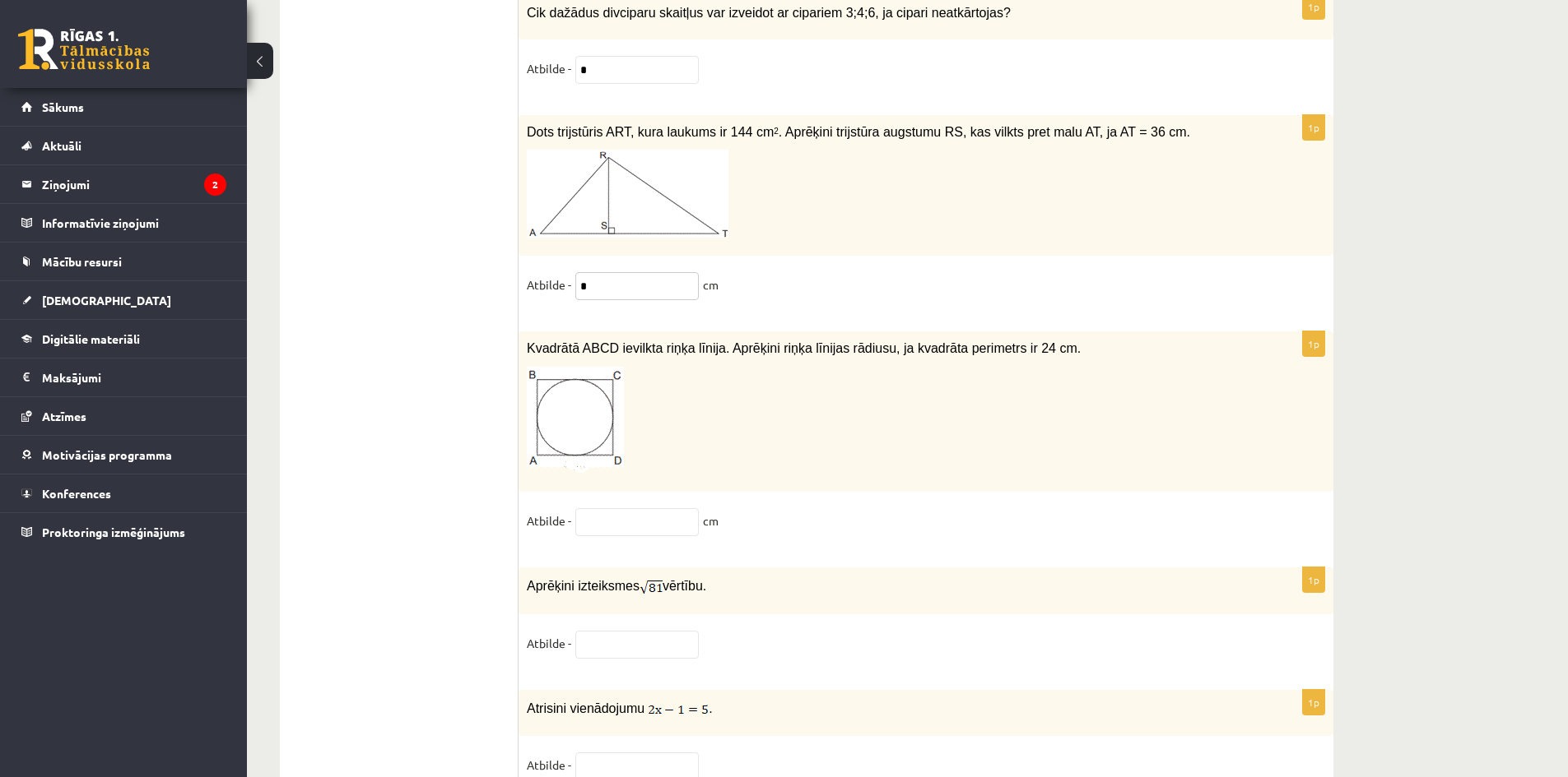
scroll to position [8292, 0]
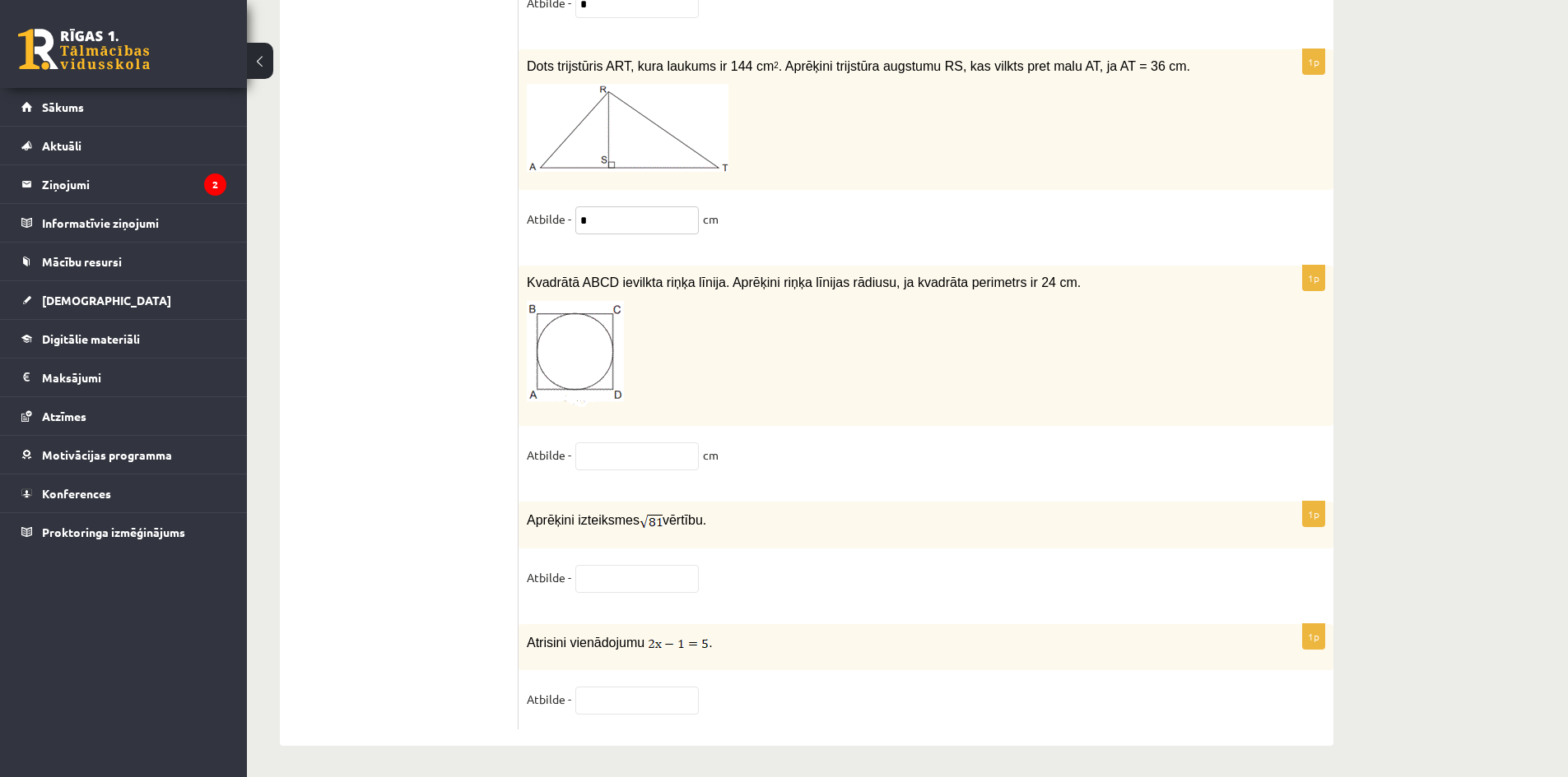
type input "*"
click at [658, 577] on input "text" at bounding box center [637, 579] width 123 height 28
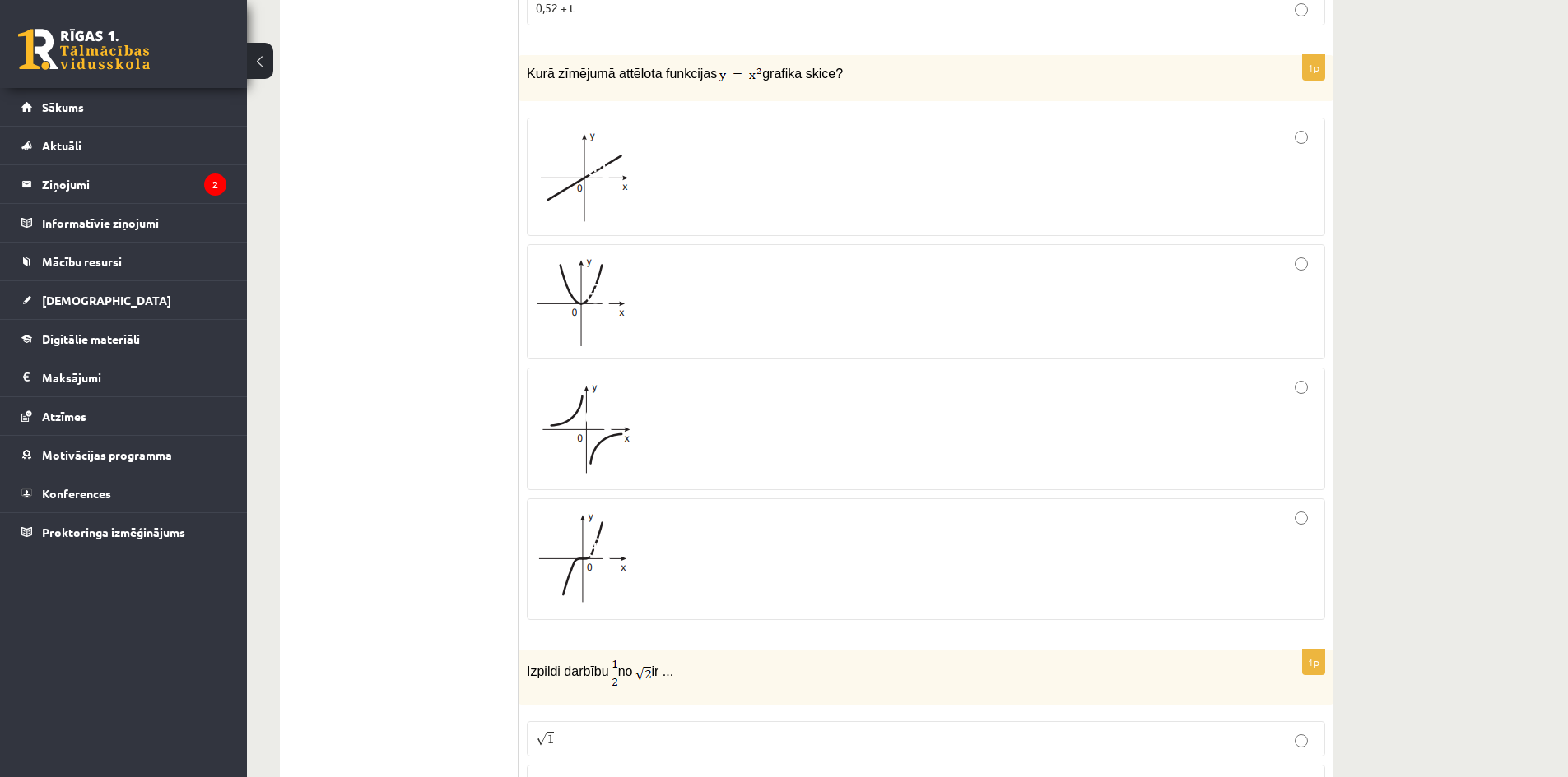
scroll to position [3201, 0]
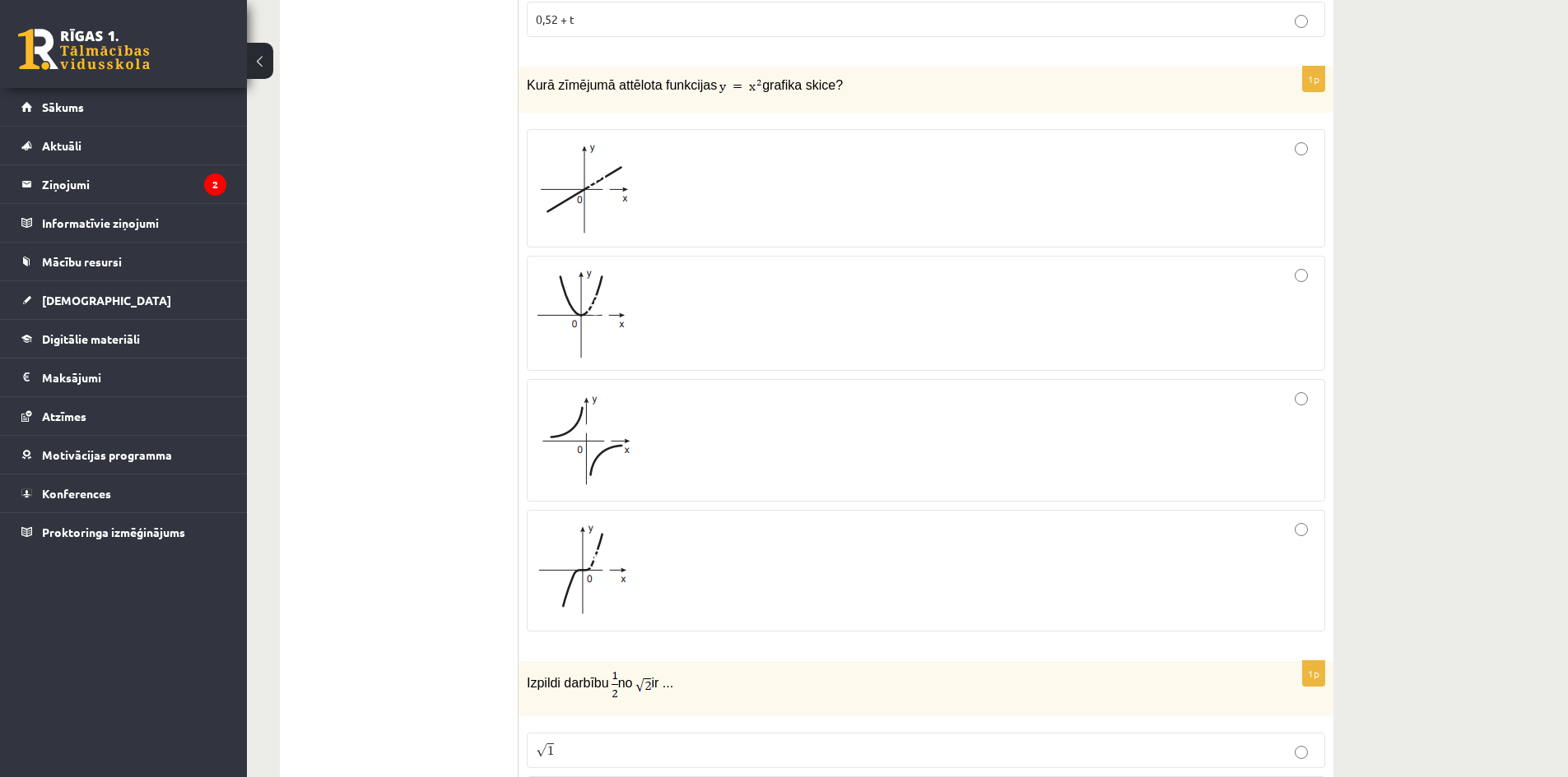
type input "*"
click at [558, 287] on img at bounding box center [583, 313] width 93 height 88
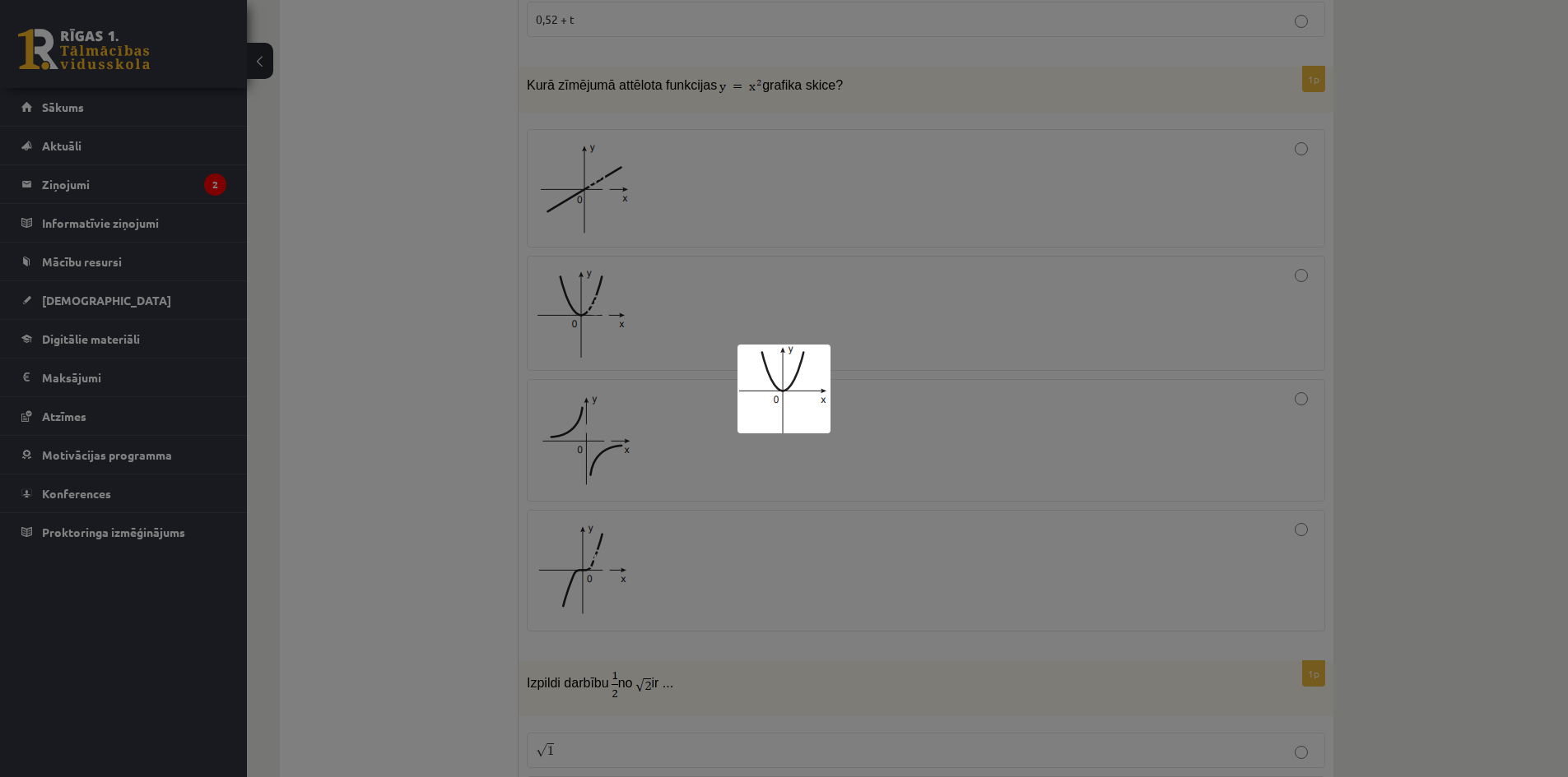
drag, startPoint x: 1129, startPoint y: 312, endPoint x: 1257, endPoint y: 303, distance: 128.3
click at [1136, 312] on div at bounding box center [784, 388] width 1568 height 777
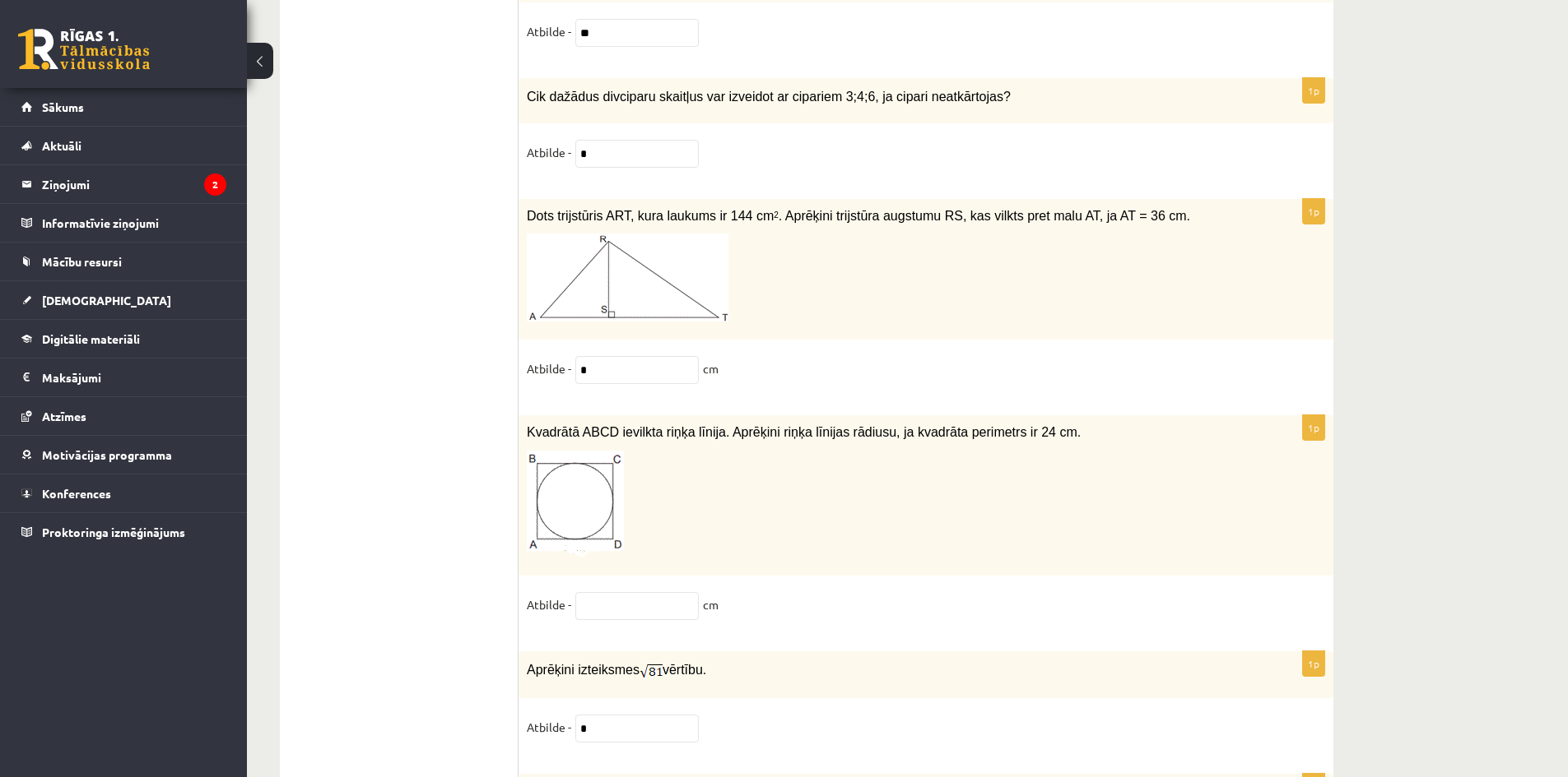
scroll to position [8292, 0]
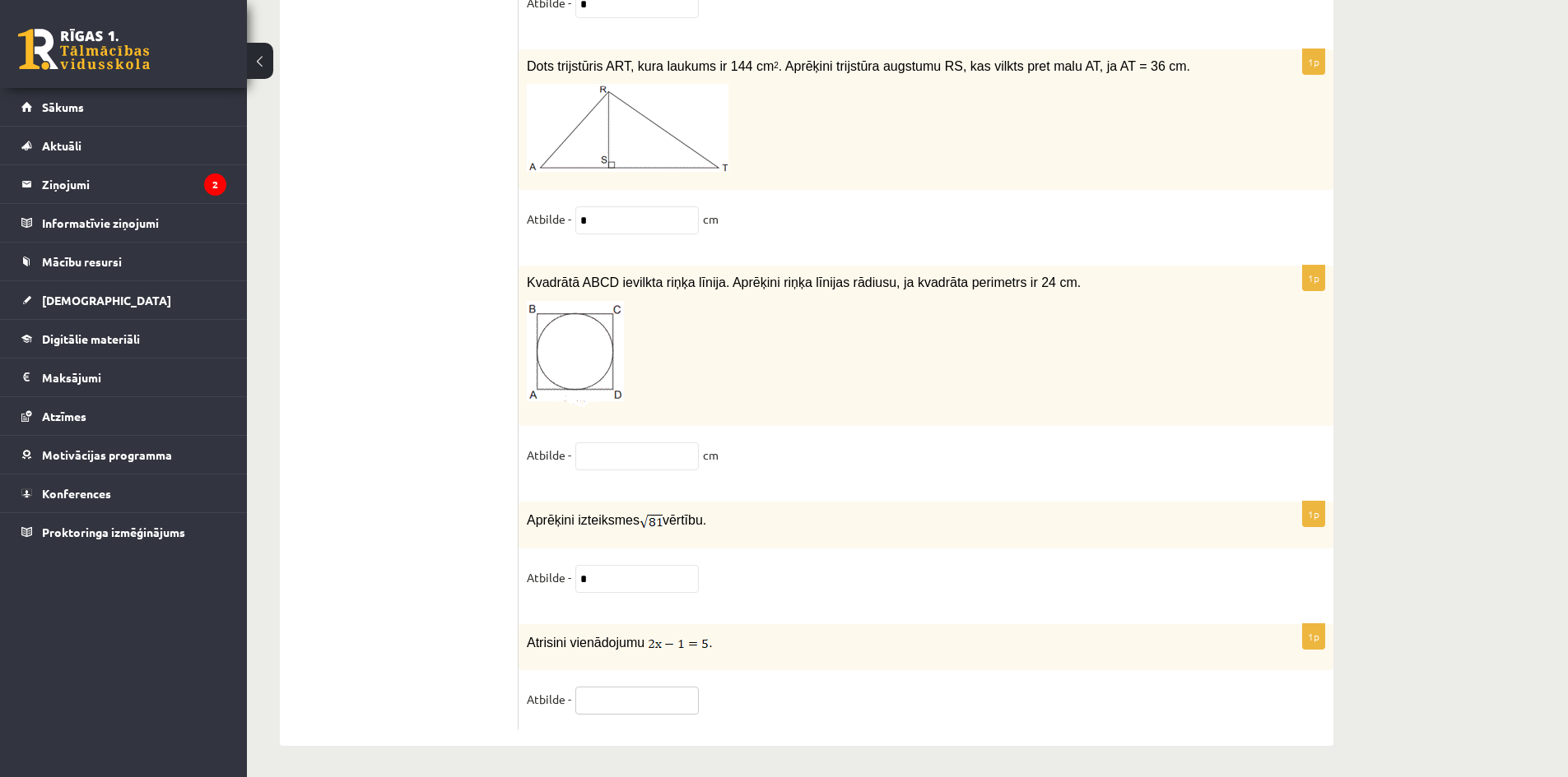
click at [647, 702] on input "text" at bounding box center [637, 700] width 123 height 28
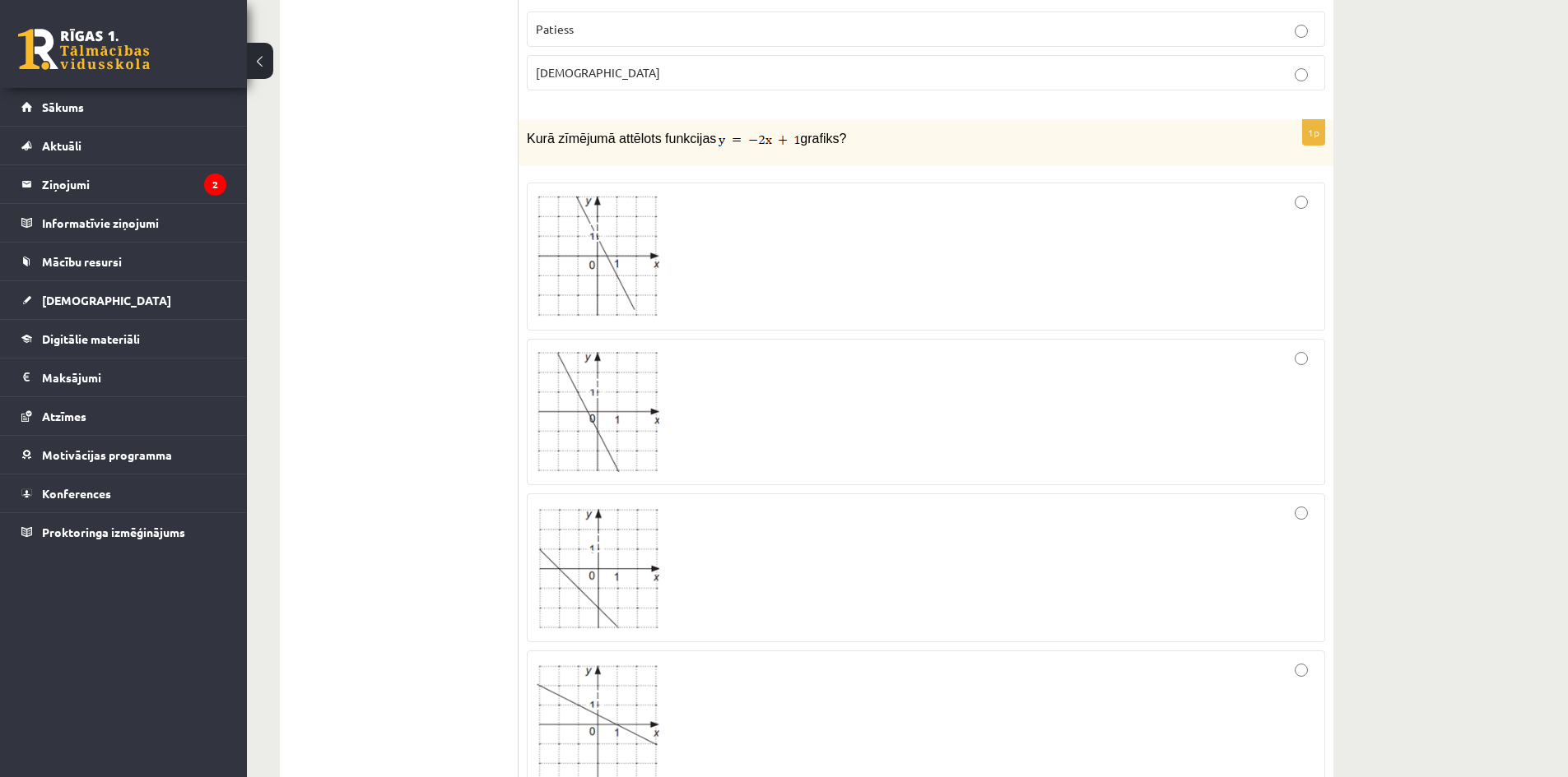
scroll to position [5166, 0]
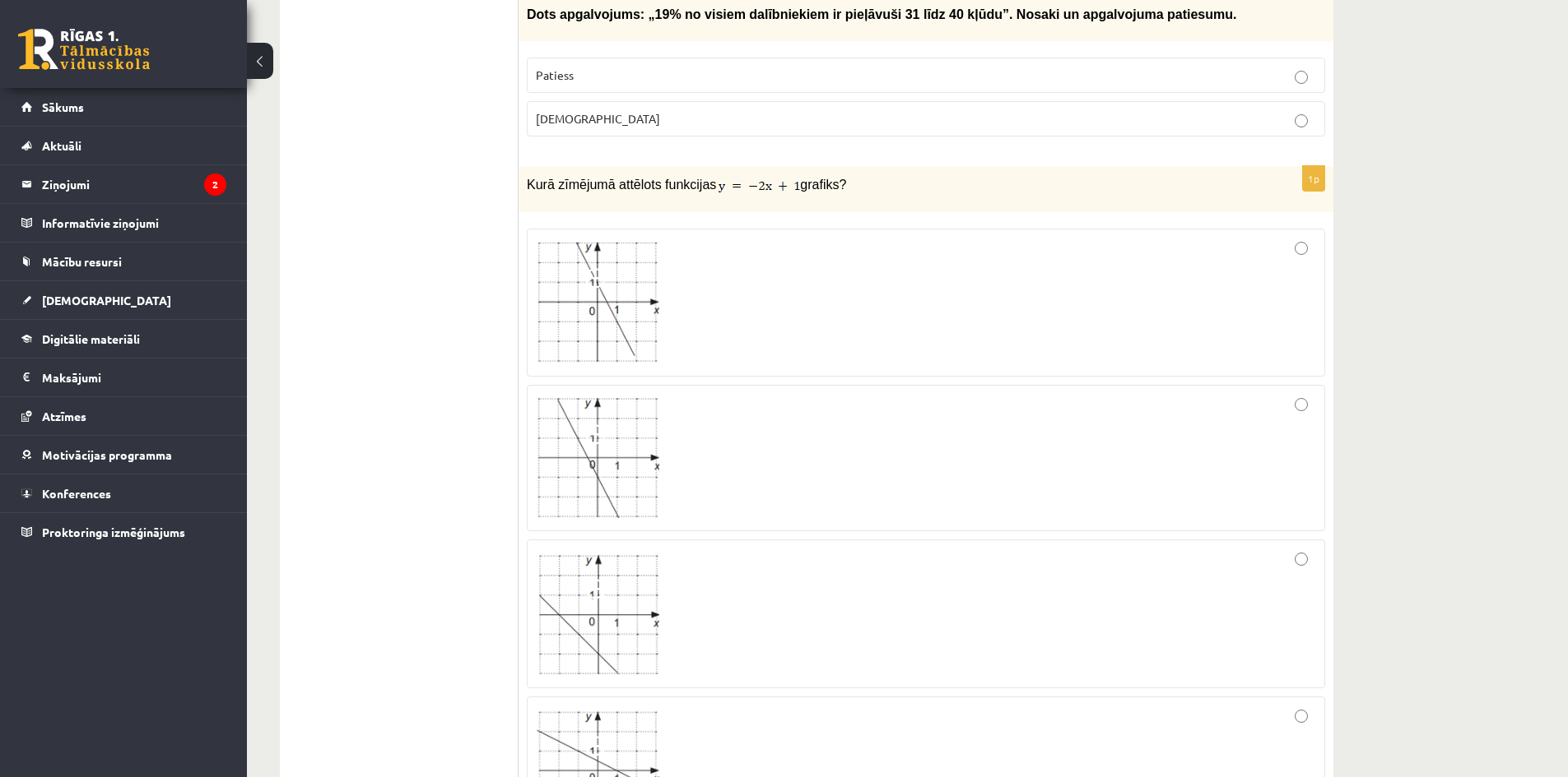
type input "*"
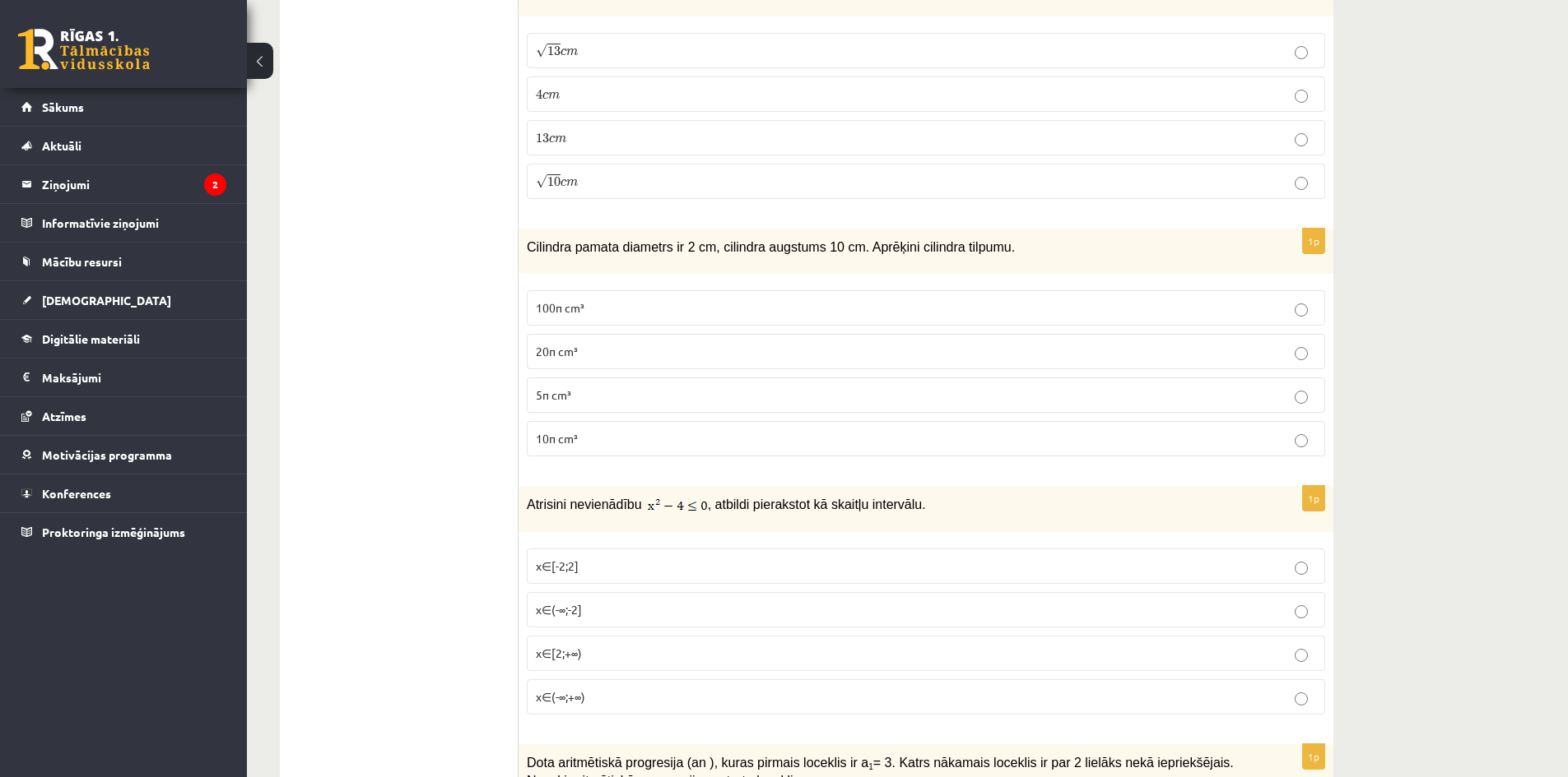
scroll to position [1382, 0]
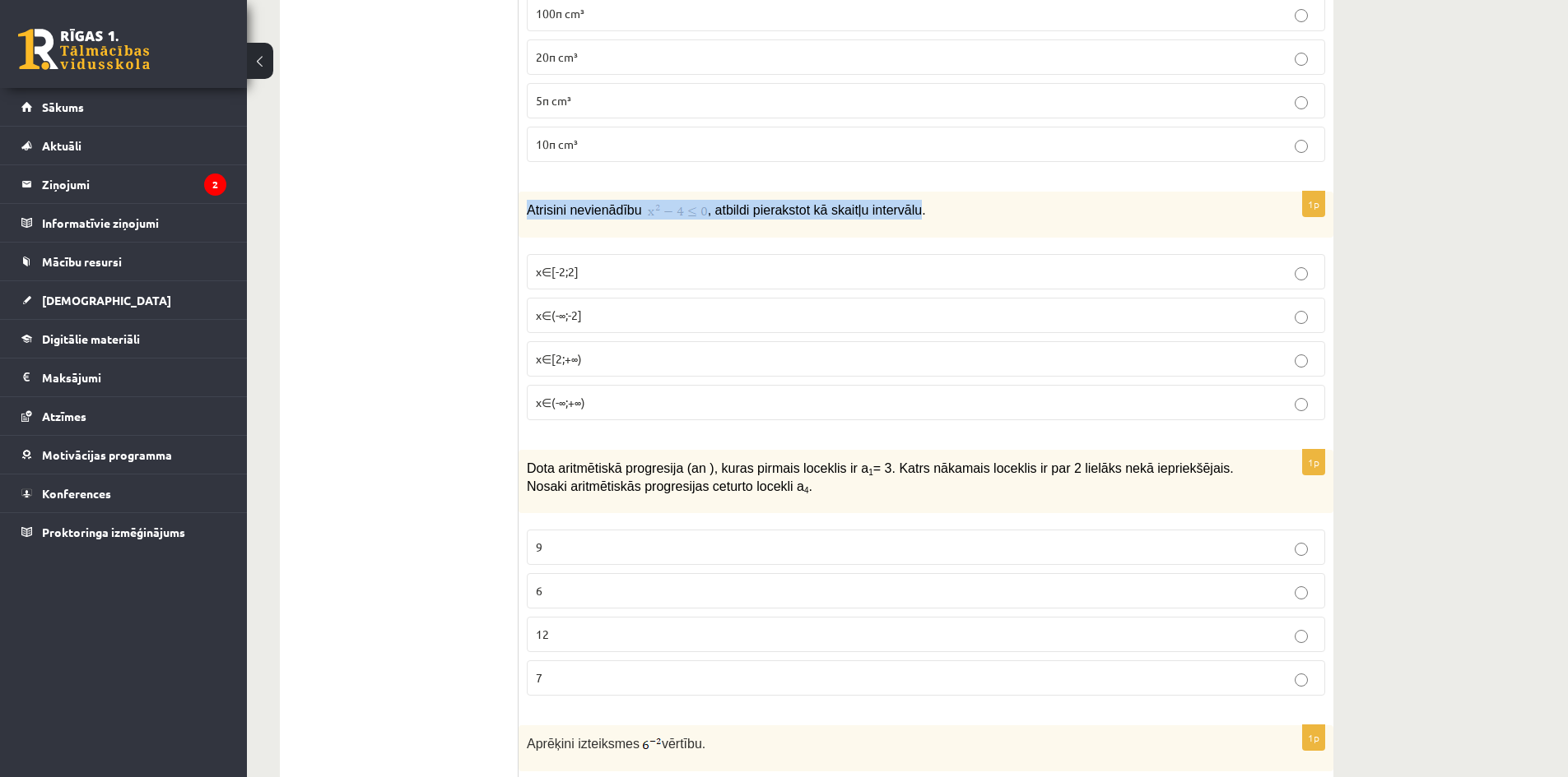
drag, startPoint x: 524, startPoint y: 210, endPoint x: 901, endPoint y: 214, distance: 377.0
click at [901, 214] on div "Atrisini nevienādību , atbildi pierakstot kā skaitļu intervālu." at bounding box center [926, 215] width 815 height 46
copy p "Atrisini nevienādību , atbildi pierakstot kā skaitļu intervālu"
drag, startPoint x: 873, startPoint y: 204, endPoint x: 887, endPoint y: 196, distance: 16.1
click at [873, 203] on p "Atrisini nevienādību , atbildi pierakstot kā skaitļu intervālu." at bounding box center [885, 210] width 716 height 20
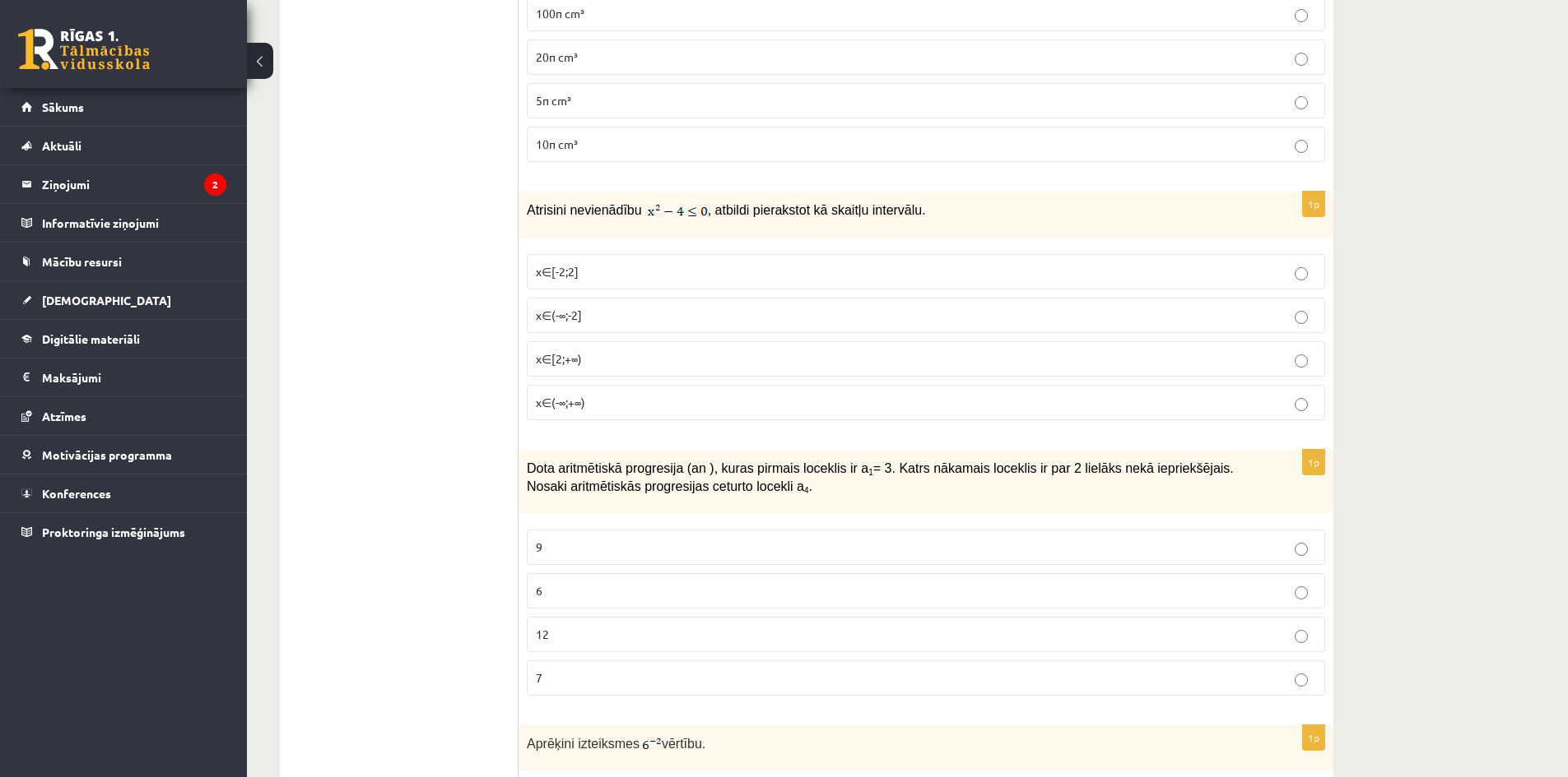
click at [1026, 205] on p "Atrisini nevienādību , atbildi pierakstot kā skaitļu intervālu." at bounding box center [885, 210] width 716 height 20
click at [584, 268] on p "x∈[-2;2]" at bounding box center [926, 272] width 780 height 17
click at [1304, 285] on label "x∈[-2;2]" at bounding box center [926, 272] width 798 height 36
drag, startPoint x: 1303, startPoint y: 330, endPoint x: 1299, endPoint y: 354, distance: 24.3
click at [1303, 331] on label "x∈(-∞;-2]" at bounding box center [926, 315] width 798 height 36
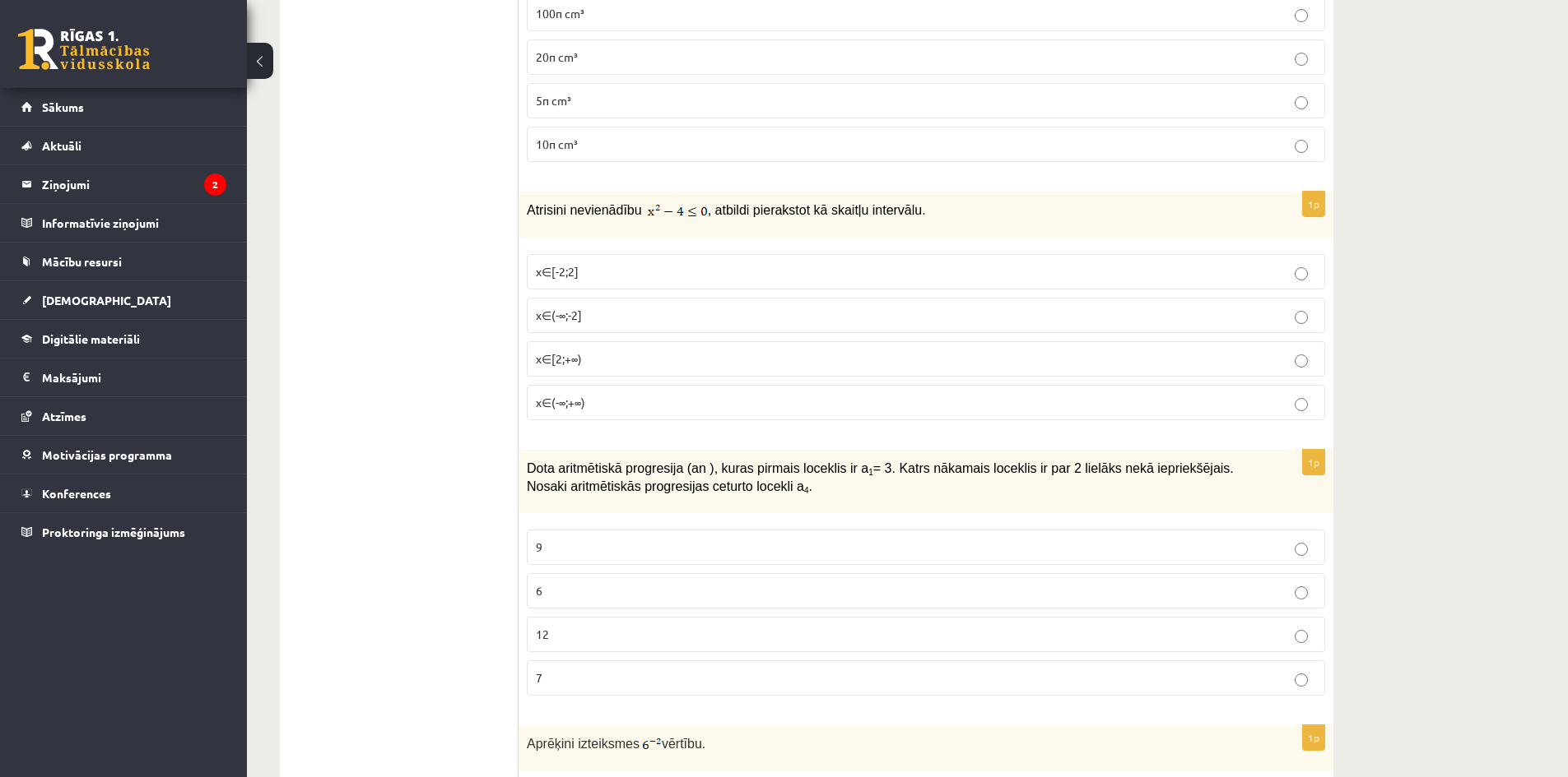
click at [1296, 382] on fieldset "x∈[-2;2] x∈(-∞;-2] x∈[2;+∞) x∈(-∞;+∞)" at bounding box center [926, 335] width 798 height 180
click at [1295, 395] on label "x∈(-∞;+∞)" at bounding box center [926, 403] width 798 height 36
click at [1292, 363] on p "x∈[2;+∞)" at bounding box center [926, 358] width 780 height 17
click at [1291, 286] on label "x∈[-2;2]" at bounding box center [926, 272] width 798 height 36
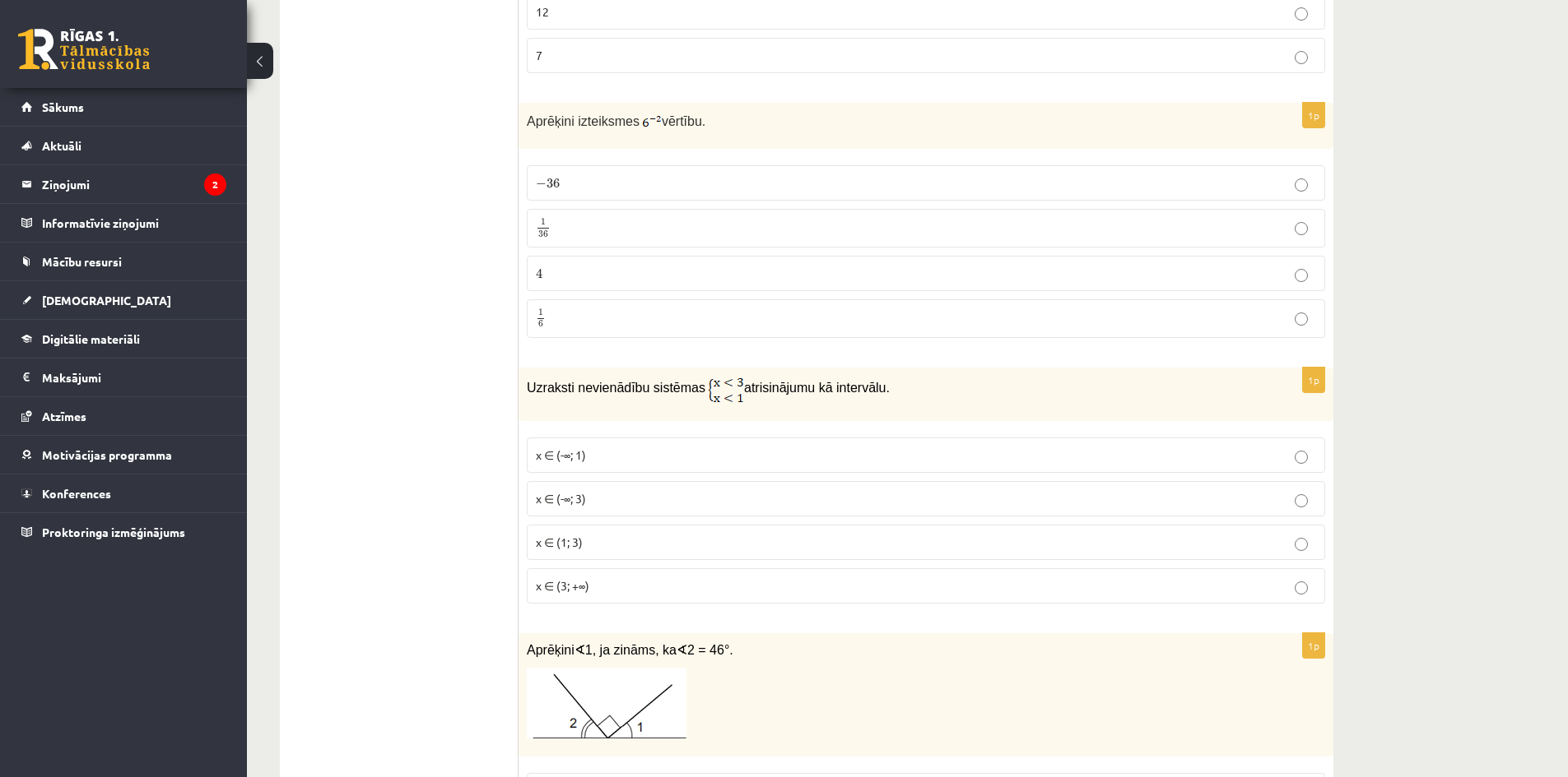
scroll to position [1875, 0]
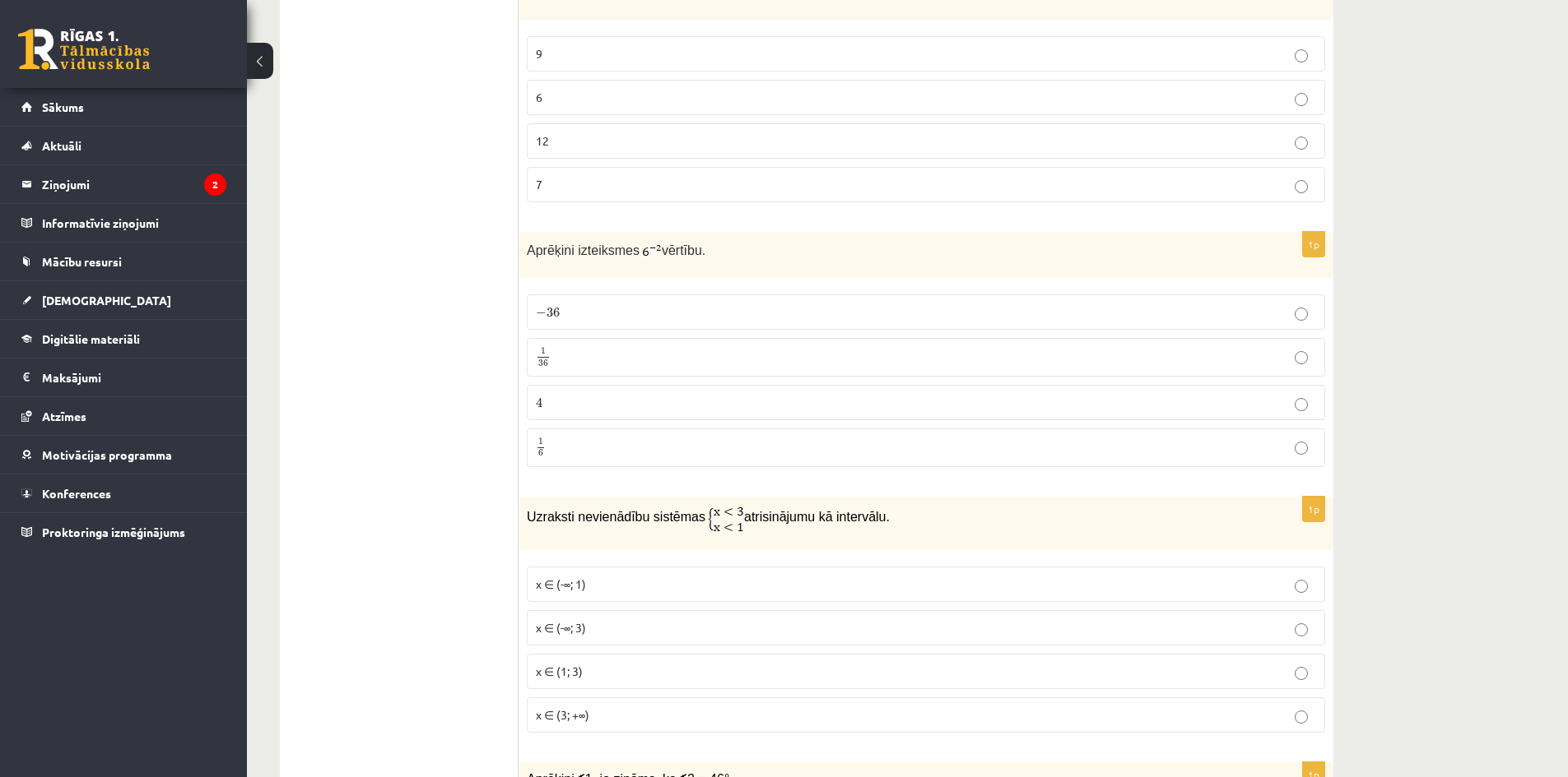
click at [597, 355] on p "1 36 1 36" at bounding box center [926, 357] width 780 height 21
click at [740, 307] on p "− 36 − 36" at bounding box center [926, 312] width 780 height 17
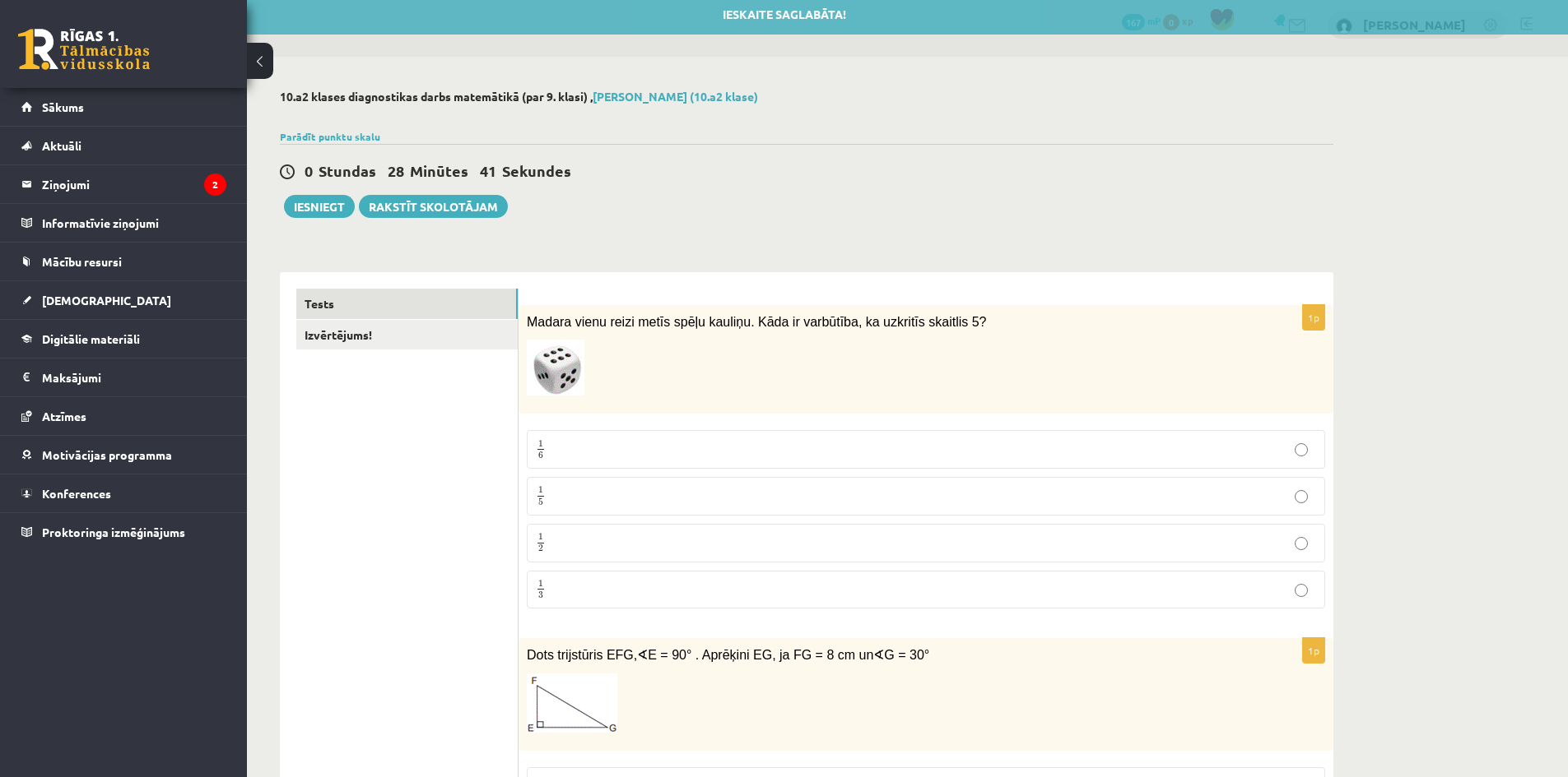
scroll to position [0, 0]
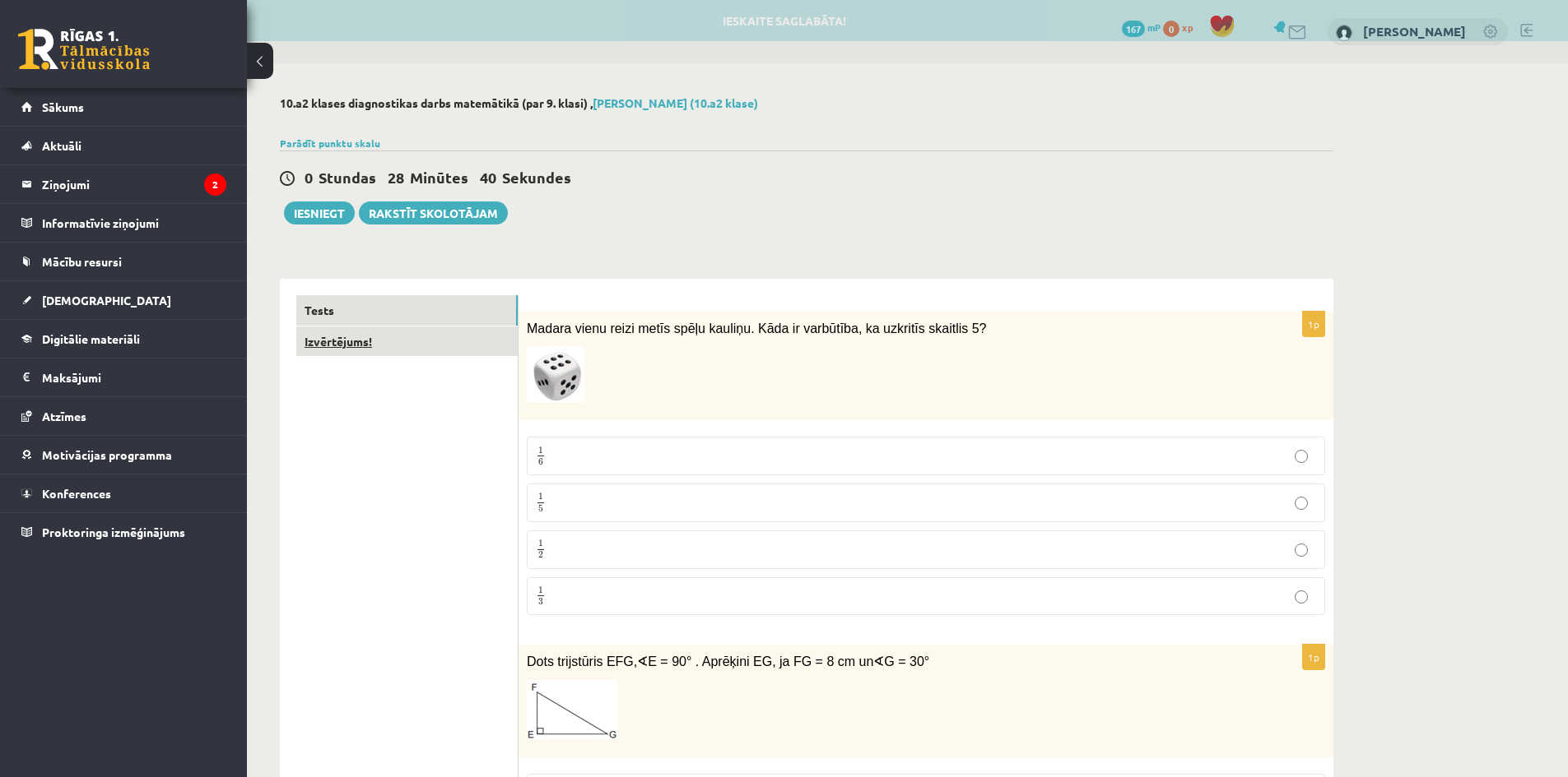
click at [355, 343] on link "Izvērtējums!" at bounding box center [407, 342] width 222 height 30
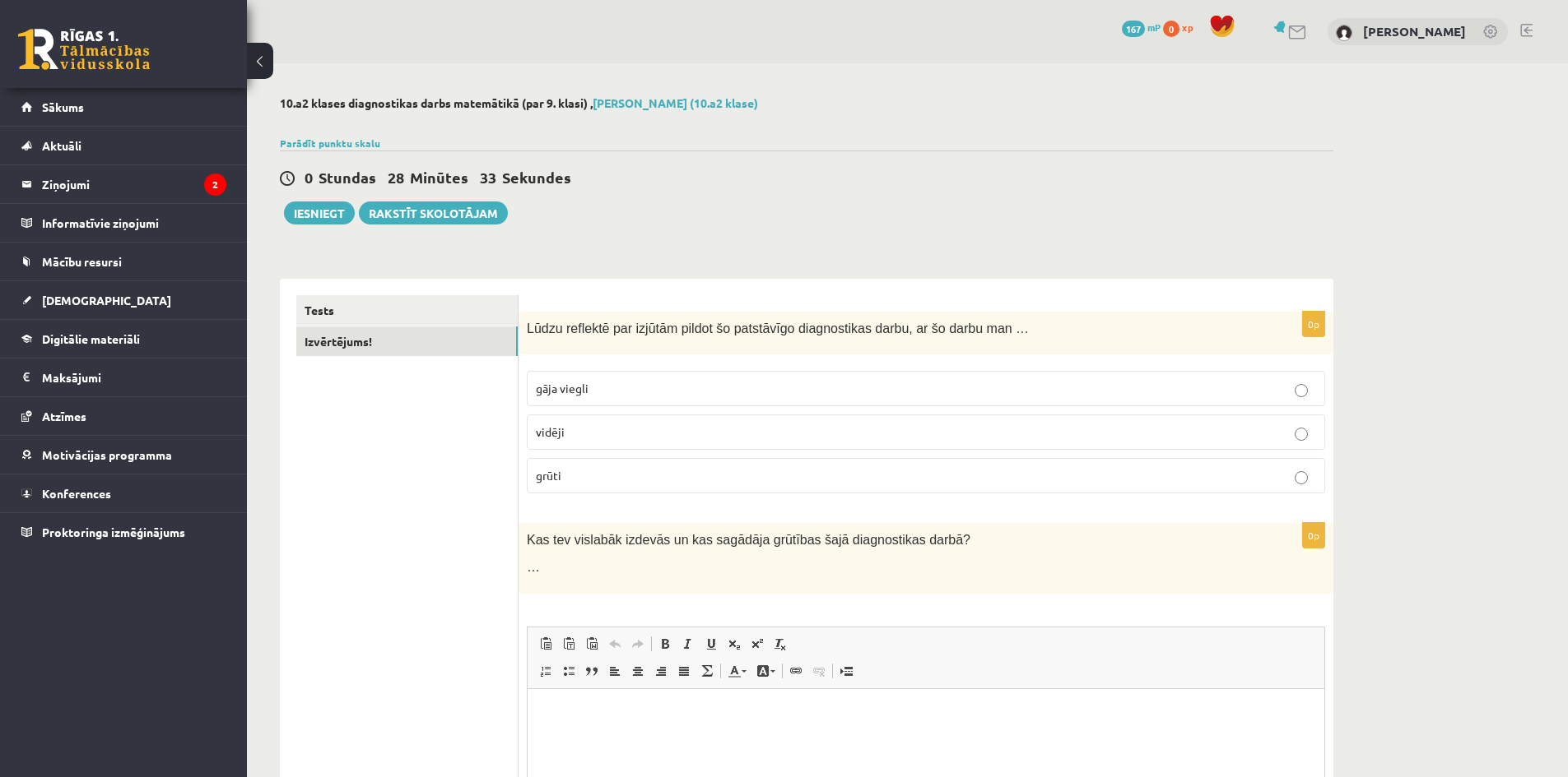
click at [684, 433] on p "vidēji" at bounding box center [926, 431] width 780 height 17
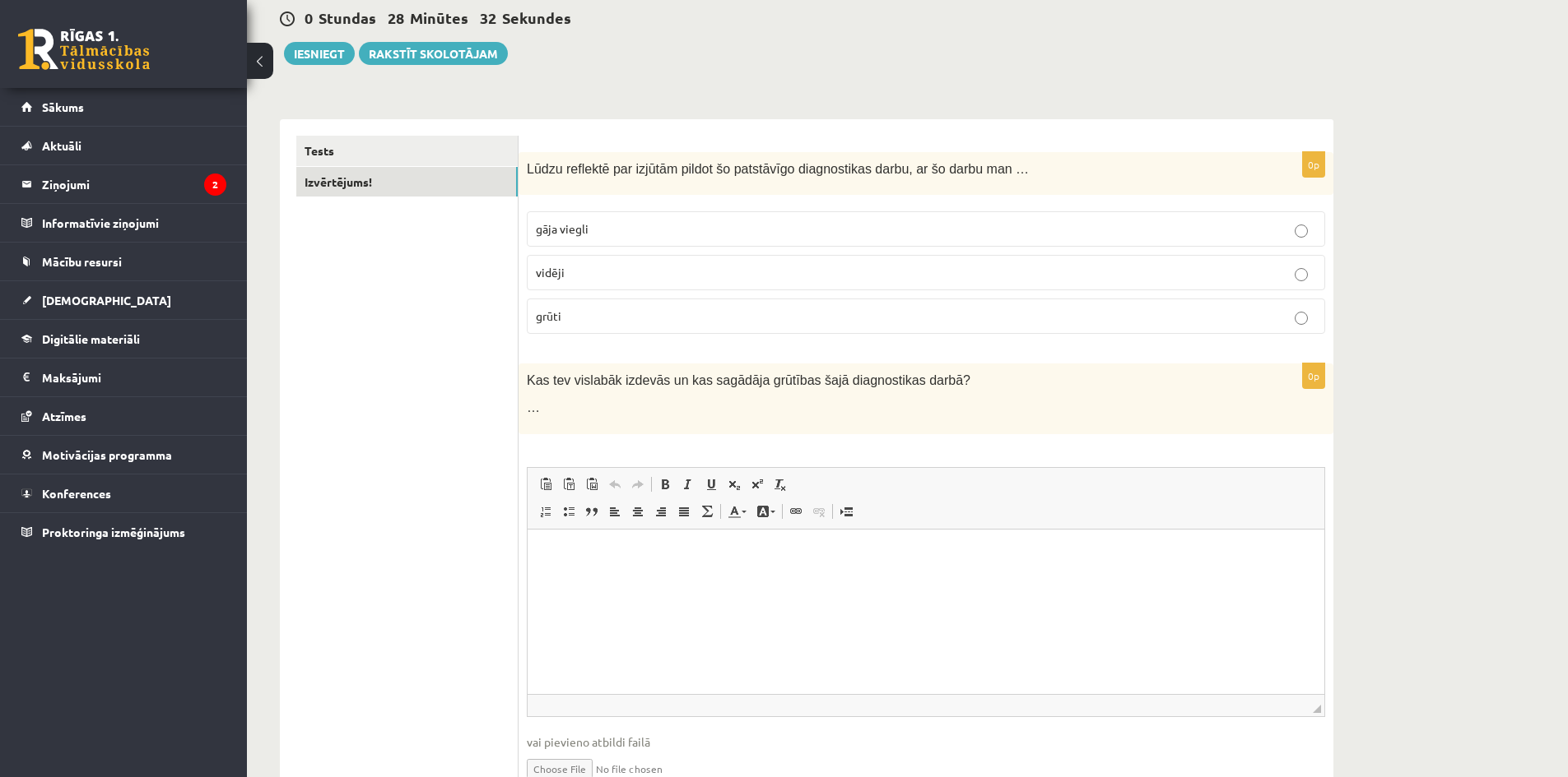
scroll to position [164, 0]
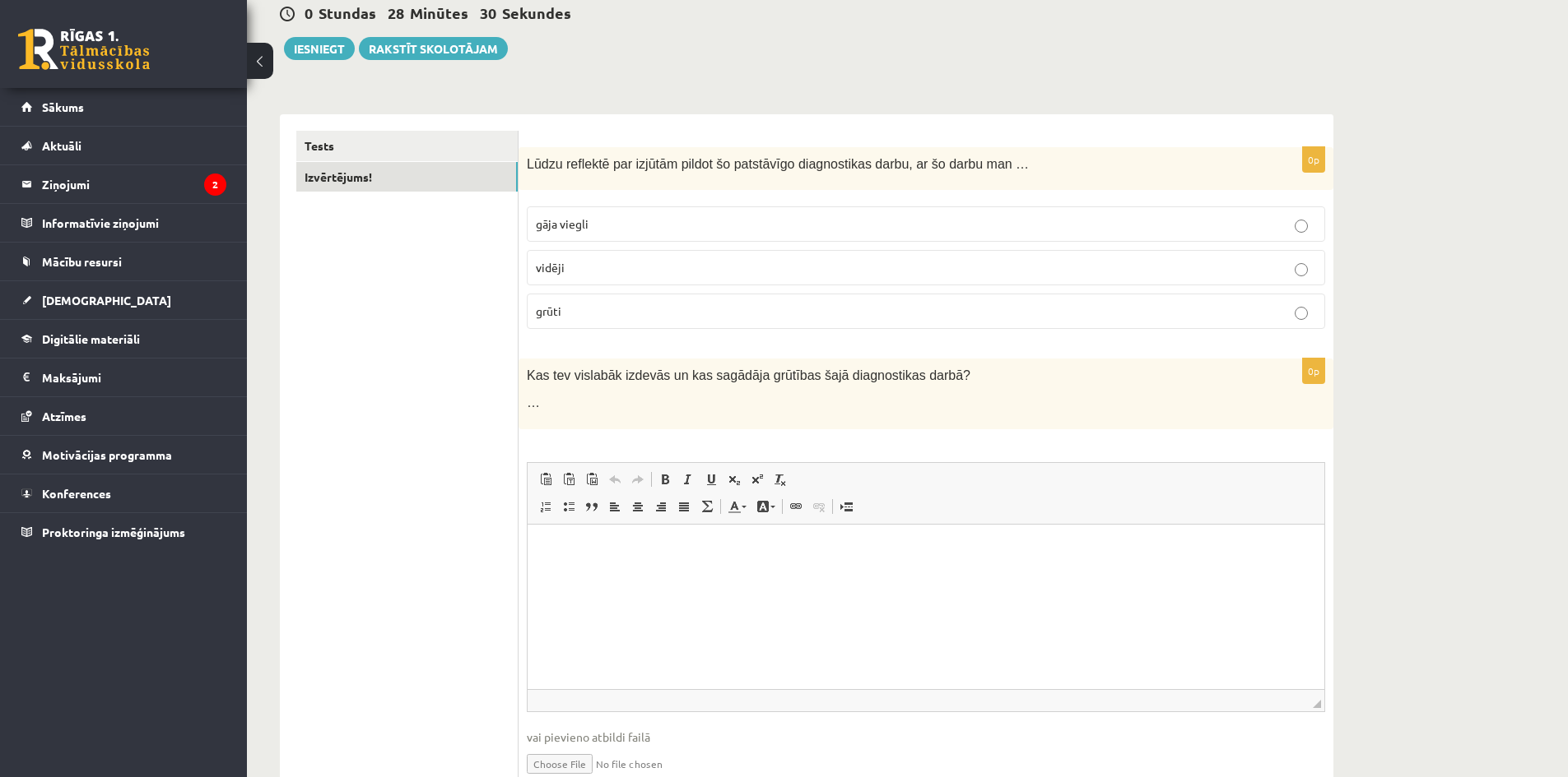
click at [709, 422] on div "Kas tev vislabāk izdevās un kas sagādāja grūtības šajā diagnostikas darbā? …" at bounding box center [926, 394] width 815 height 70
click at [579, 422] on div "Kas tev vislabāk izdevās un kas sagādāja grūtības šajā diagnostikas darbā? …" at bounding box center [926, 394] width 815 height 70
click at [527, 396] on span "…" at bounding box center [533, 403] width 13 height 14
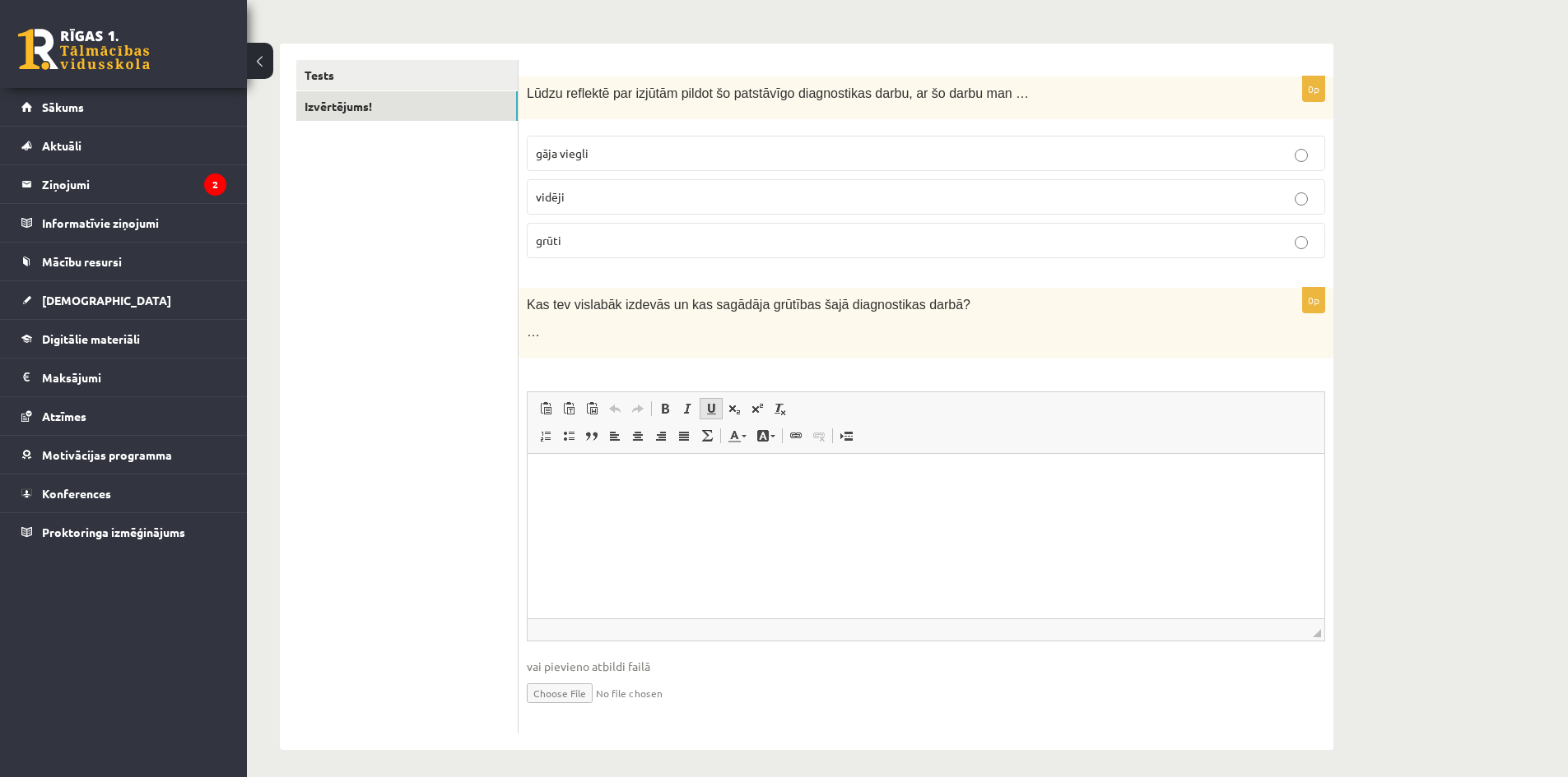
scroll to position [243, 0]
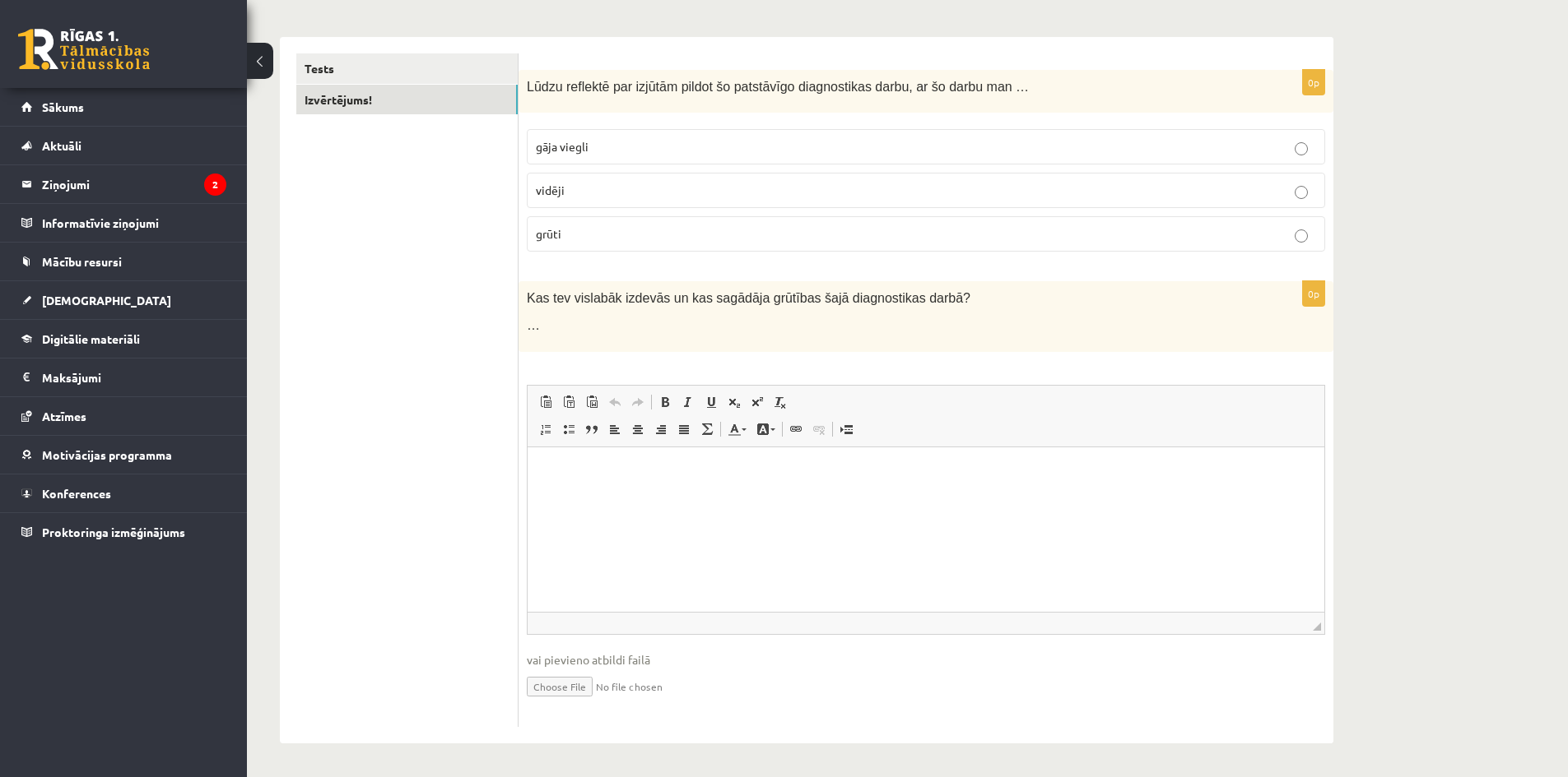
click at [654, 472] on p "Editor, wiswyg-editor-user-answer-47433941526020" at bounding box center [926, 472] width 764 height 17
click at [601, 468] on p "Editor, wiswyg-editor-user-answer-47433941526020" at bounding box center [926, 472] width 764 height 17
click at [373, 65] on link "Tests" at bounding box center [407, 69] width 222 height 30
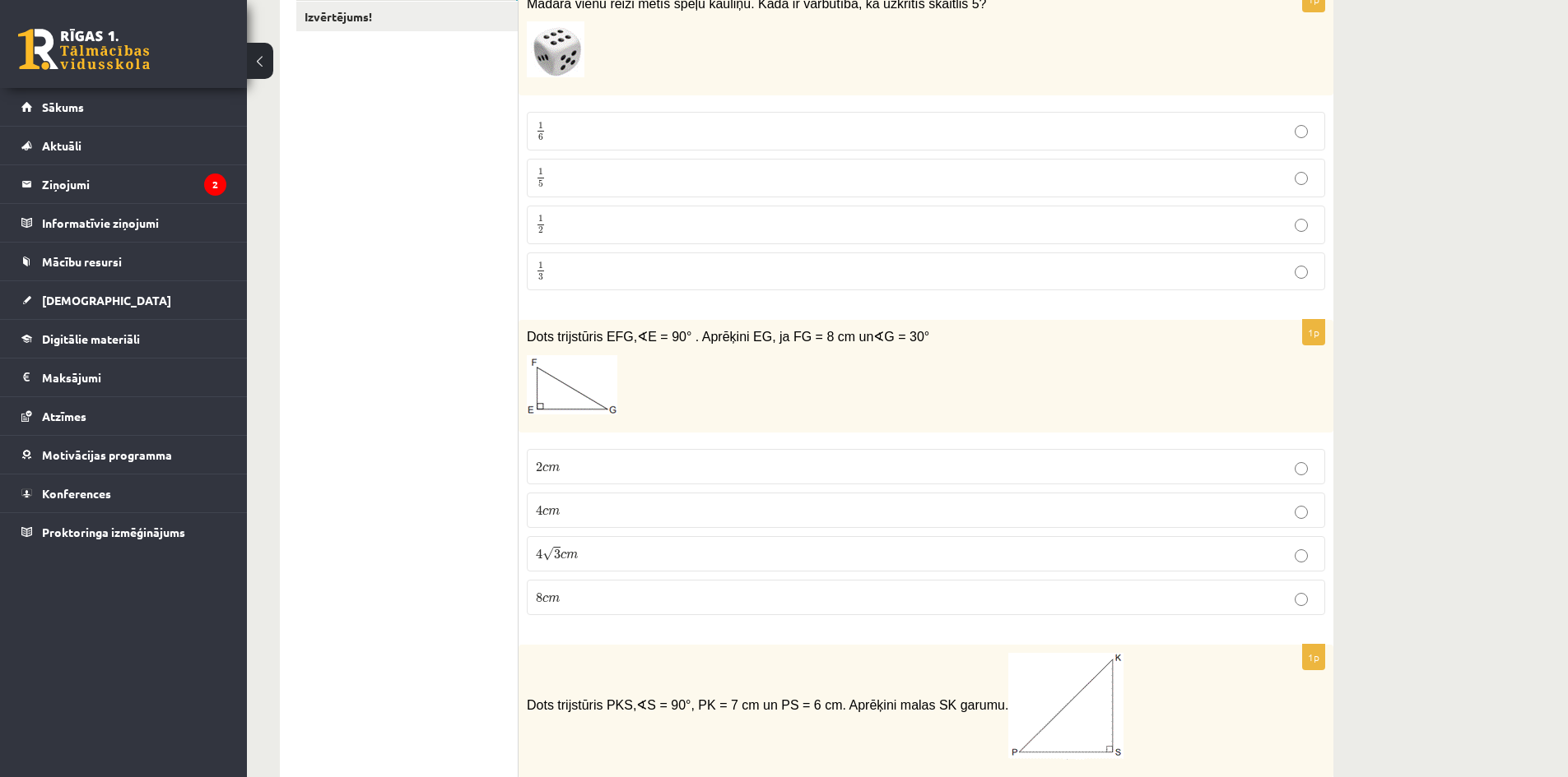
scroll to position [0, 0]
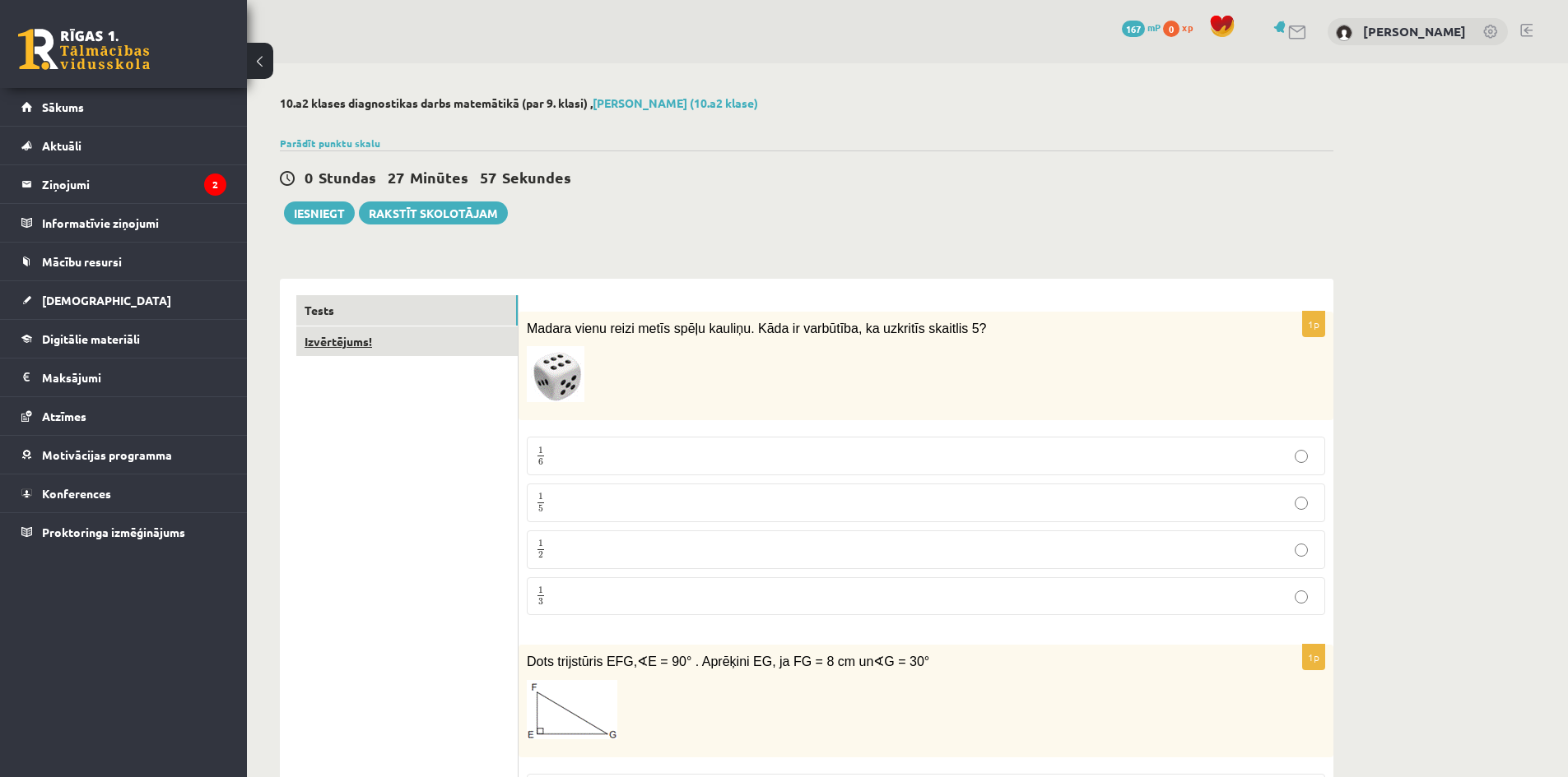
click at [352, 328] on link "Izvērtējums!" at bounding box center [407, 342] width 222 height 30
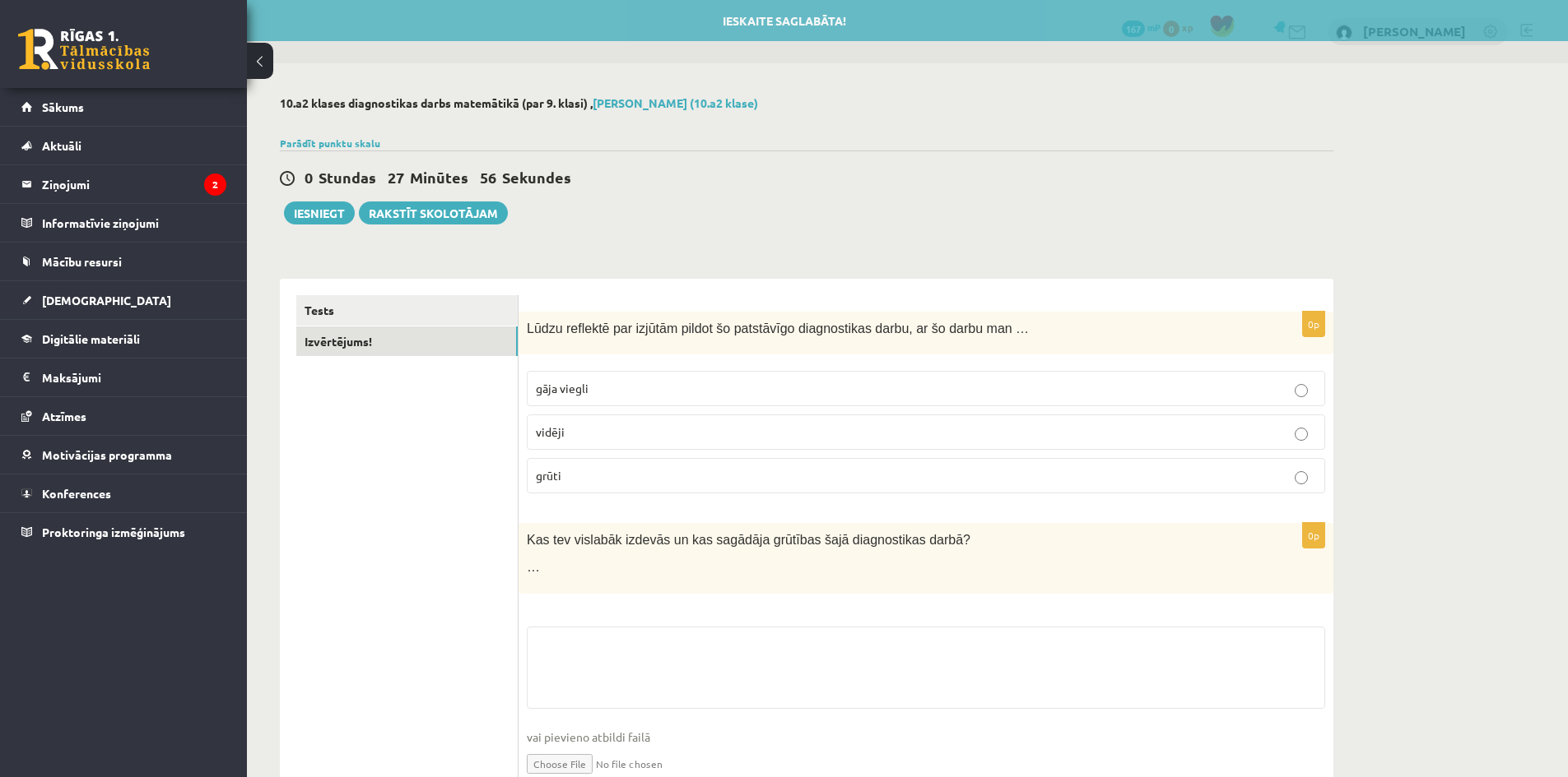
click at [626, 561] on p "…" at bounding box center [885, 566] width 716 height 17
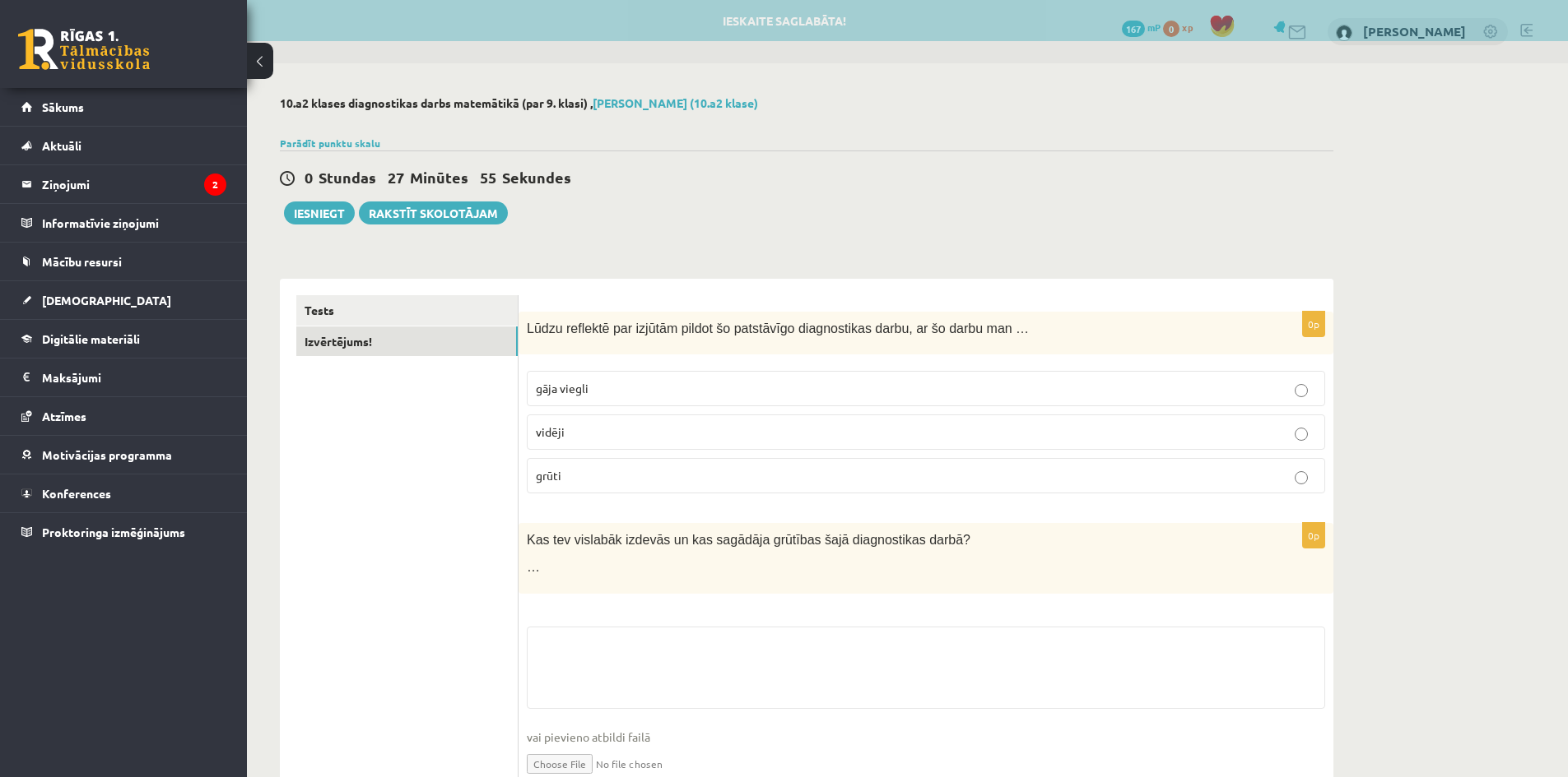
click at [626, 590] on div "Kas tev vislabāk izdevās un kas sagādāja grūtības šajā diagnostikas darbā? …" at bounding box center [926, 558] width 815 height 70
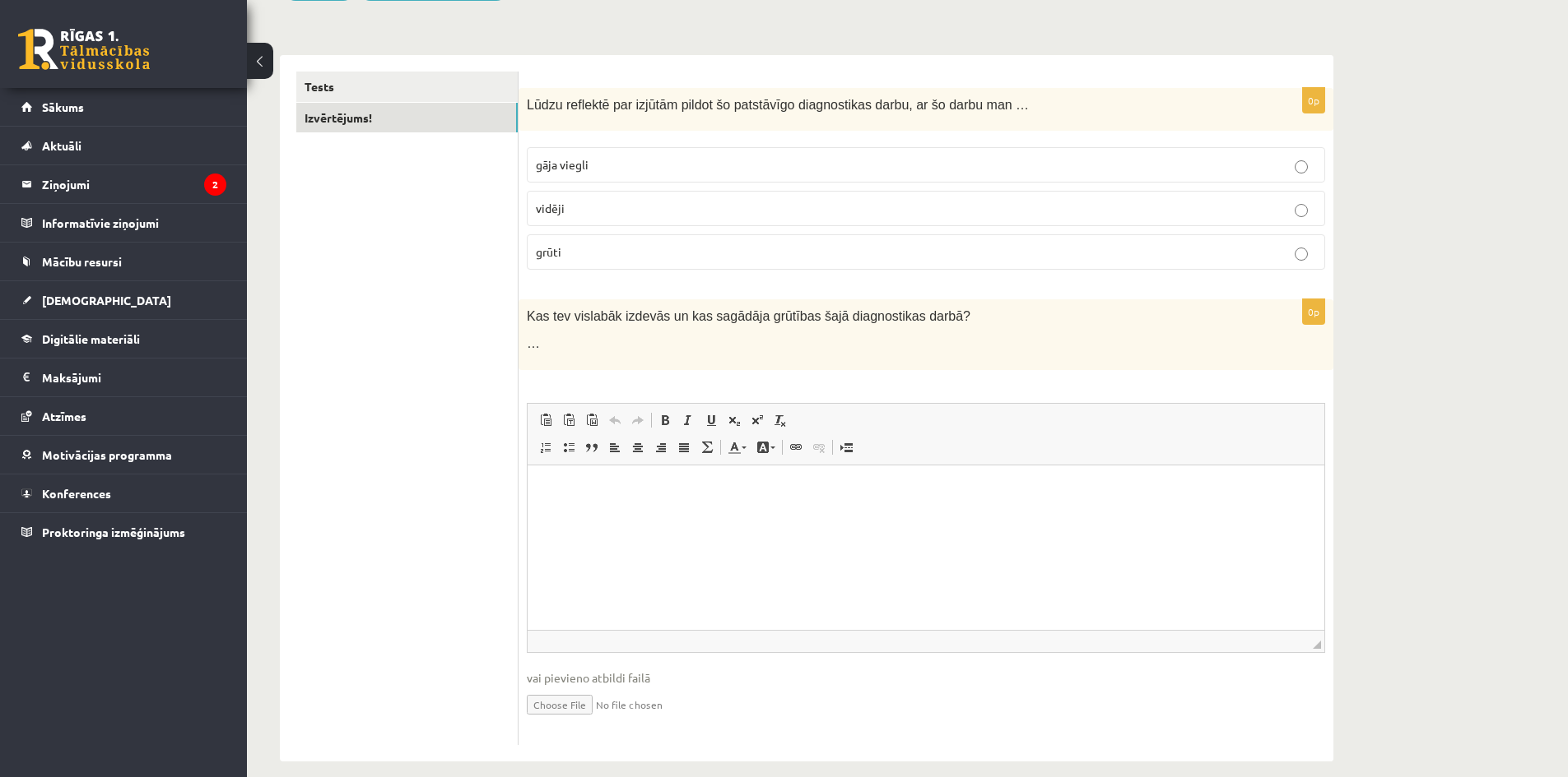
scroll to position [243, 0]
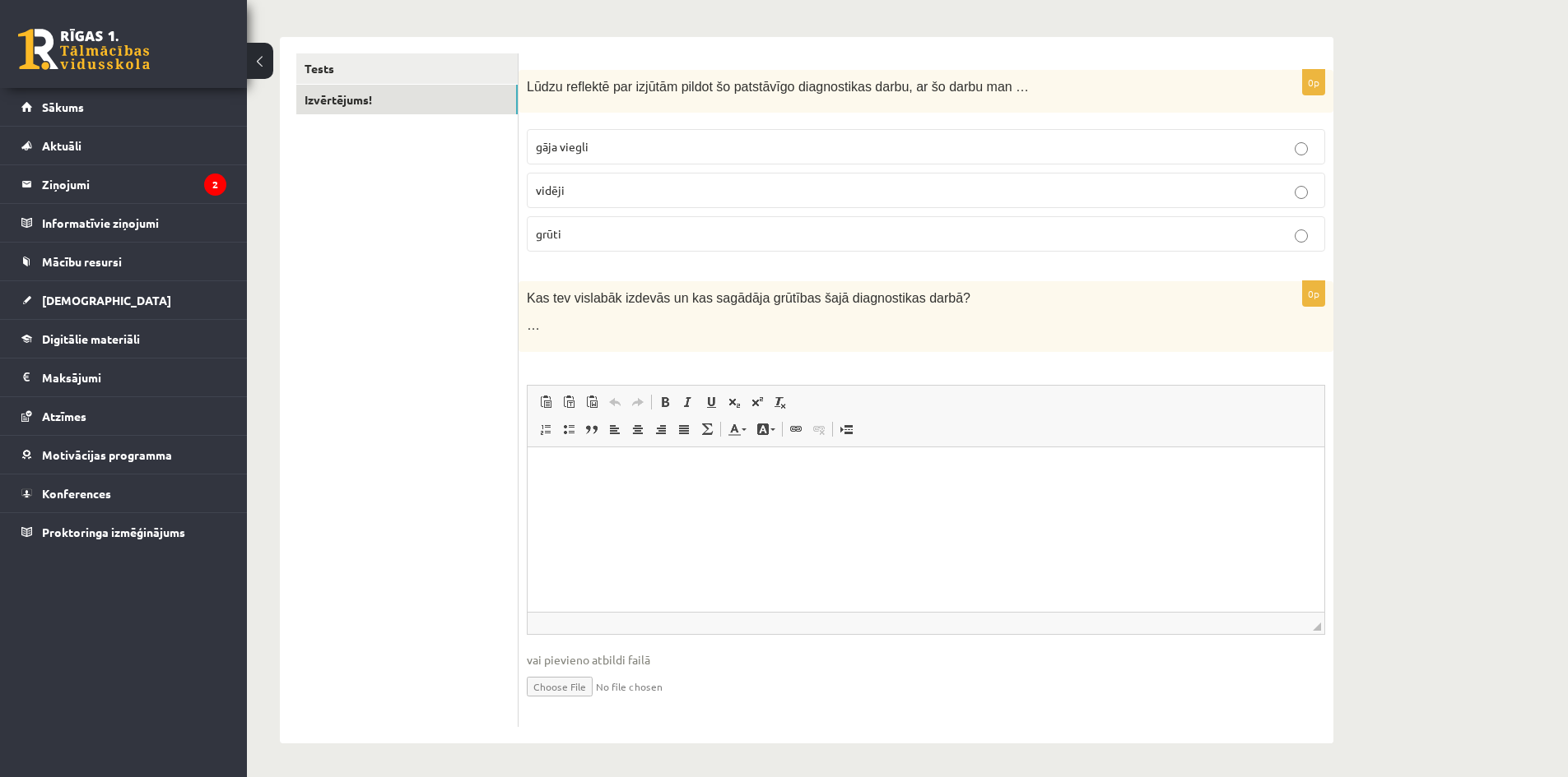
drag, startPoint x: 615, startPoint y: 517, endPoint x: 604, endPoint y: 506, distance: 15.6
click at [612, 497] on html at bounding box center [926, 472] width 797 height 50
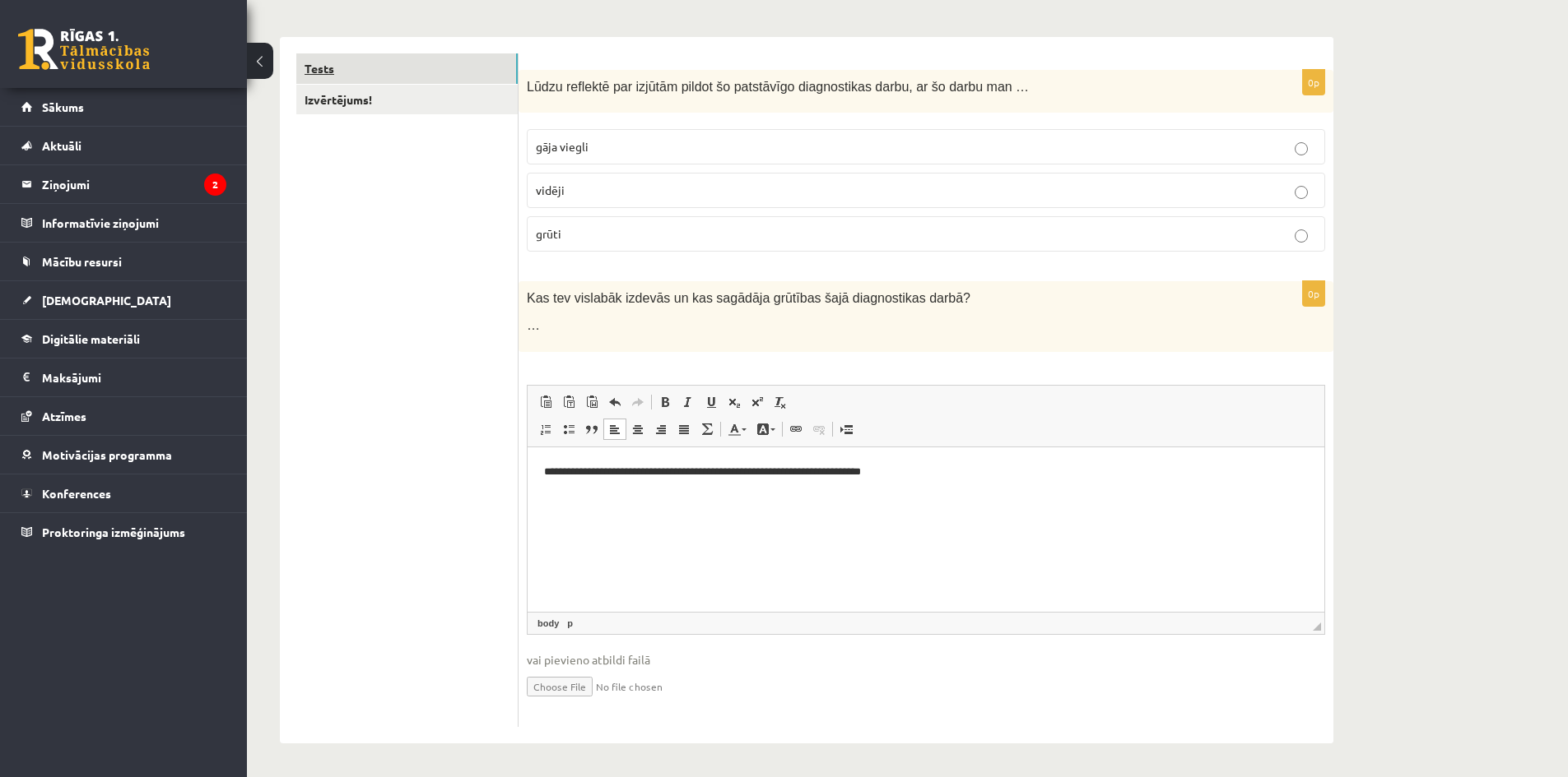
click at [332, 69] on link "Tests" at bounding box center [407, 69] width 222 height 30
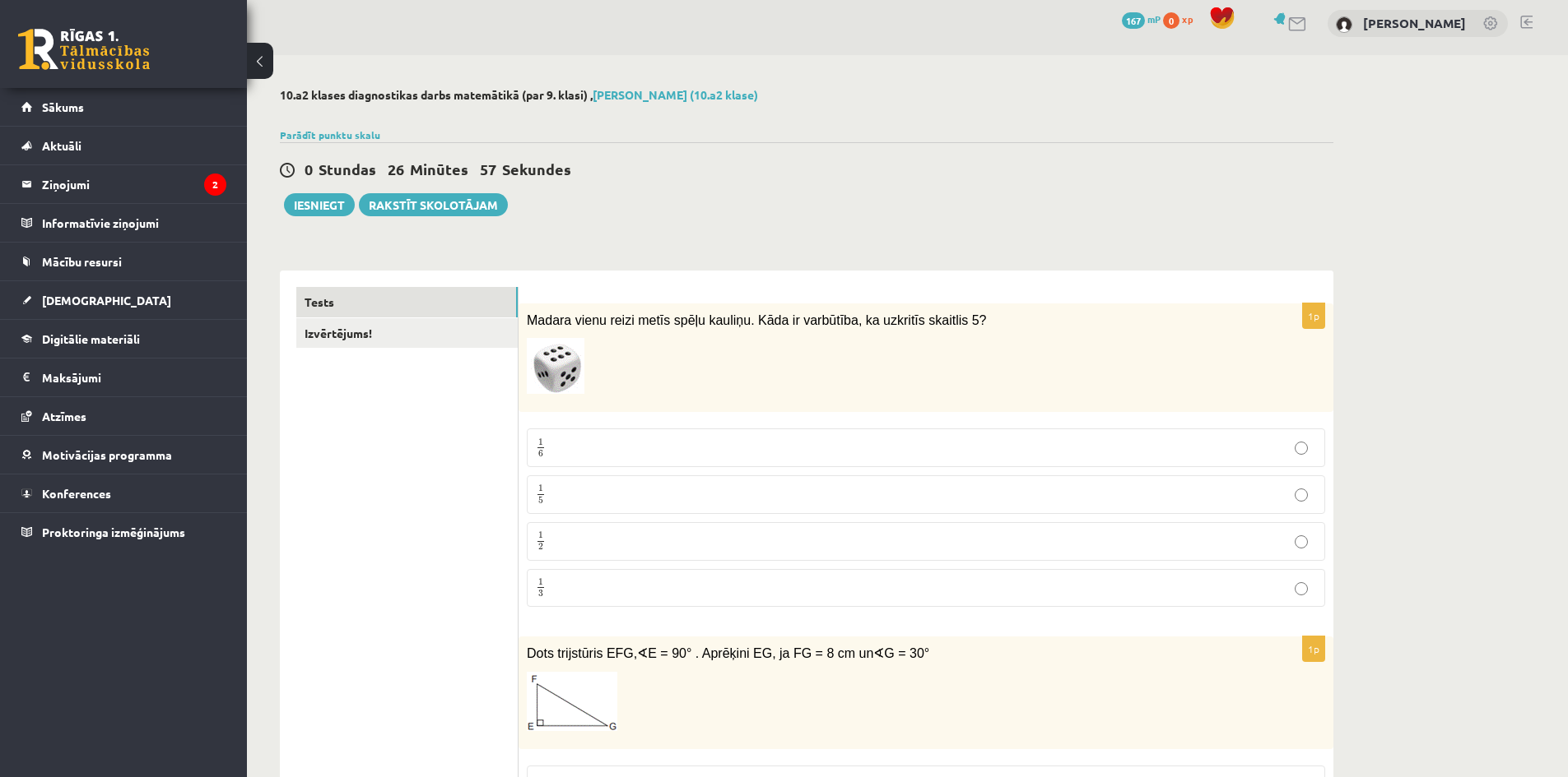
scroll to position [0, 0]
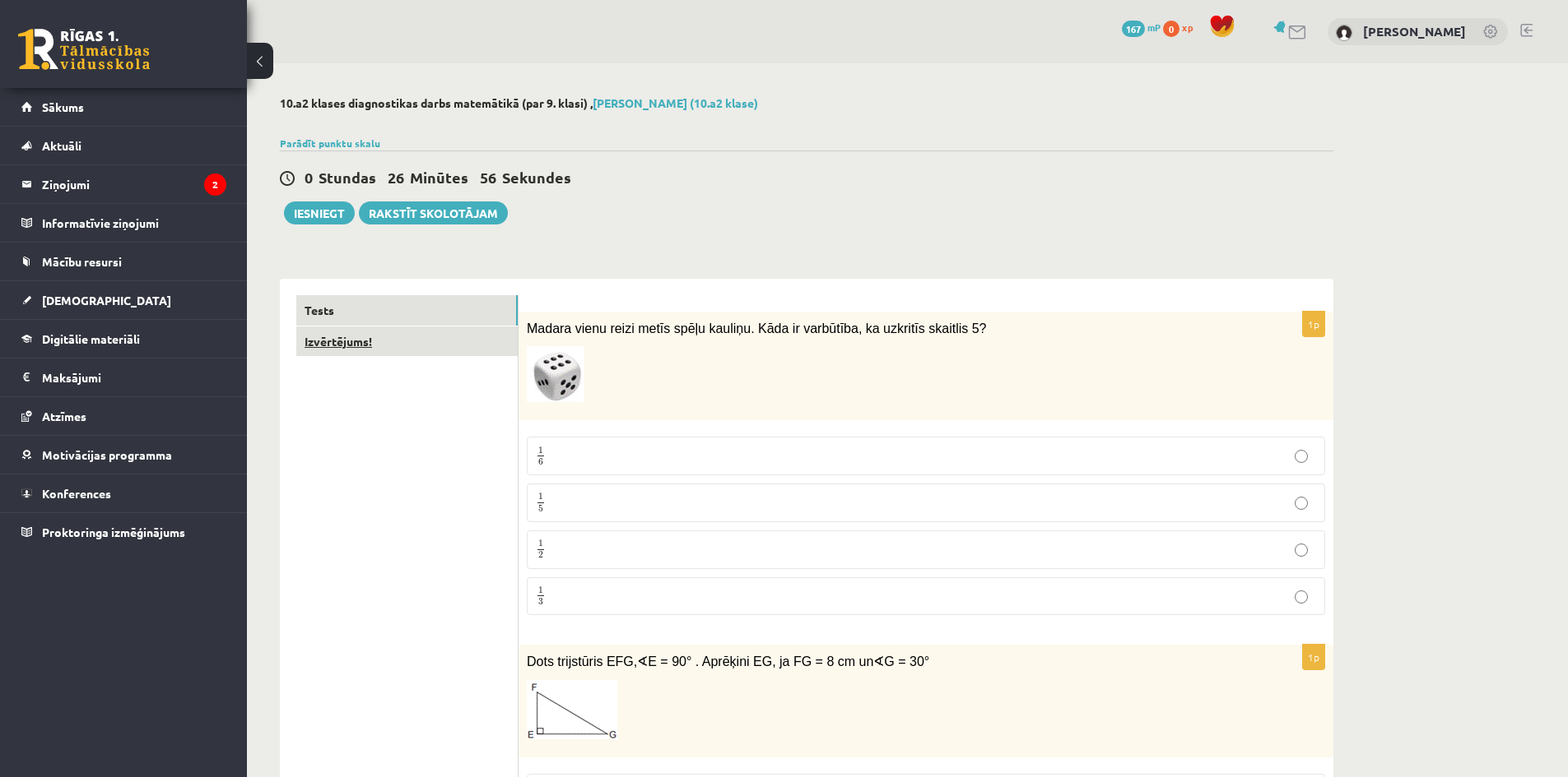
click at [463, 338] on link "Izvērtējums!" at bounding box center [407, 342] width 222 height 30
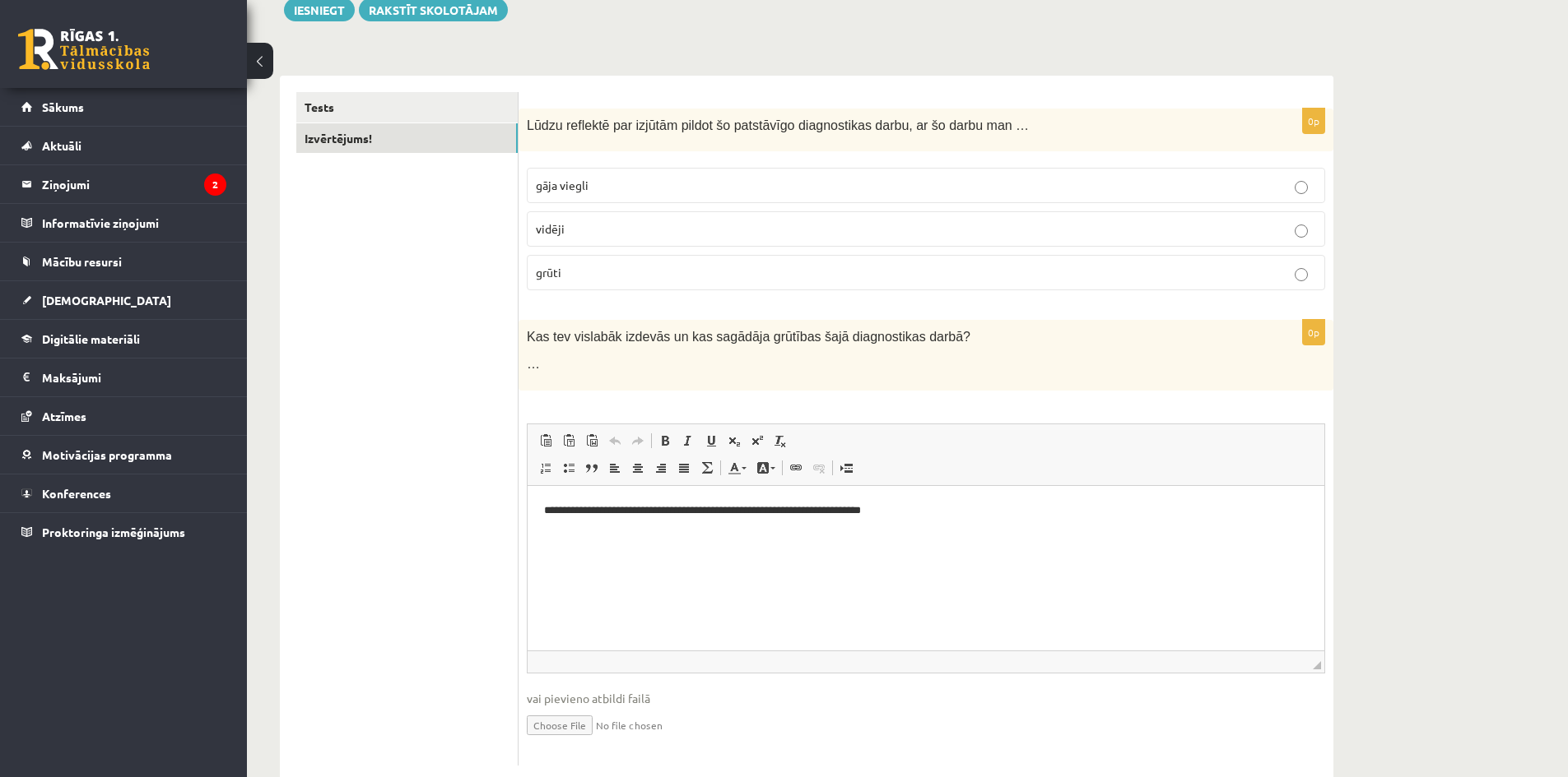
scroll to position [243, 0]
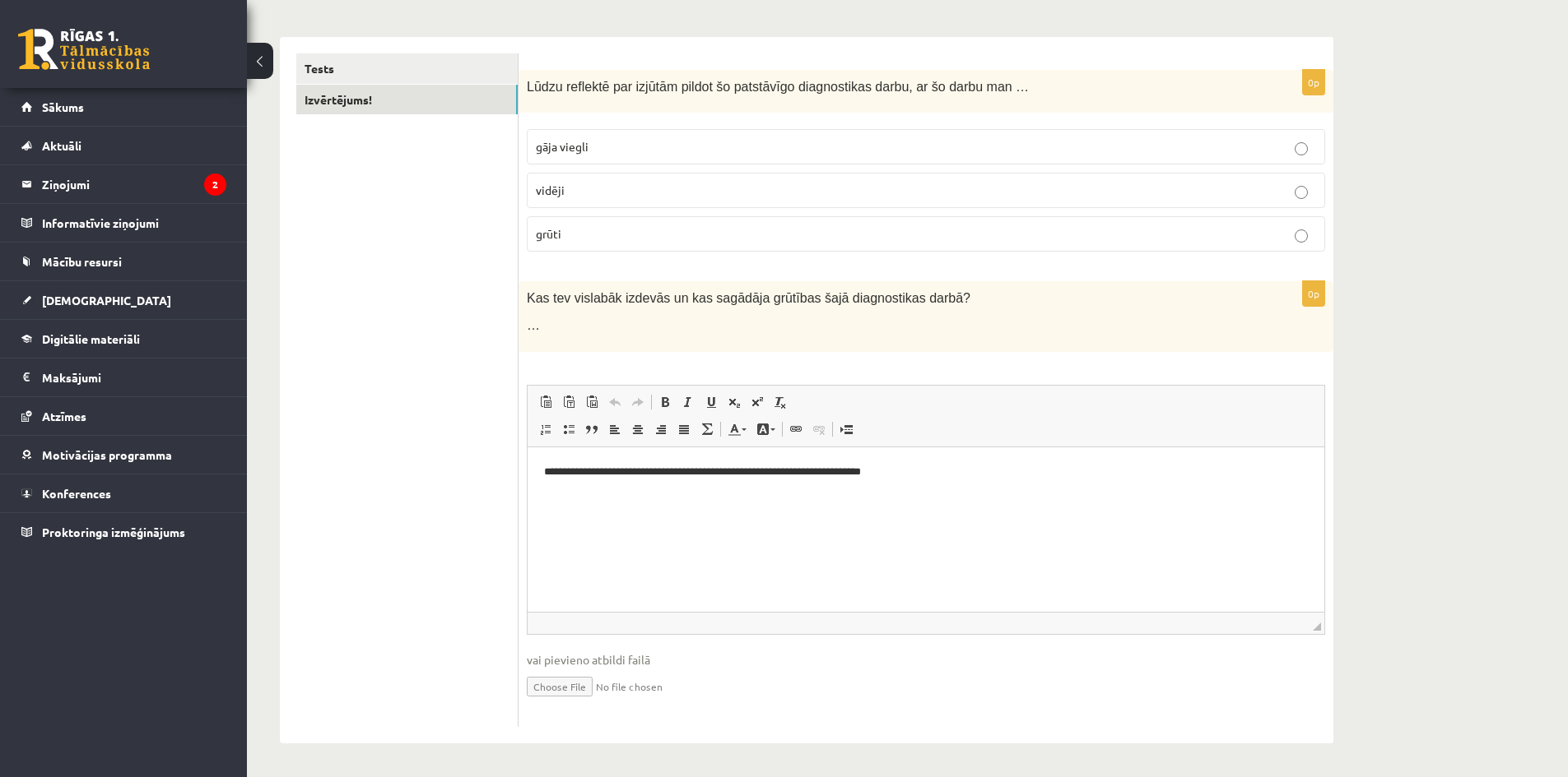
click at [1002, 471] on p "**********" at bounding box center [926, 472] width 764 height 17
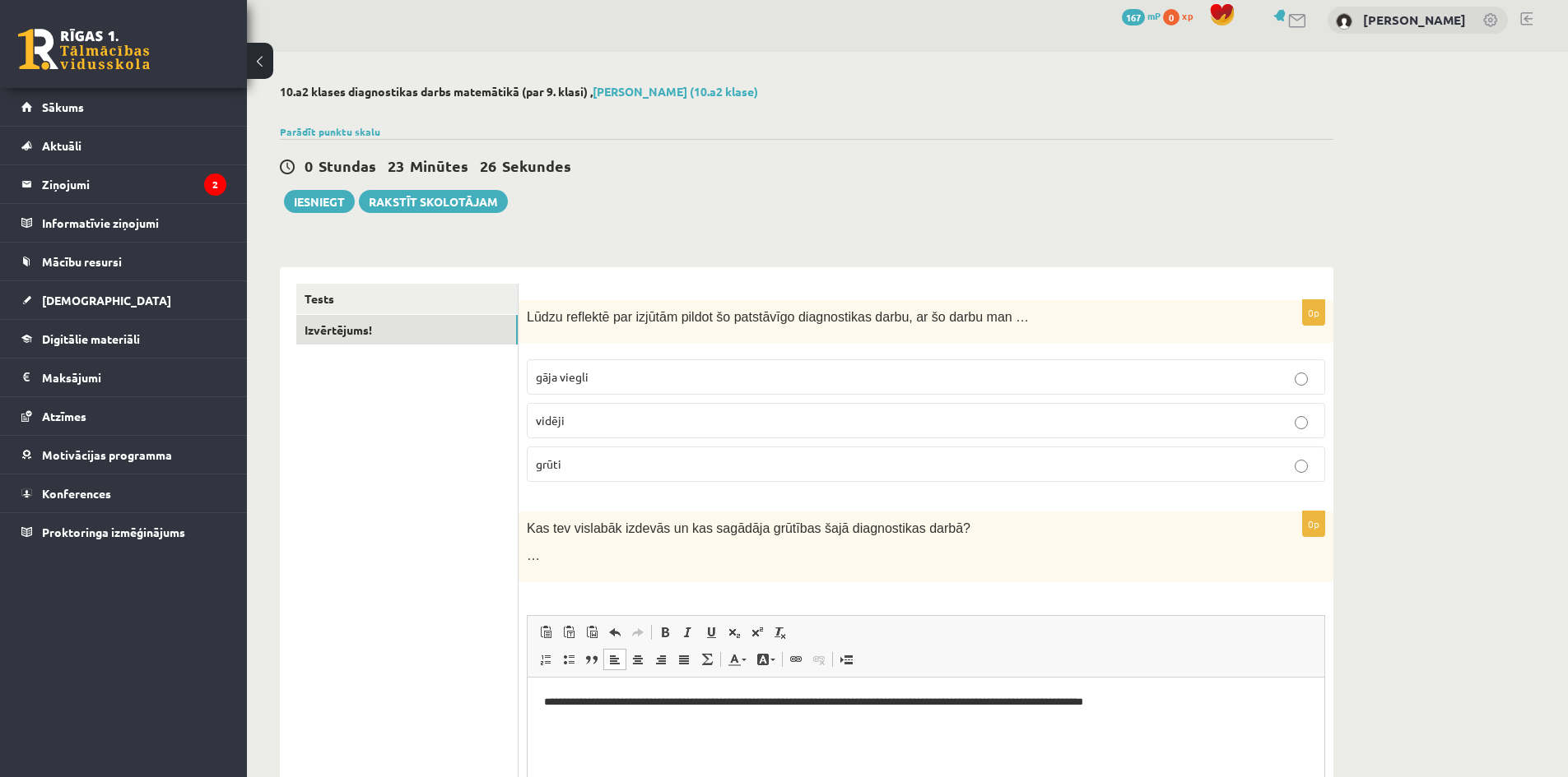
scroll to position [0, 0]
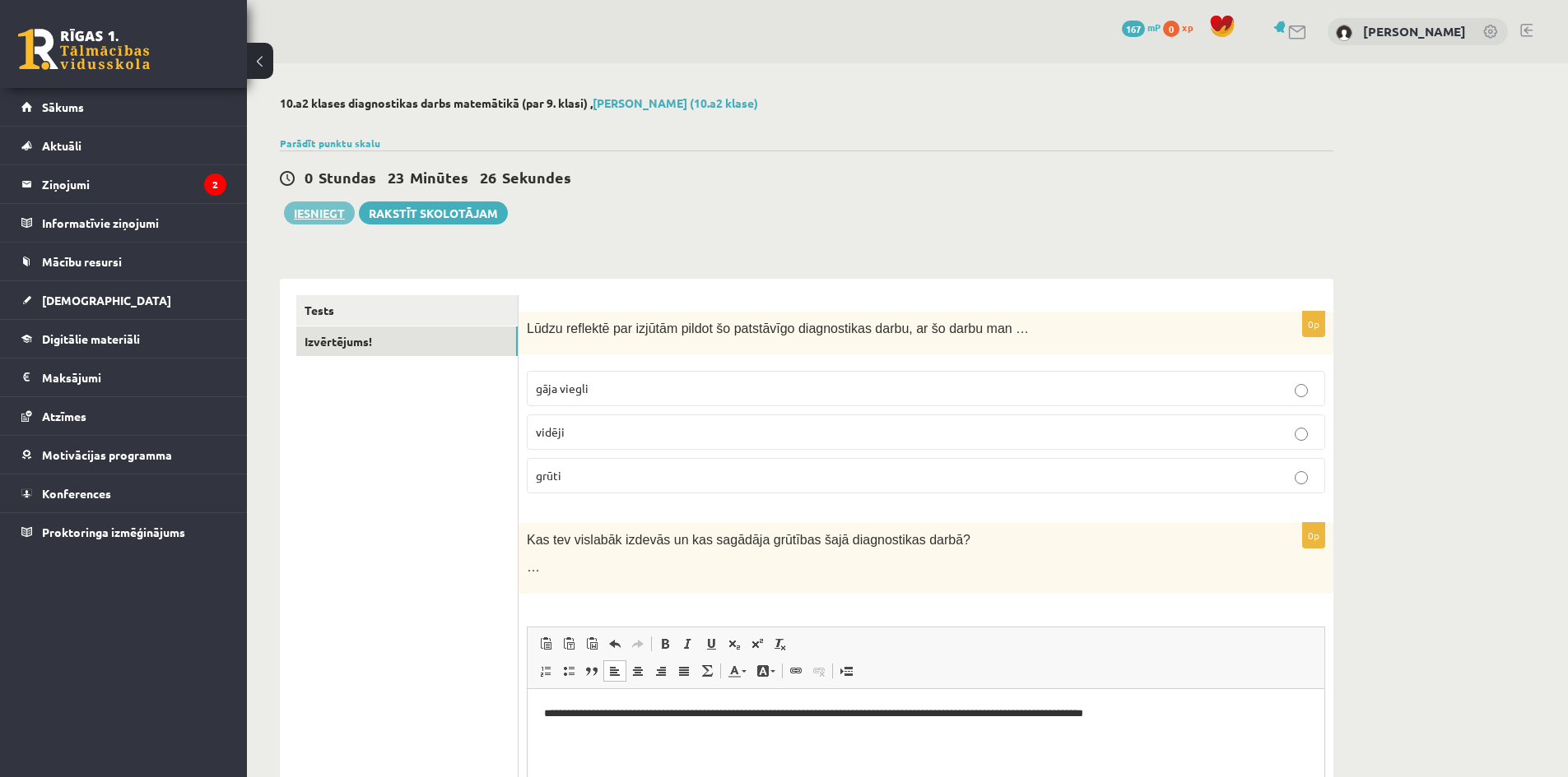
click at [322, 202] on button "Iesniegt" at bounding box center [319, 213] width 71 height 23
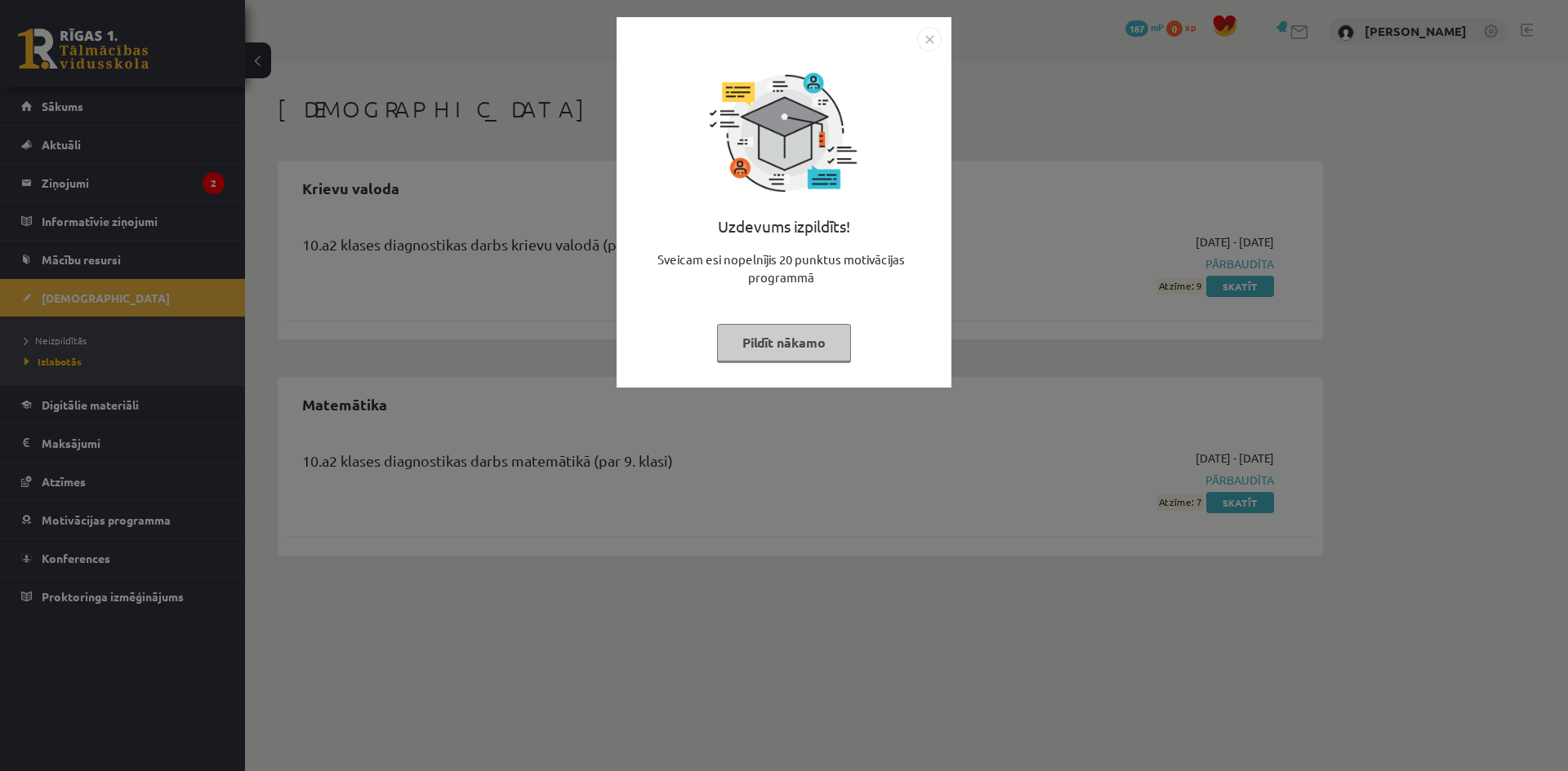
click at [789, 343] on button "Pildīt nākamo" at bounding box center [784, 343] width 134 height 37
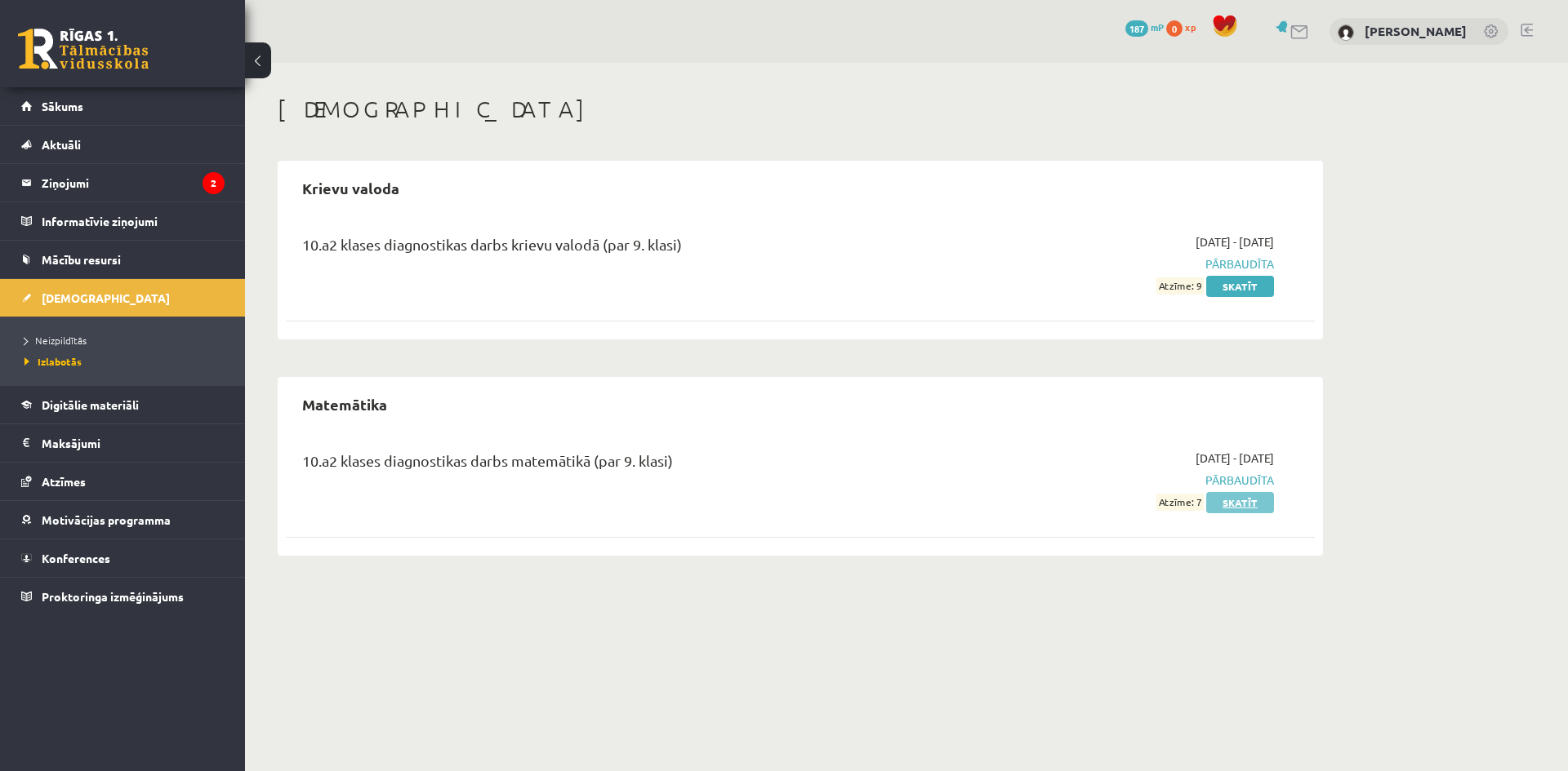
click at [1227, 505] on link "Skatīt" at bounding box center [1239, 502] width 67 height 21
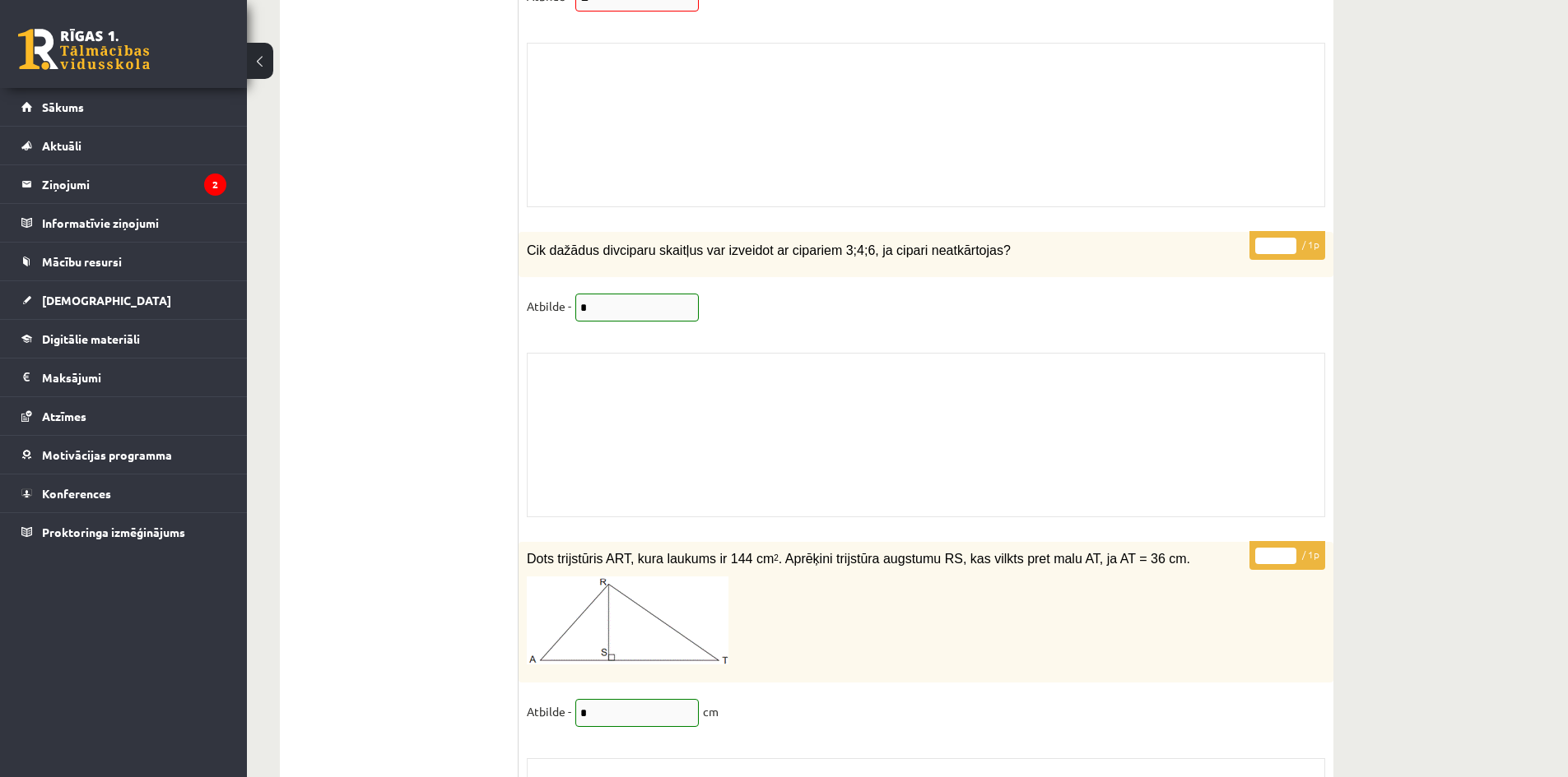
scroll to position [12257, 0]
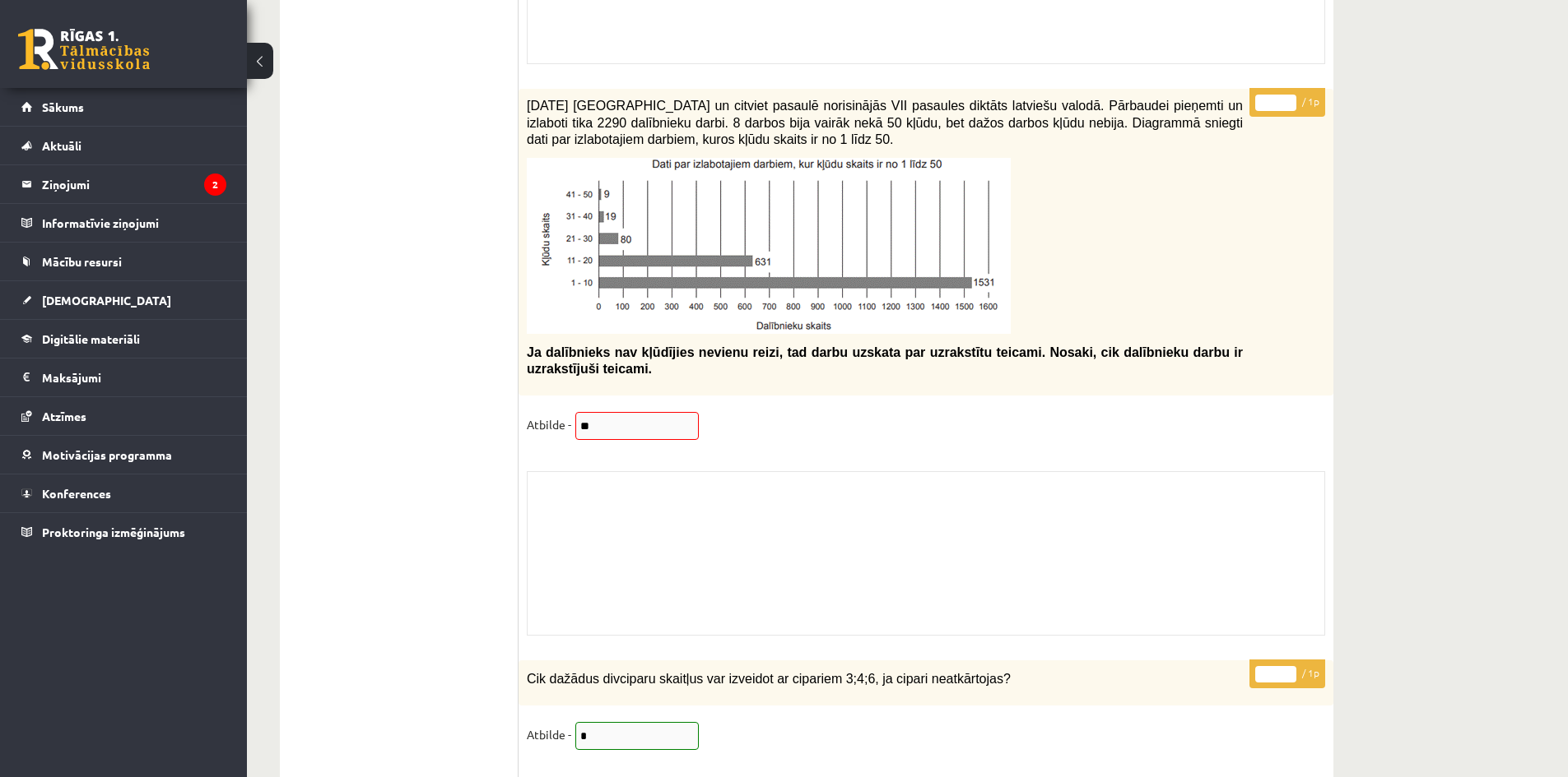
click at [570, 413] on p "Atbilde -" at bounding box center [549, 424] width 45 height 25
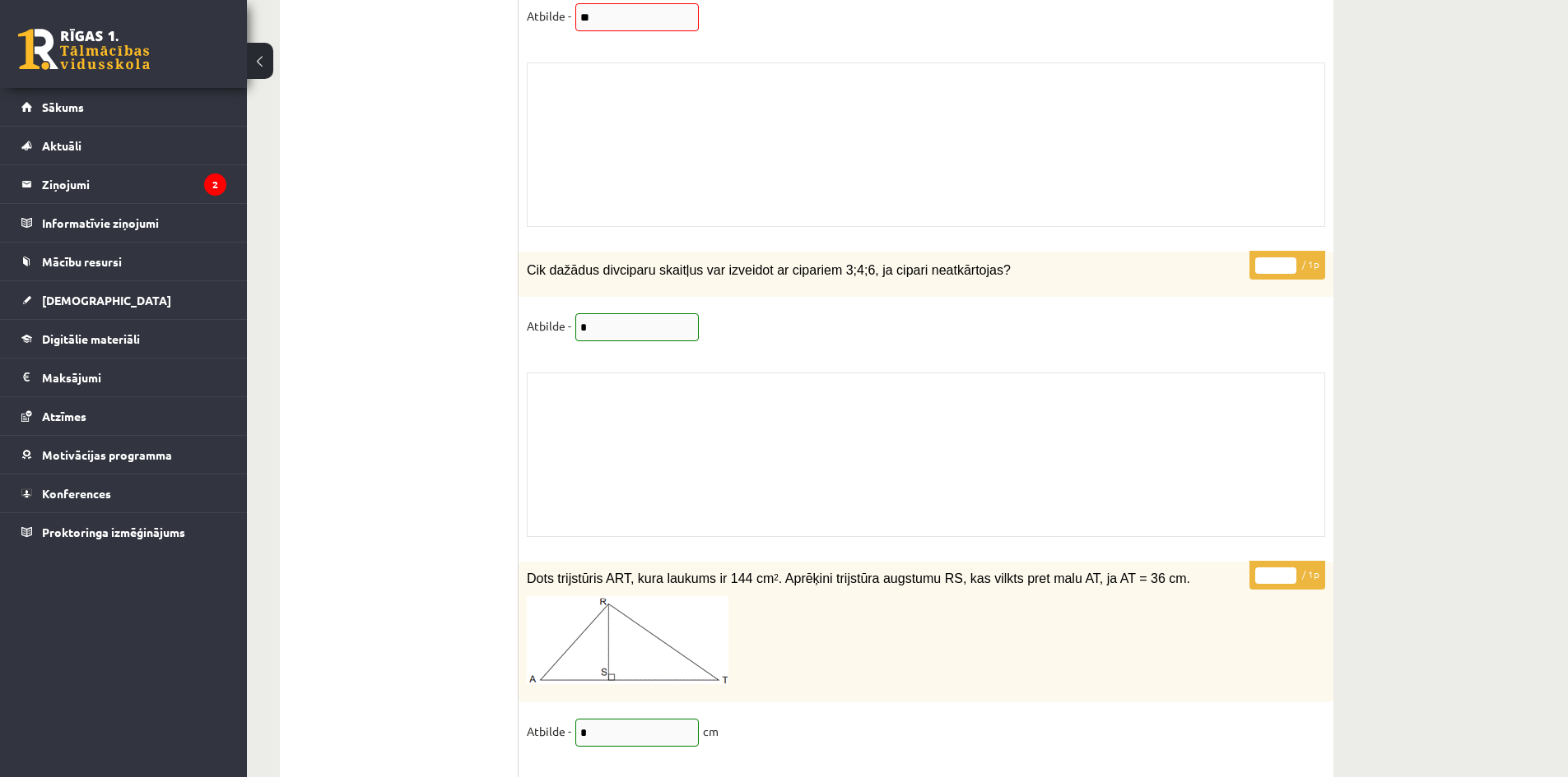
scroll to position [12619, 0]
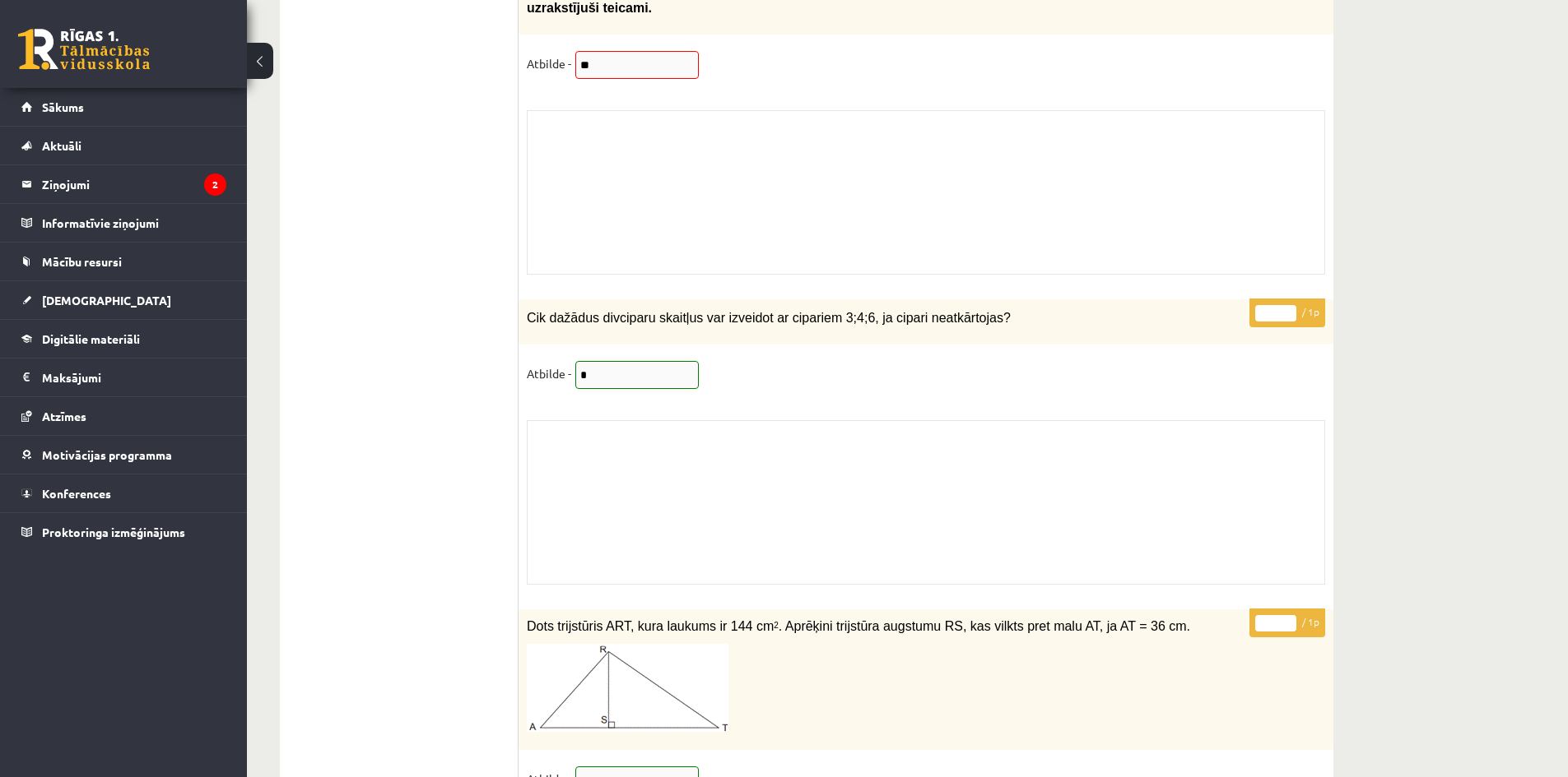
click at [56, 39] on link at bounding box center [83, 49] width 131 height 41
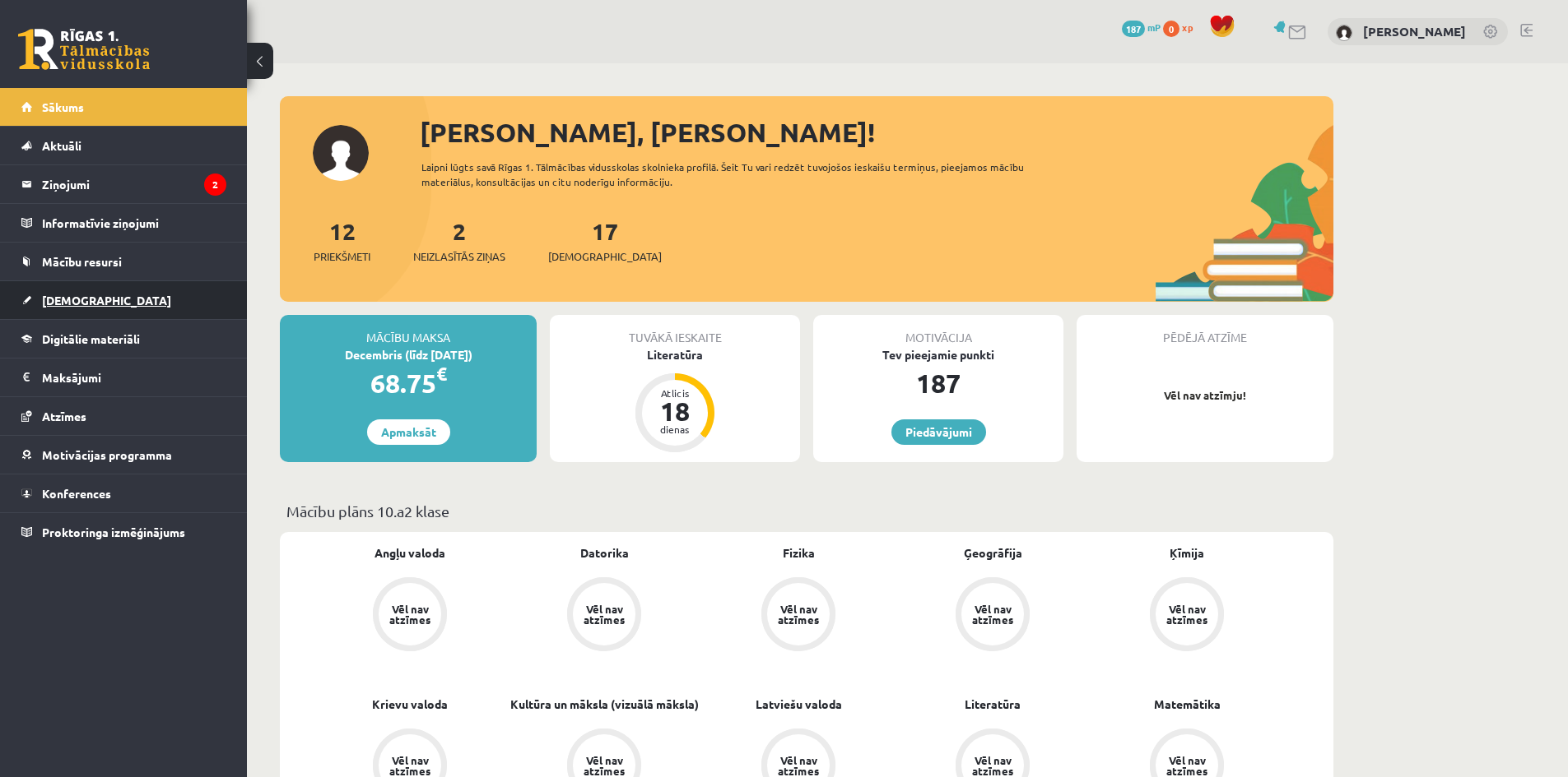
click at [88, 298] on span "[DEMOGRAPHIC_DATA]" at bounding box center [106, 300] width 130 height 15
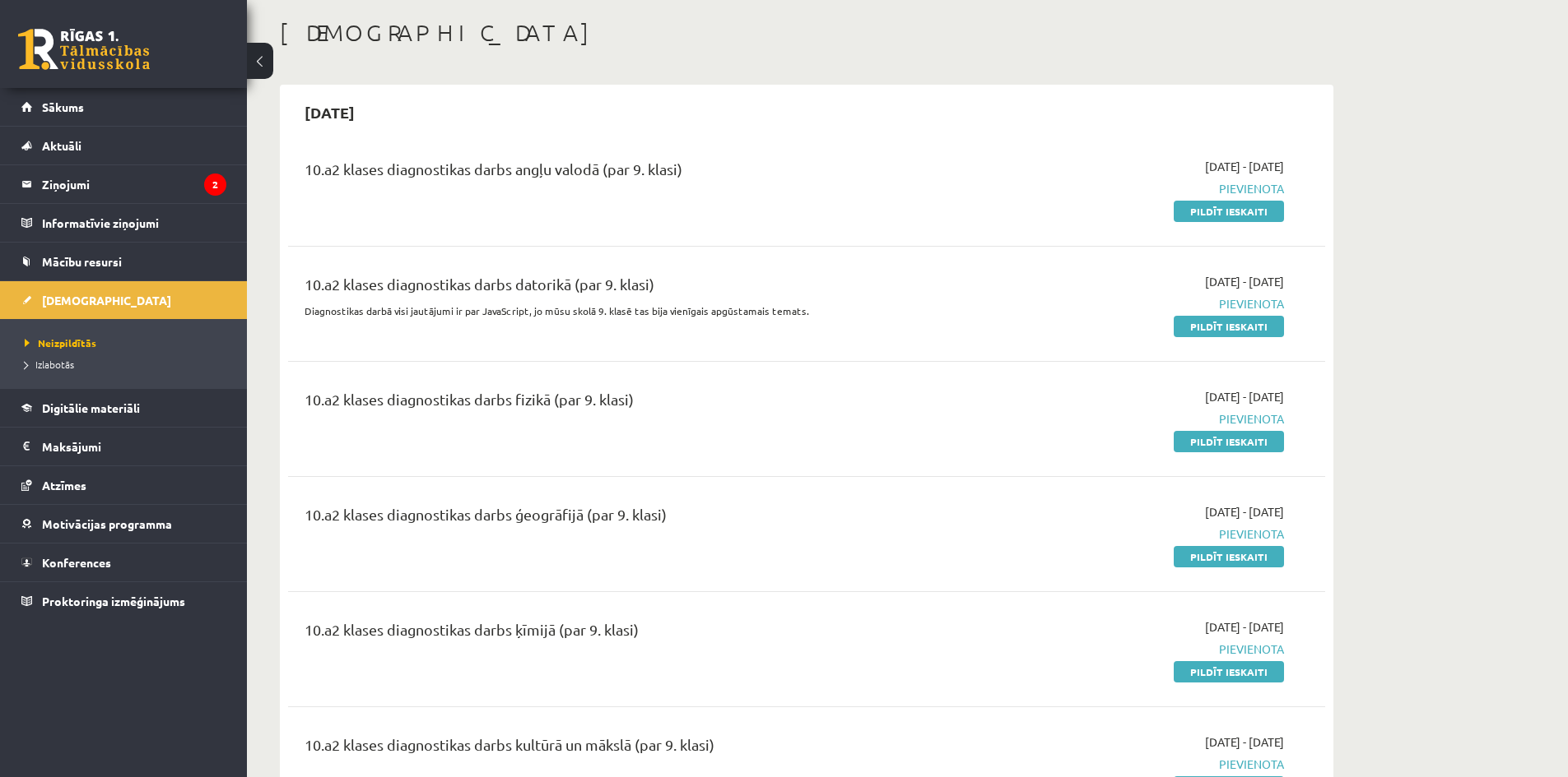
scroll to position [82, 0]
